Goal: Task Accomplishment & Management: Manage account settings

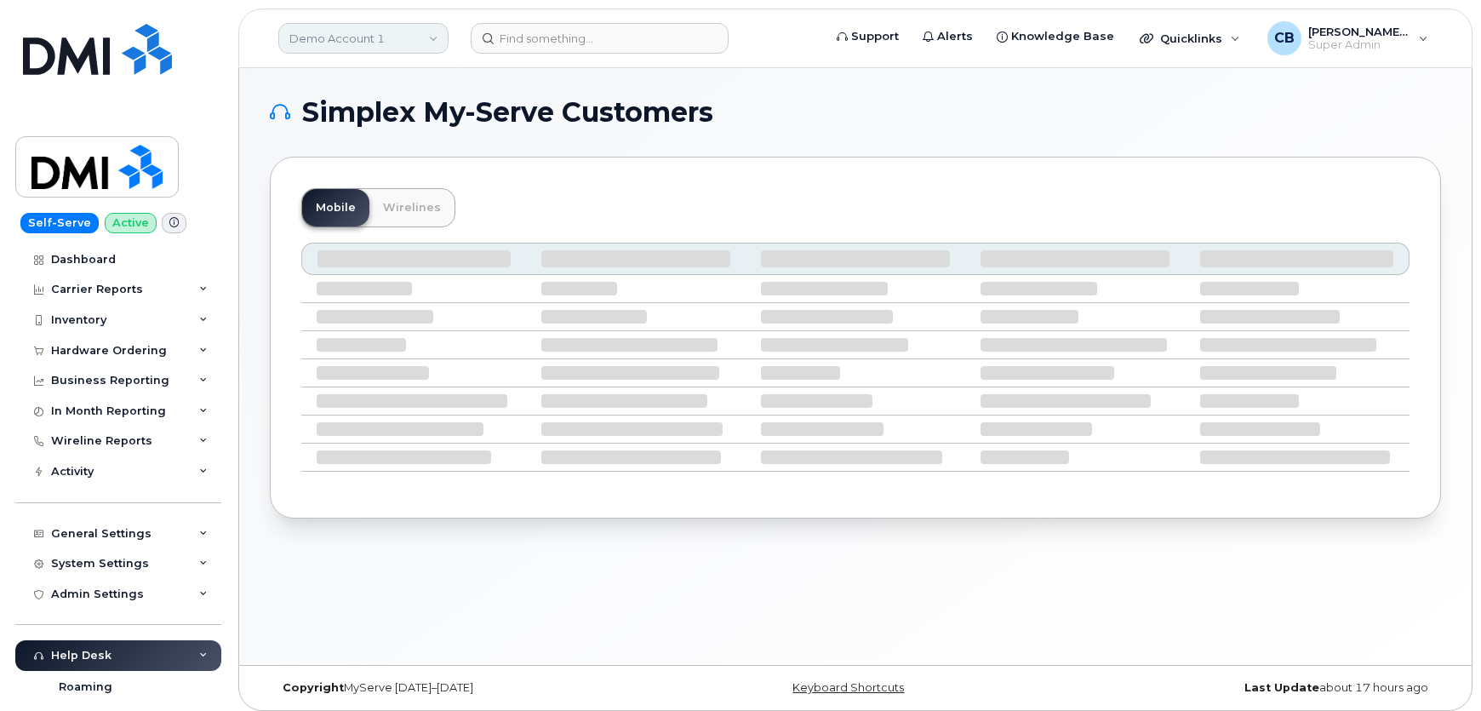
click at [433, 38] on link "Demo Account 1" at bounding box center [363, 38] width 170 height 31
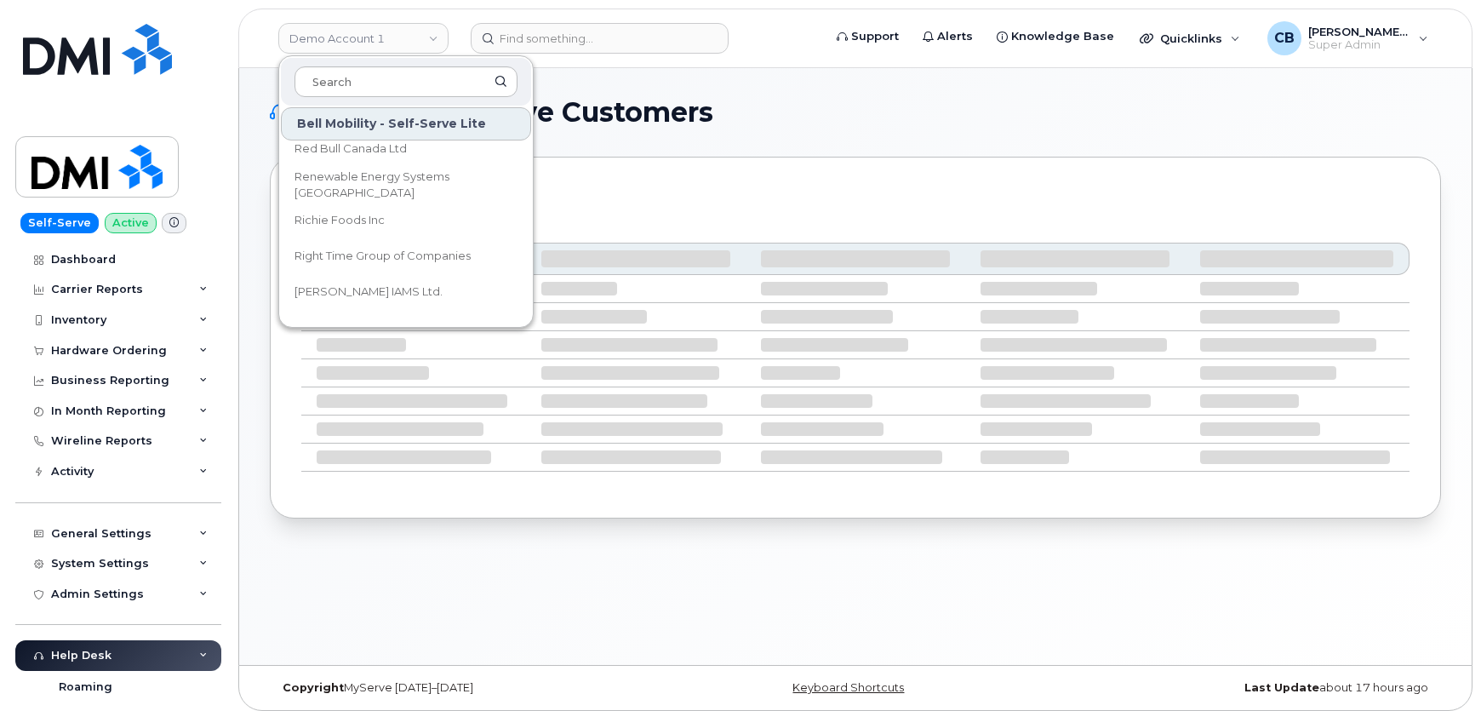
scroll to position [6344, 0]
click at [359, 75] on input at bounding box center [405, 81] width 223 height 31
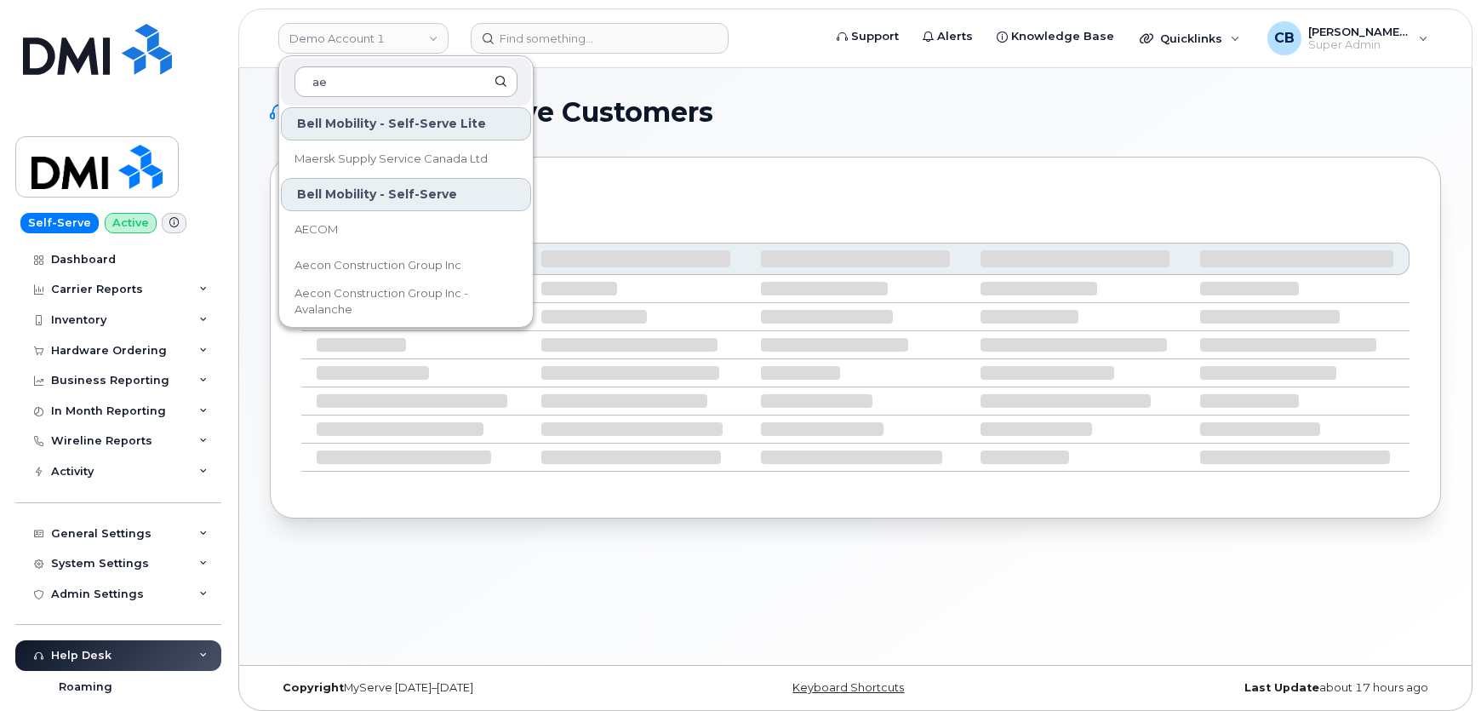
scroll to position [37, 0]
type input "ae"
click at [332, 261] on span "Aecon Construction Group Inc" at bounding box center [377, 266] width 167 height 17
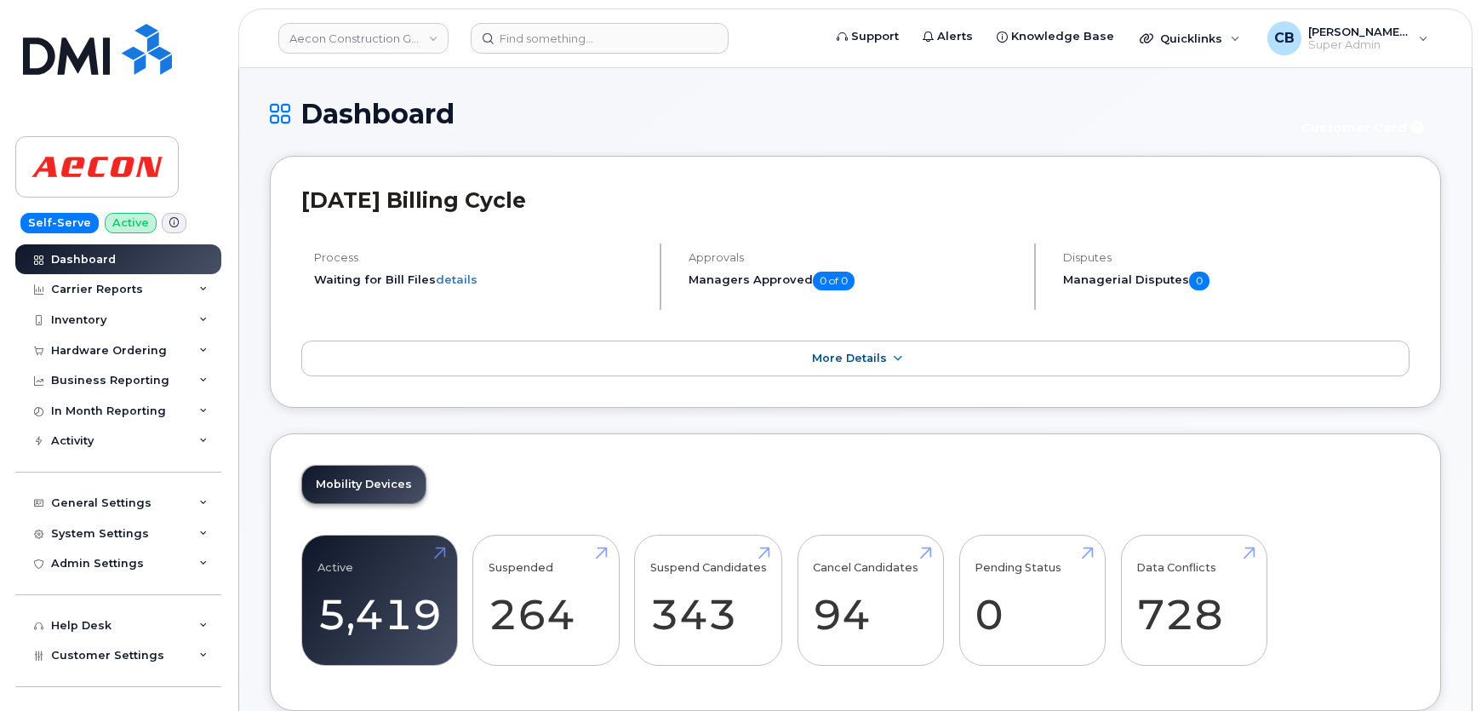
click at [162, 230] on span at bounding box center [174, 223] width 25 height 20
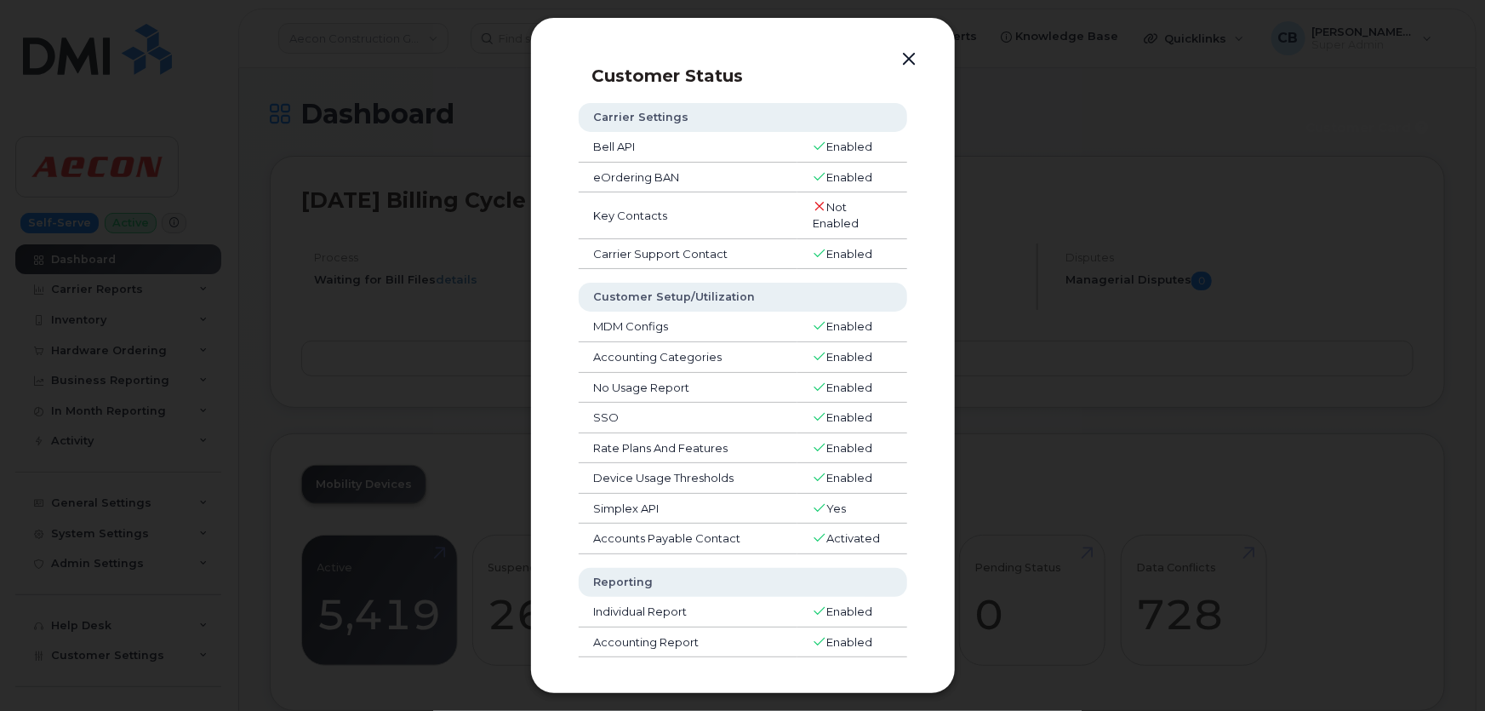
click at [911, 53] on button "button" at bounding box center [910, 60] width 26 height 24
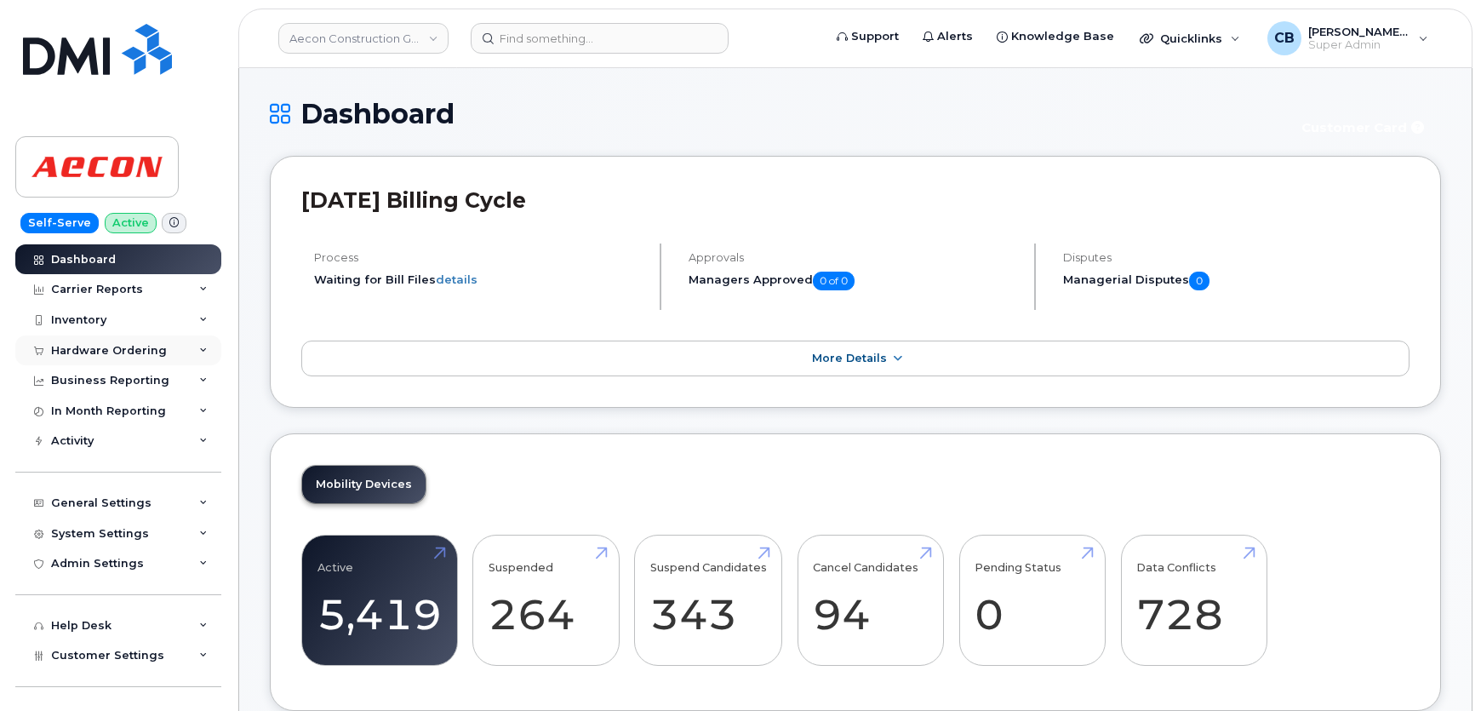
click at [118, 346] on div "Hardware Ordering" at bounding box center [109, 351] width 116 height 14
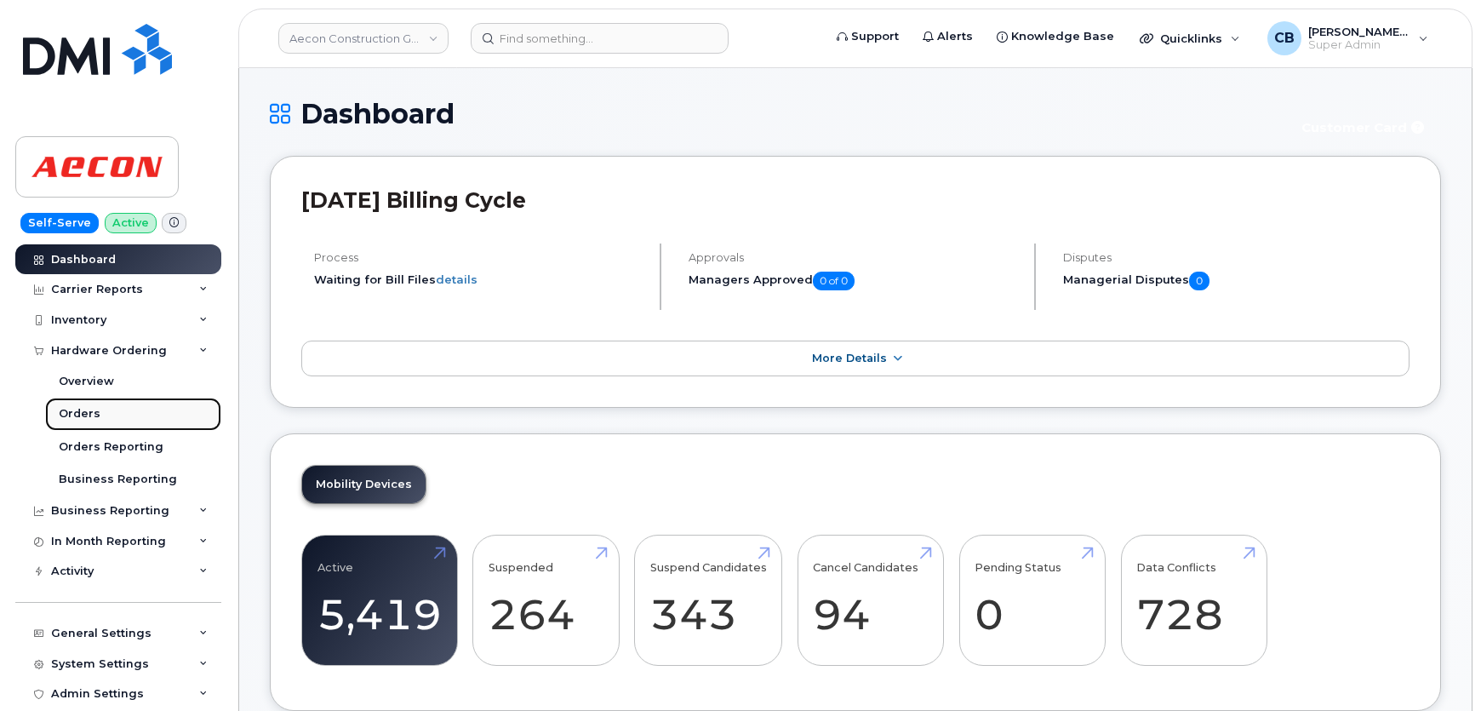
click at [88, 413] on div "Orders" at bounding box center [80, 413] width 42 height 15
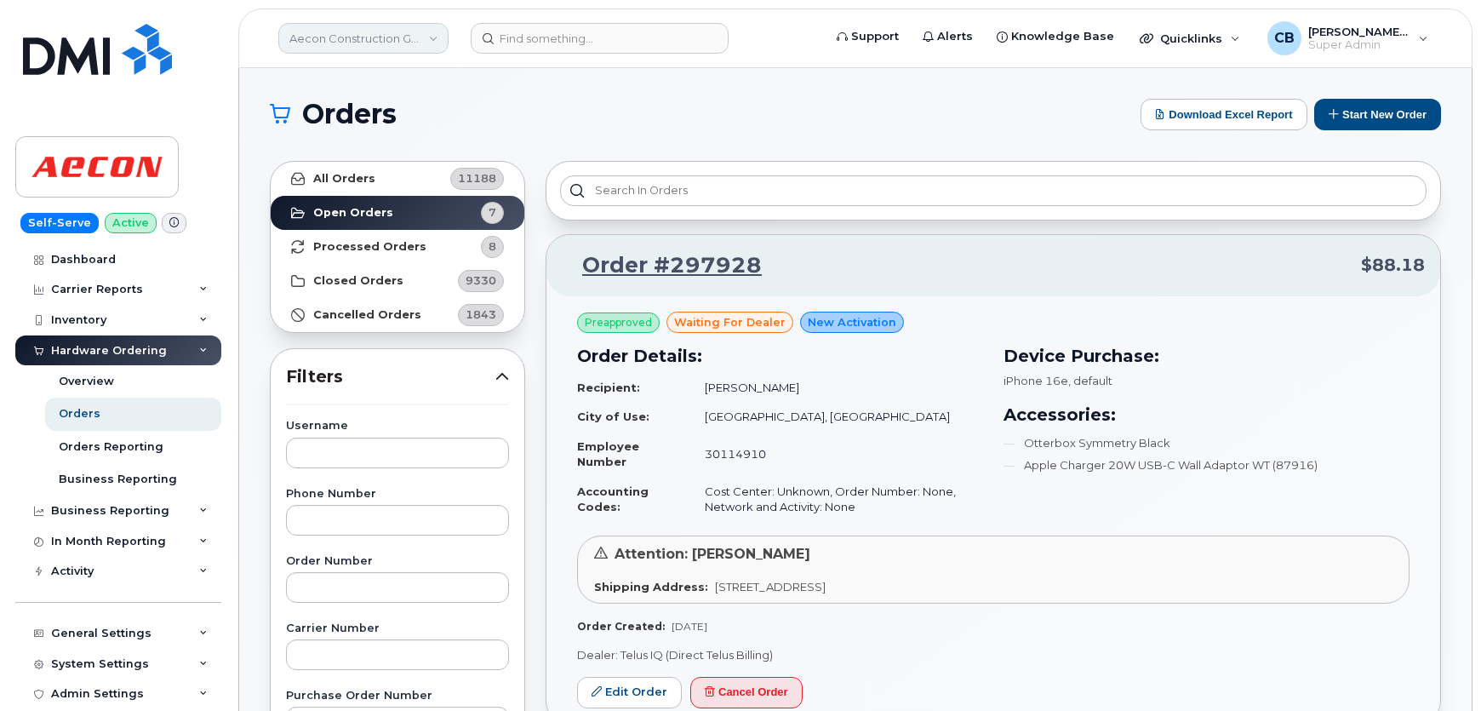
click at [322, 42] on link "Aecon Construction Group Inc" at bounding box center [363, 38] width 170 height 31
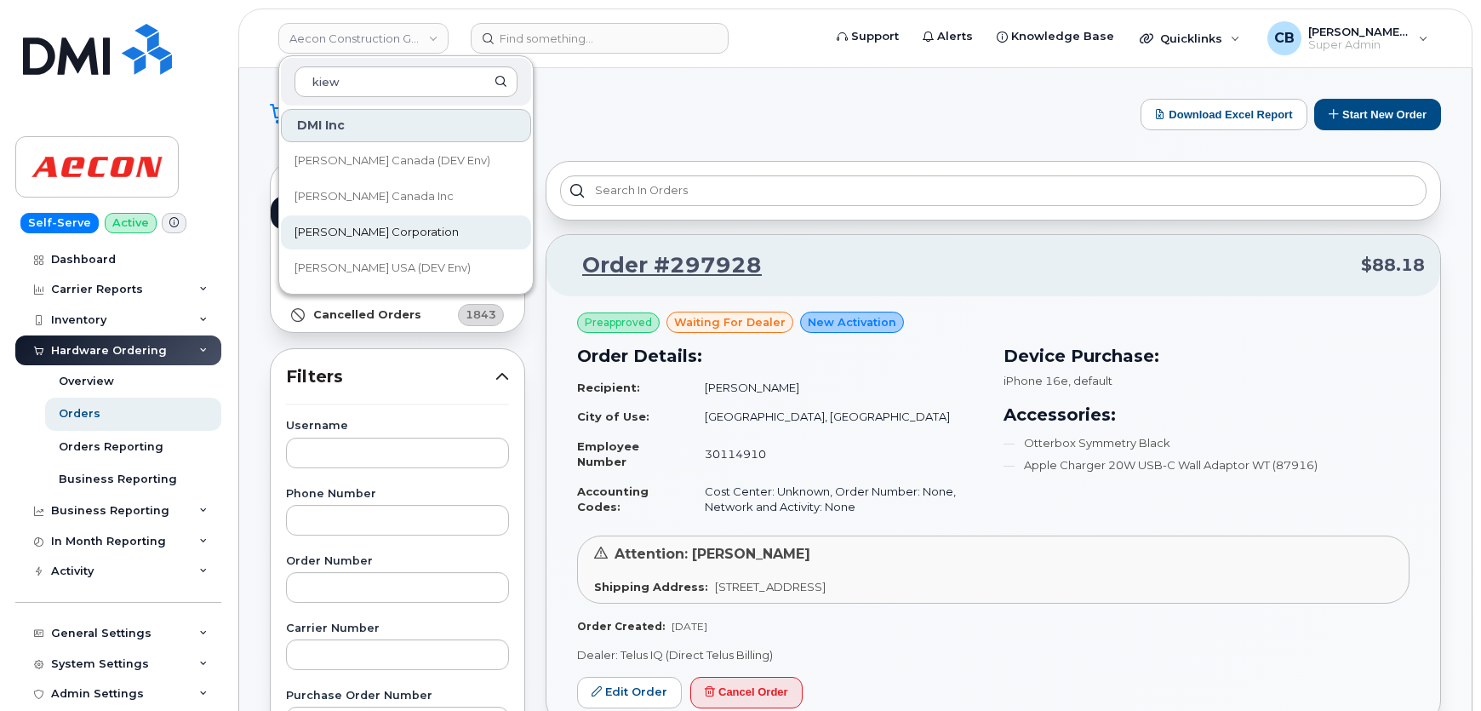
type input "kiew"
click at [334, 231] on span "[PERSON_NAME] Corporation" at bounding box center [376, 232] width 164 height 17
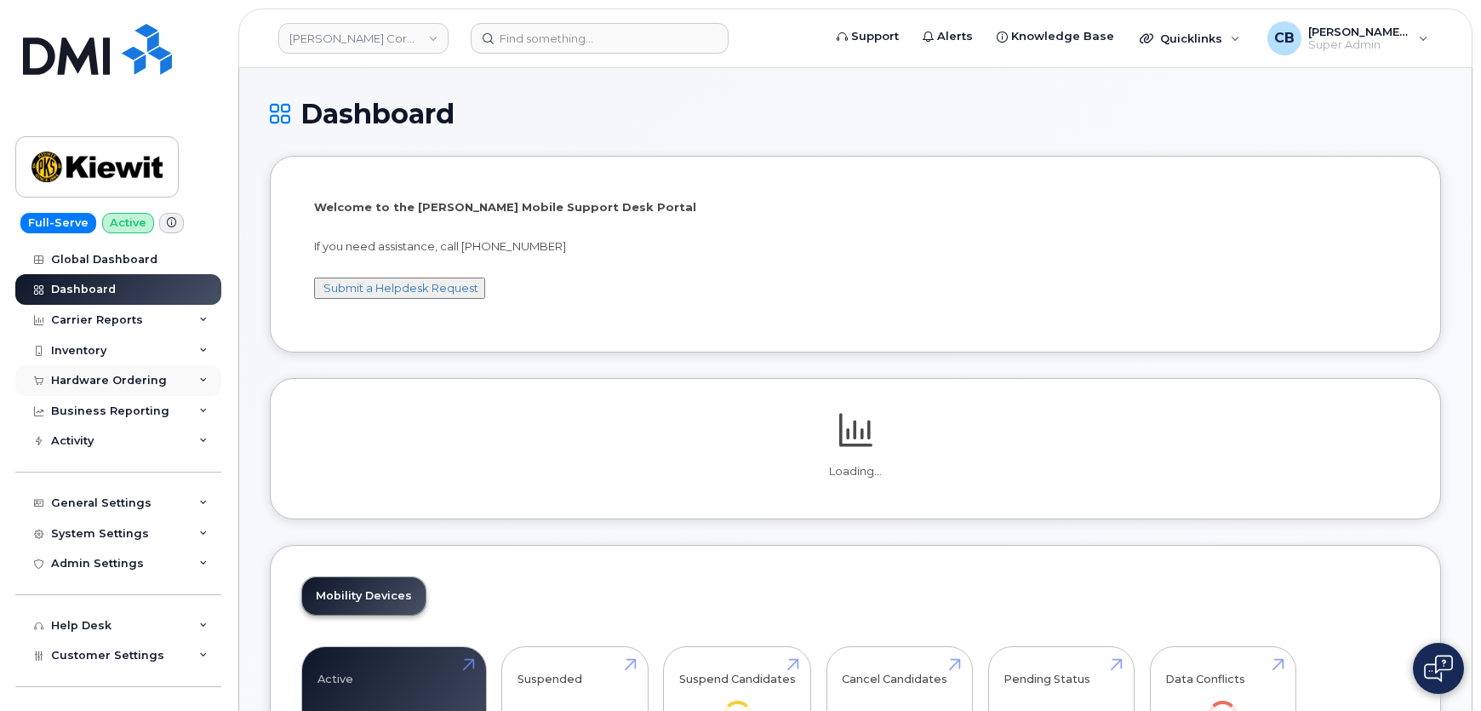
click at [141, 389] on div "Hardware Ordering" at bounding box center [118, 380] width 206 height 31
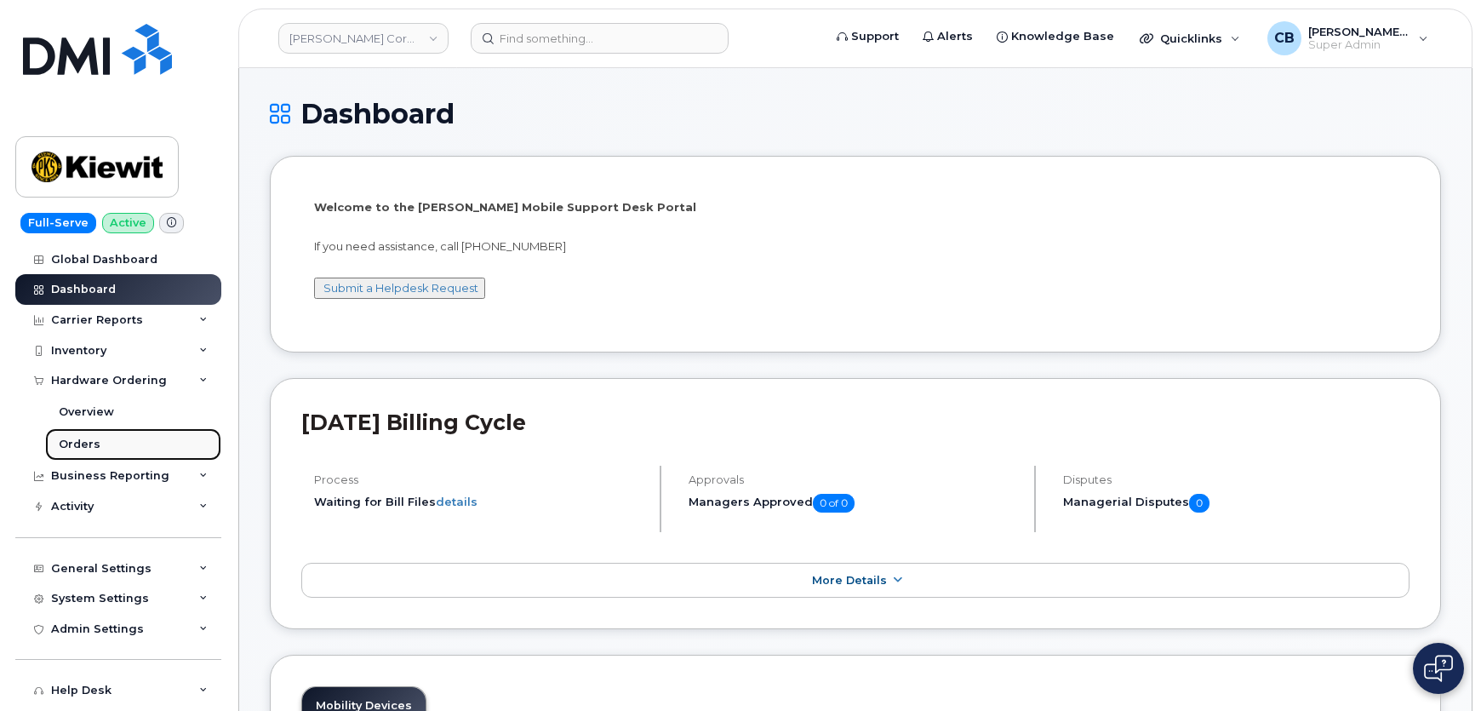
click at [94, 444] on div "Orders" at bounding box center [80, 444] width 42 height 15
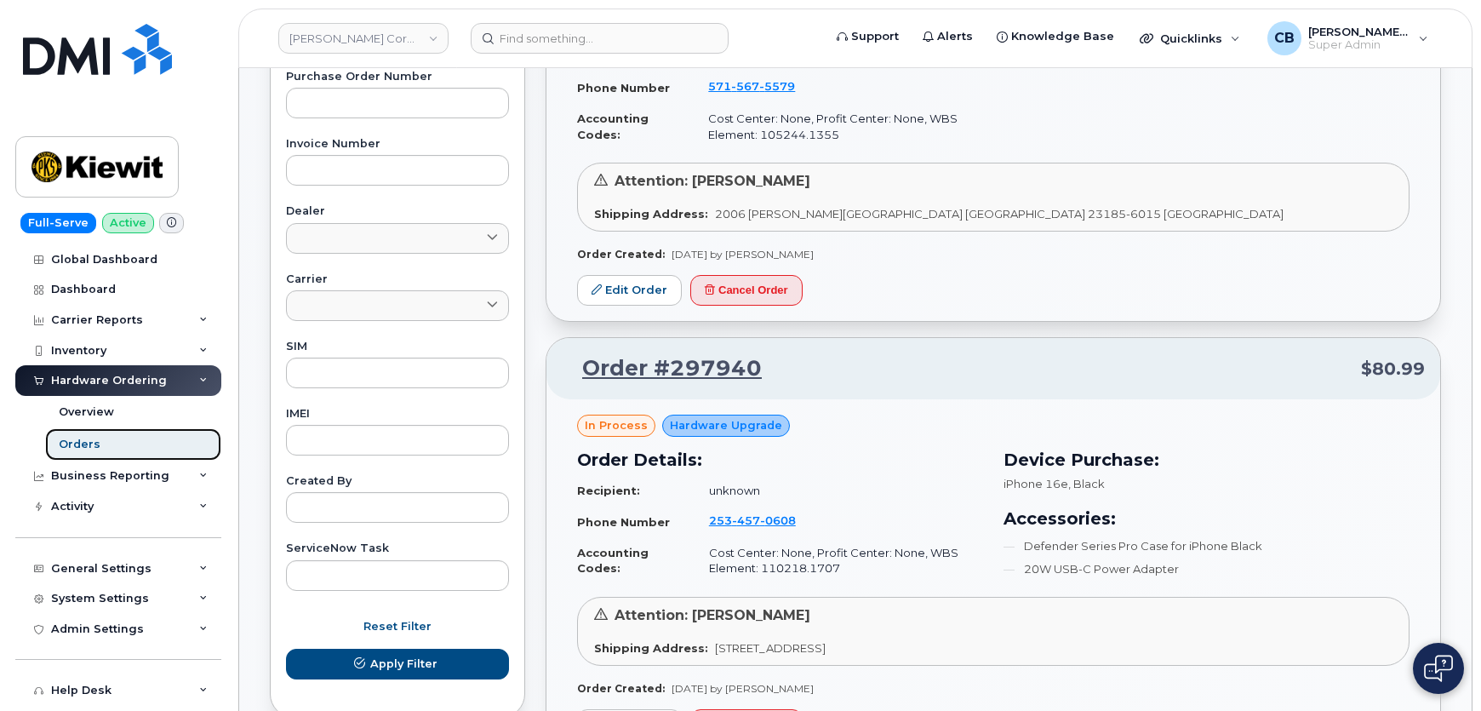
scroll to position [774, 0]
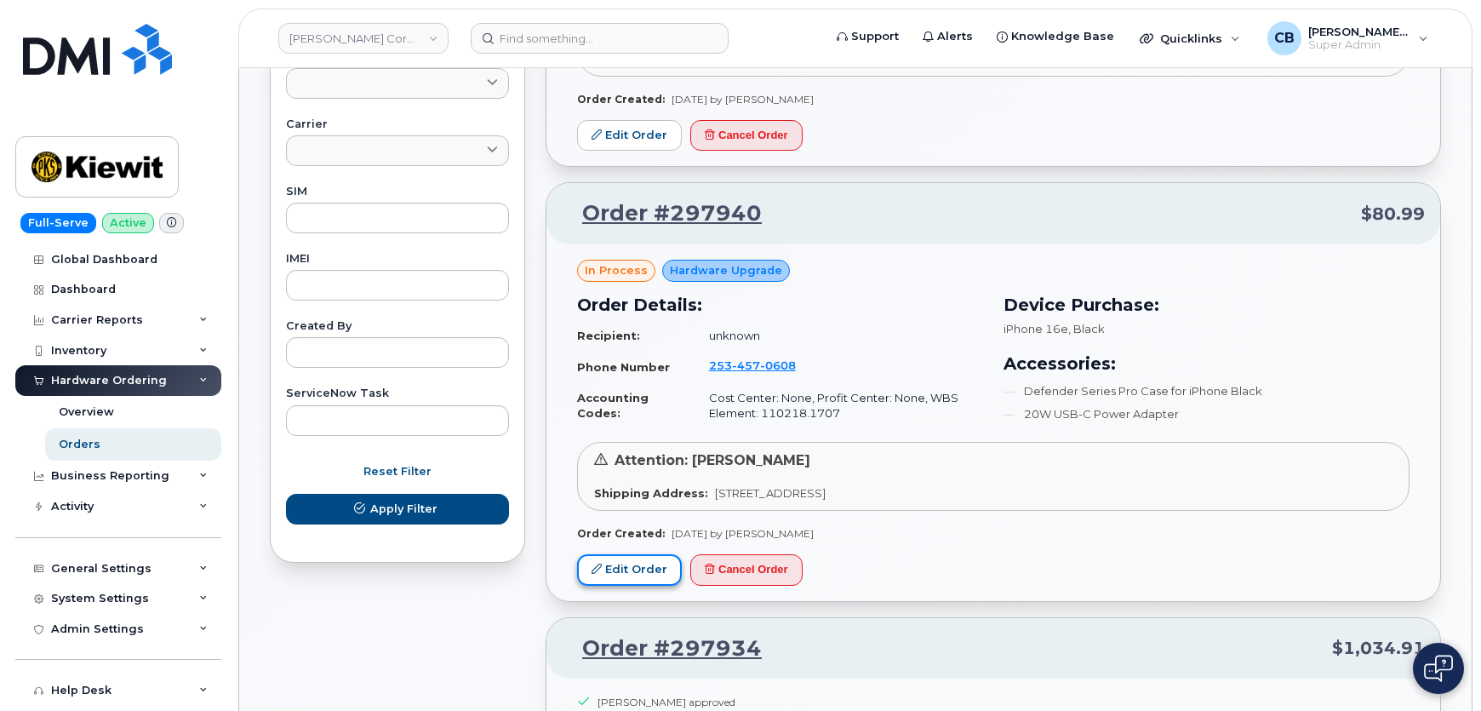
click at [621, 563] on link "Edit Order" at bounding box center [629, 569] width 105 height 31
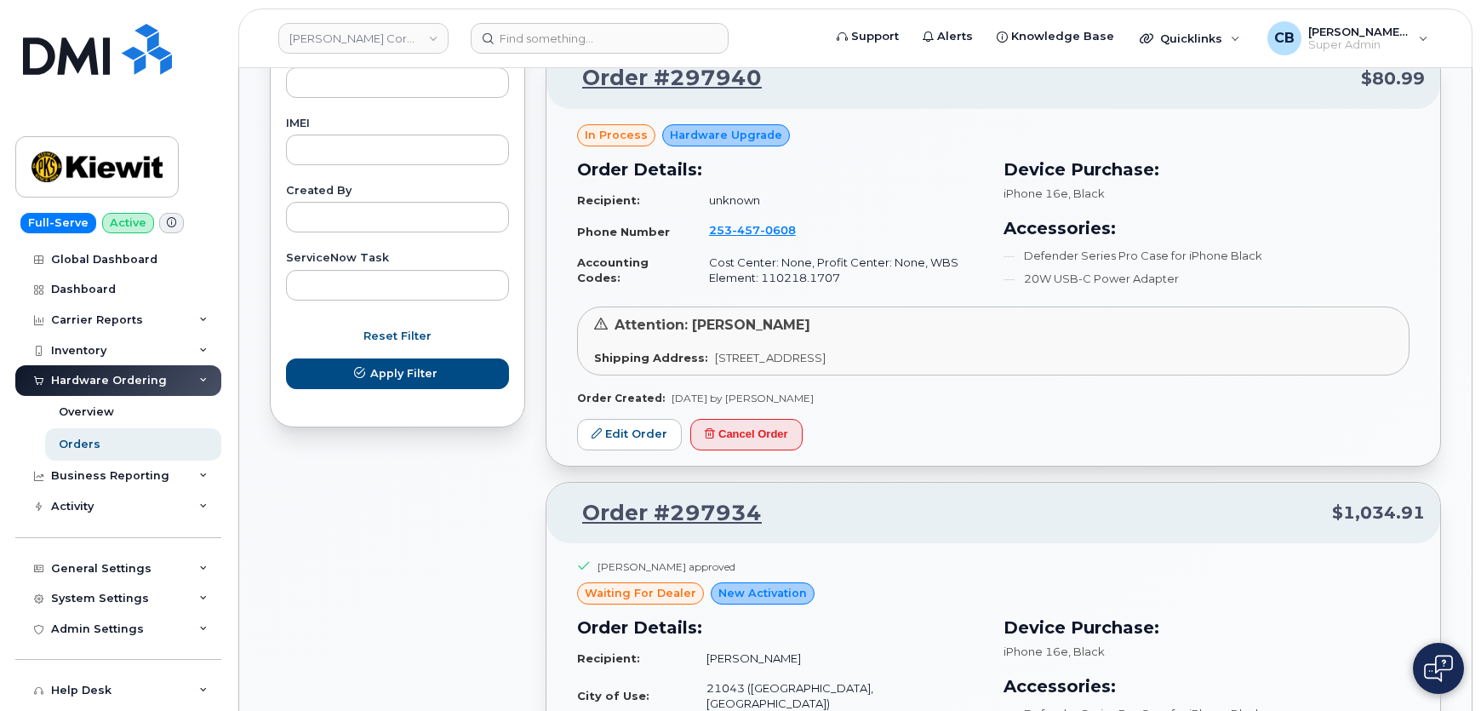
scroll to position [928, 0]
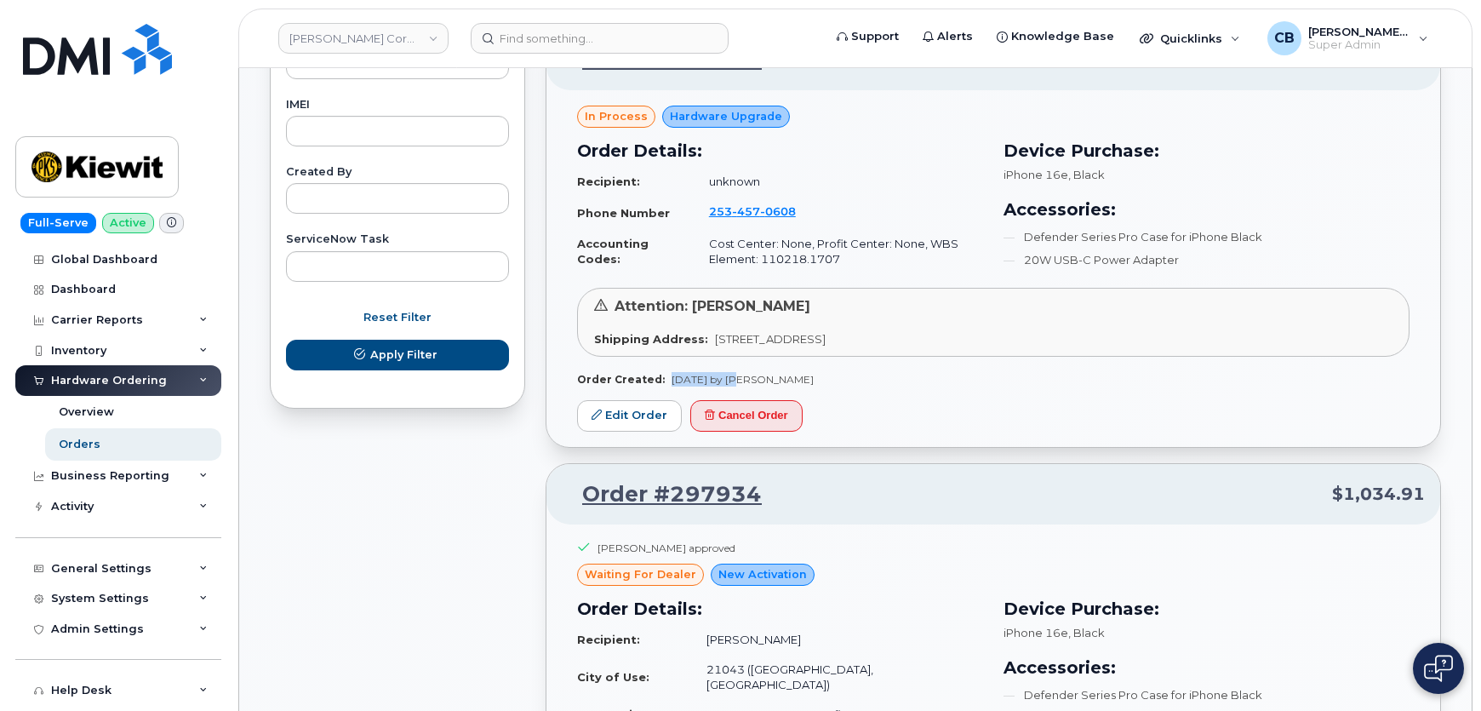
drag, startPoint x: 665, startPoint y: 373, endPoint x: 730, endPoint y: 376, distance: 65.6
click at [730, 376] on span "Aug 12, 2025 by Alexander Strull" at bounding box center [742, 379] width 142 height 13
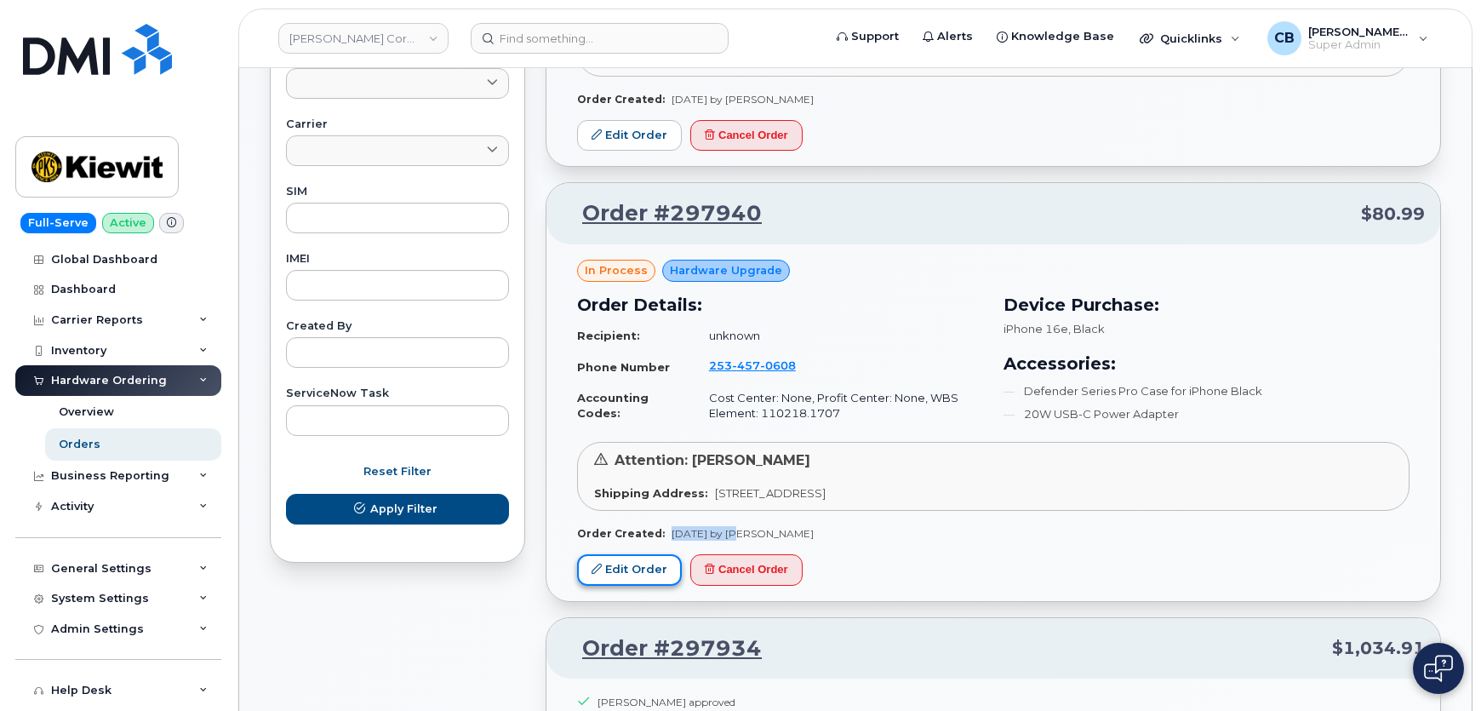
click at [631, 574] on link "Edit Order" at bounding box center [629, 569] width 105 height 31
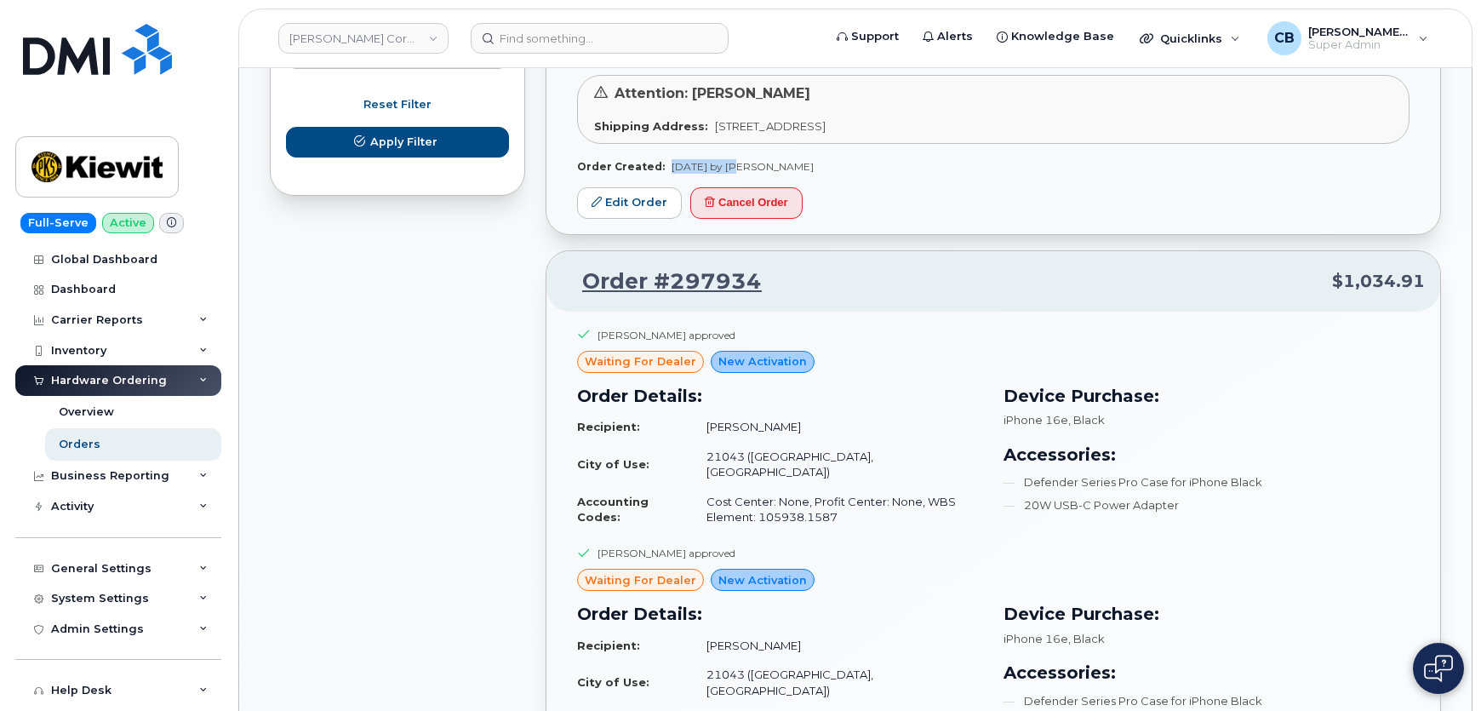
scroll to position [1237, 0]
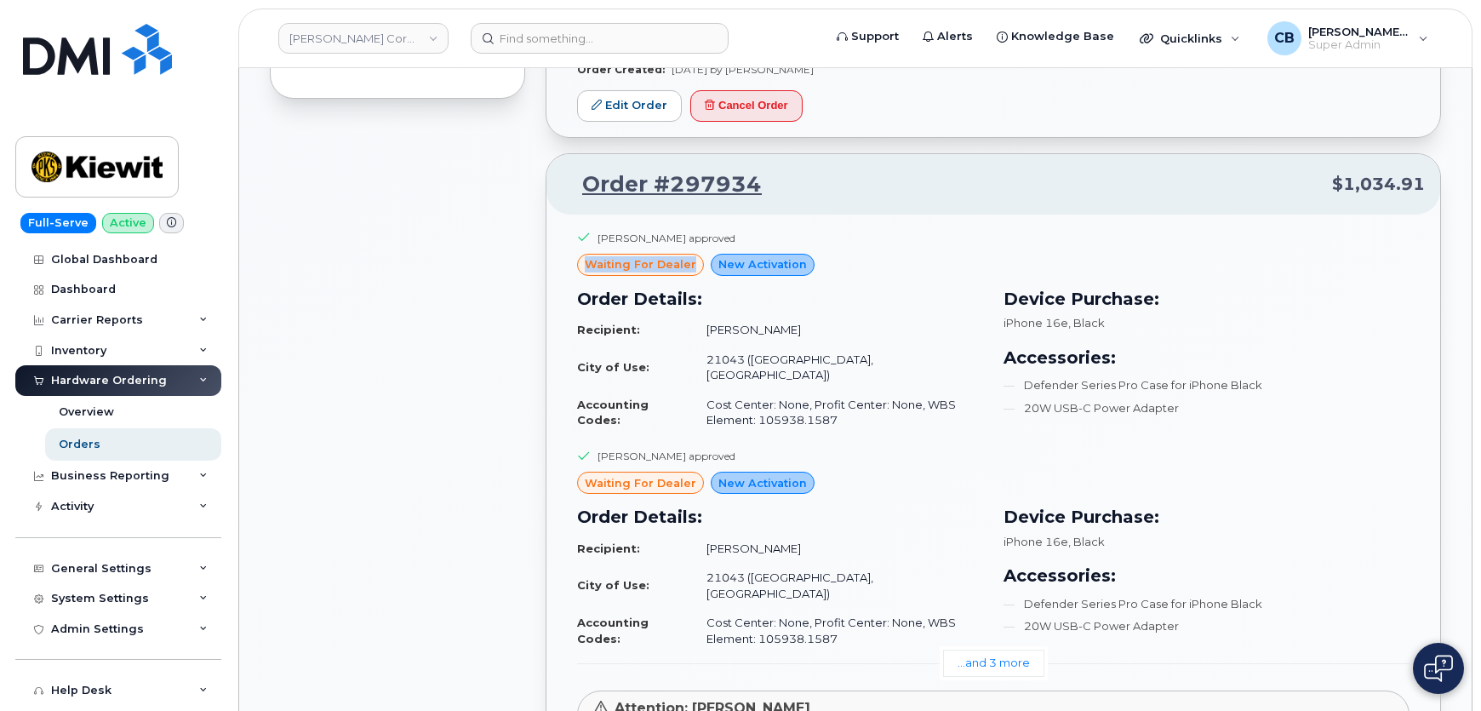
drag, startPoint x: 579, startPoint y: 259, endPoint x: 697, endPoint y: 264, distance: 118.4
click at [697, 264] on div "waiting for dealer" at bounding box center [640, 265] width 127 height 22
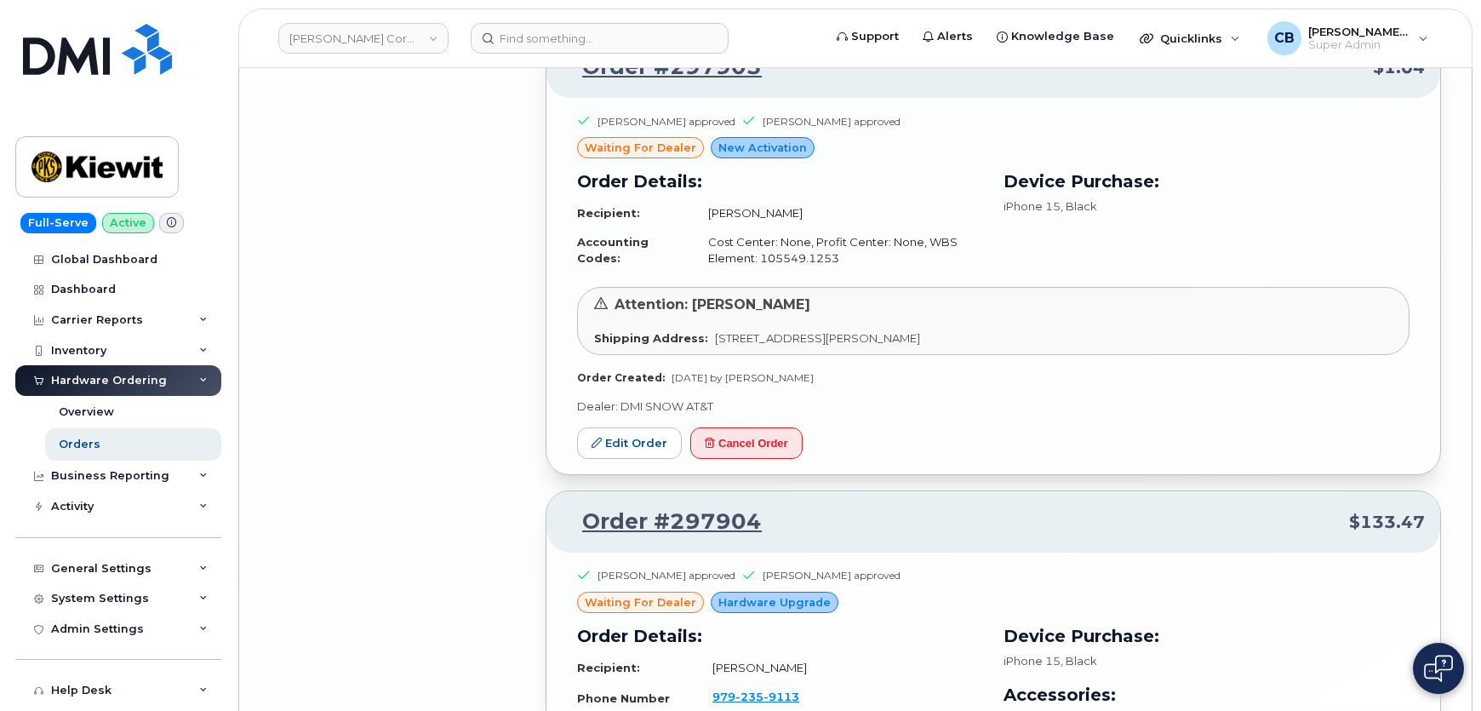
scroll to position [3404, 0]
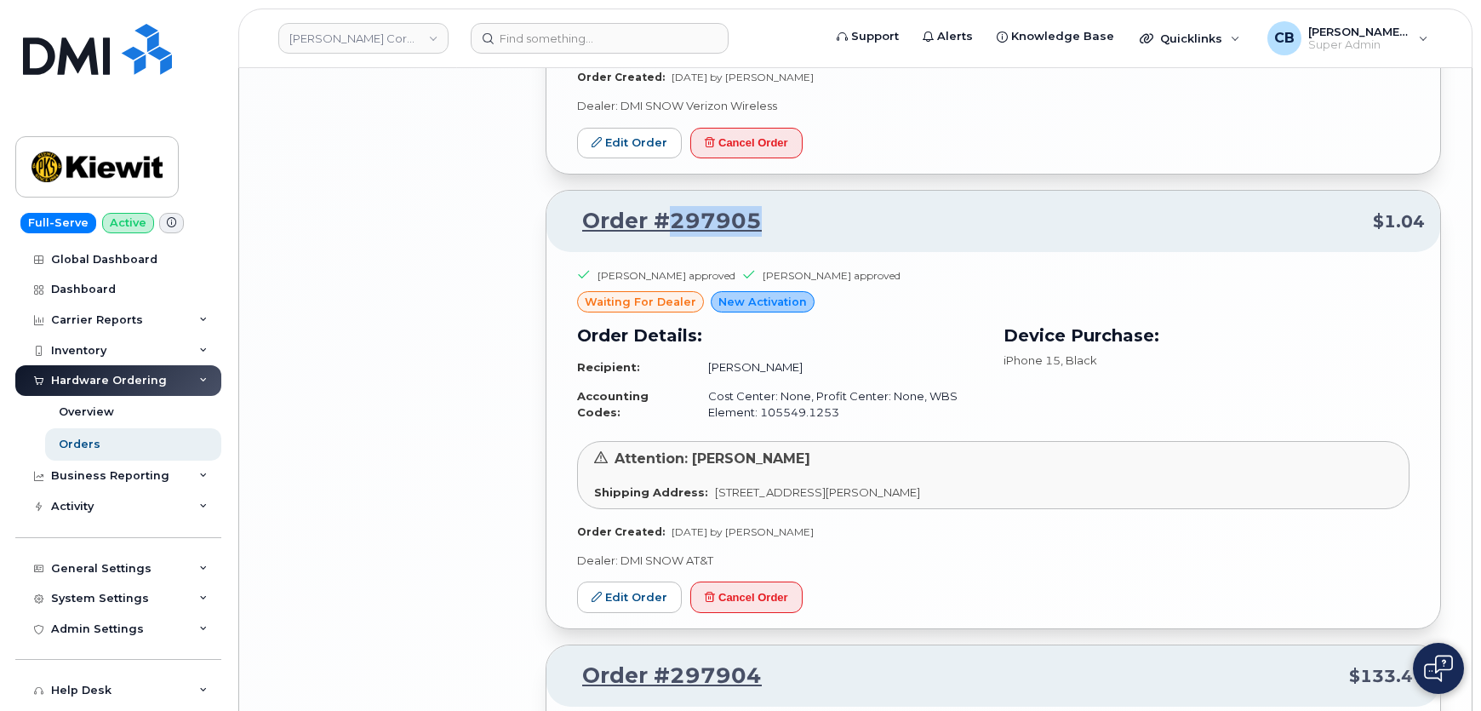
drag, startPoint x: 768, startPoint y: 159, endPoint x: 669, endPoint y: 157, distance: 98.8
click at [669, 206] on p "Order #297905 $1.04" at bounding box center [993, 221] width 863 height 31
copy link "297905"
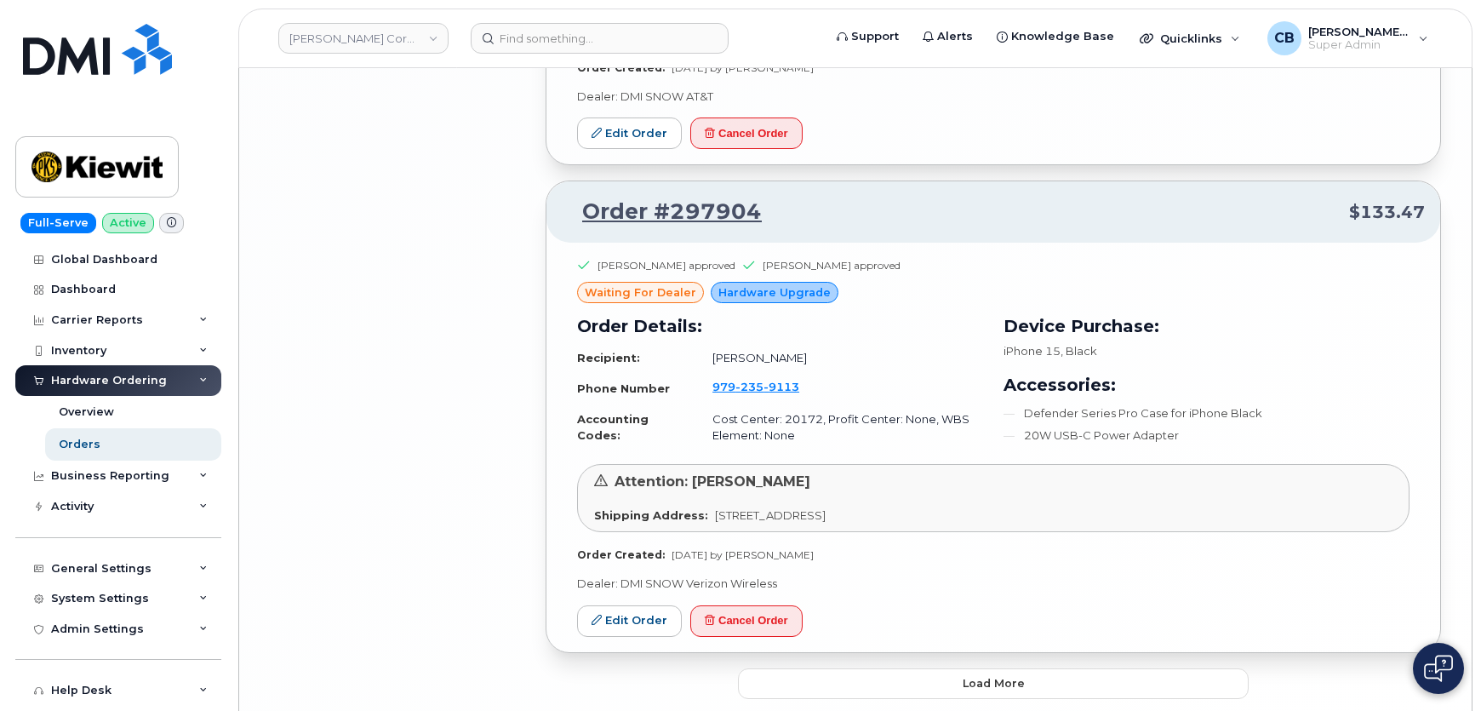
scroll to position [3888, 0]
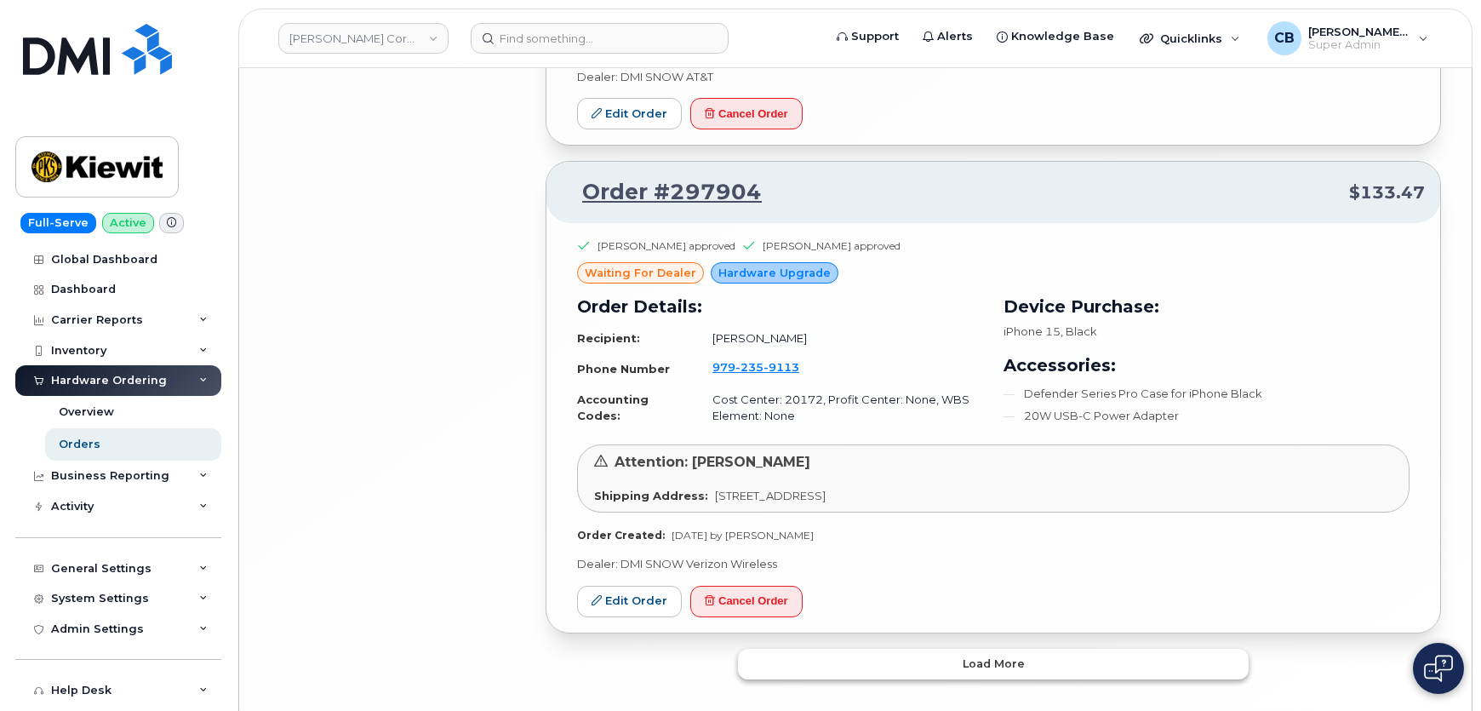
click at [885, 649] on button "Load more" at bounding box center [993, 664] width 511 height 31
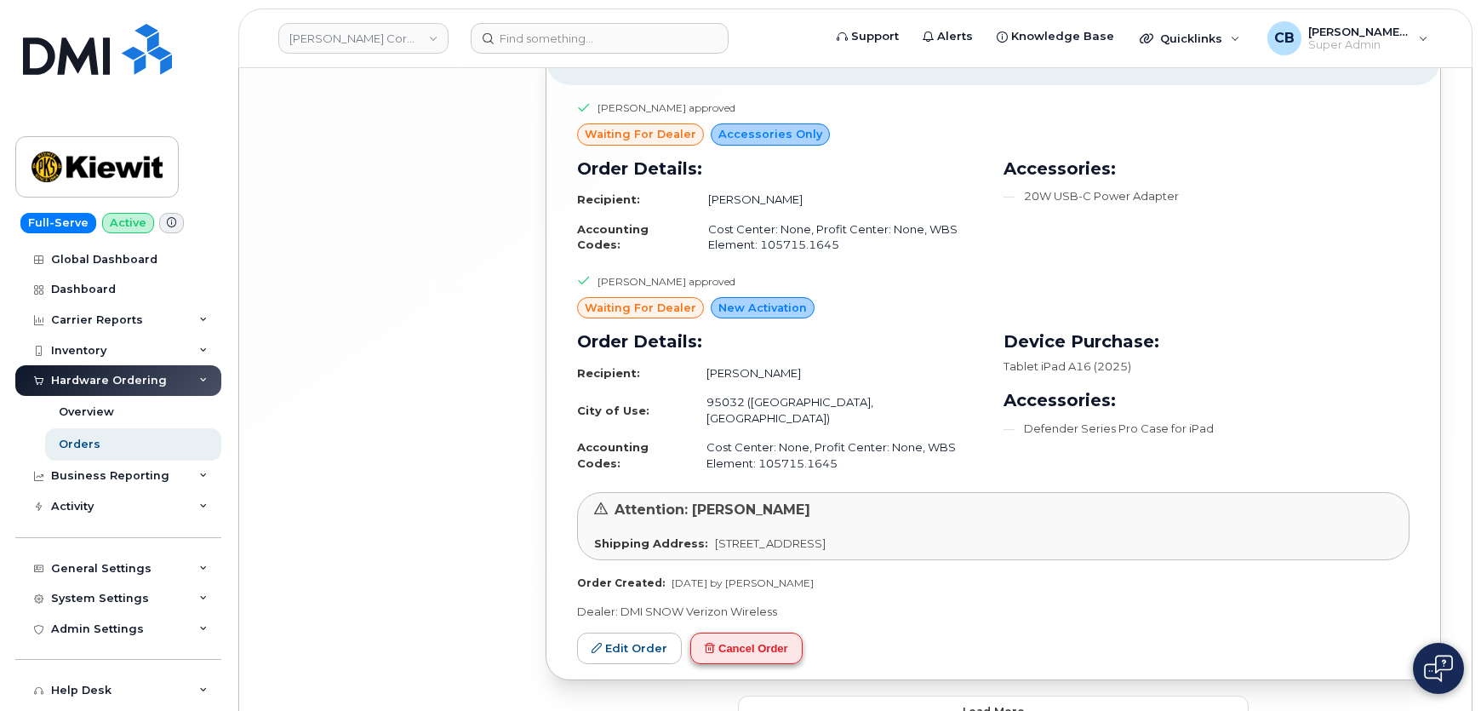
scroll to position [7508, 0]
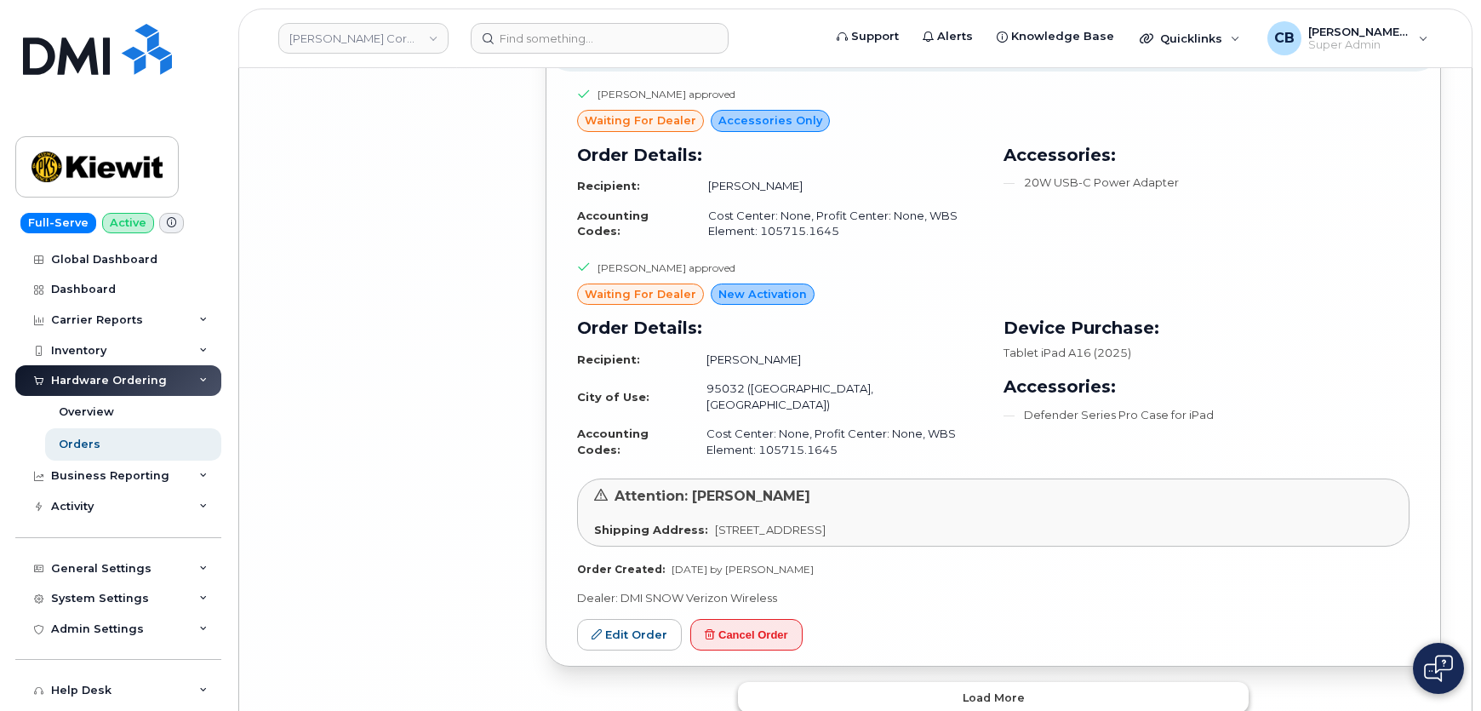
click at [909, 682] on button "Load more" at bounding box center [993, 697] width 511 height 31
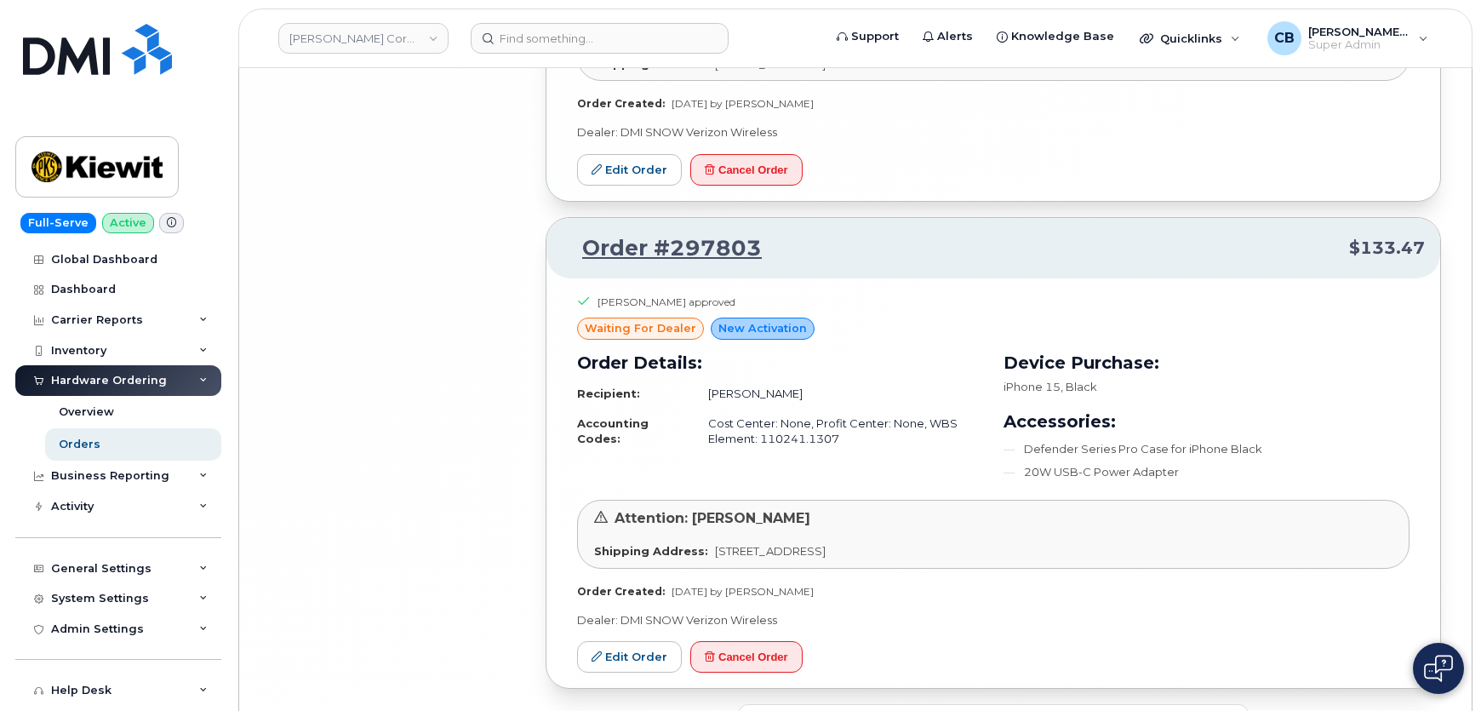
scroll to position [11209, 0]
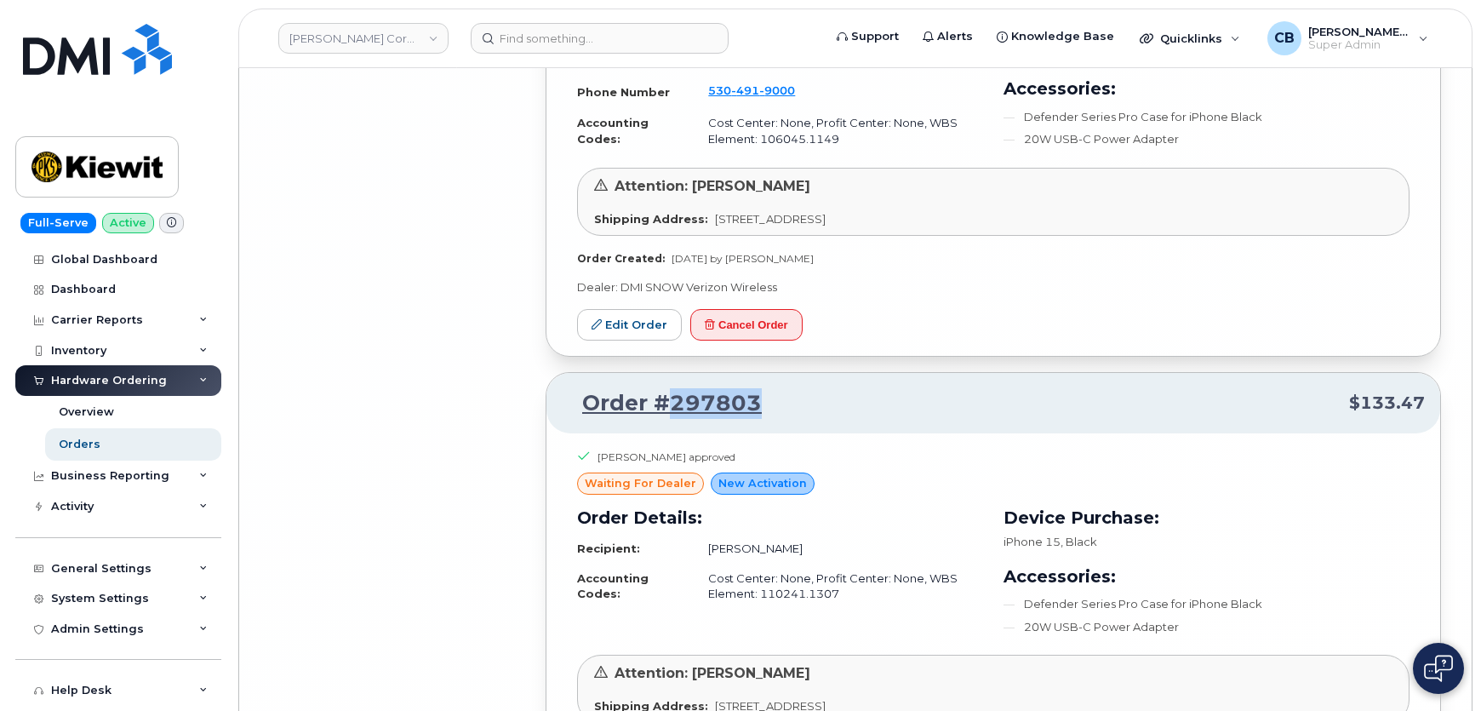
drag, startPoint x: 765, startPoint y: 289, endPoint x: 674, endPoint y: 289, distance: 91.1
click at [674, 388] on p "Order #297803 $133.47" at bounding box center [993, 403] width 863 height 31
copy link "297803"
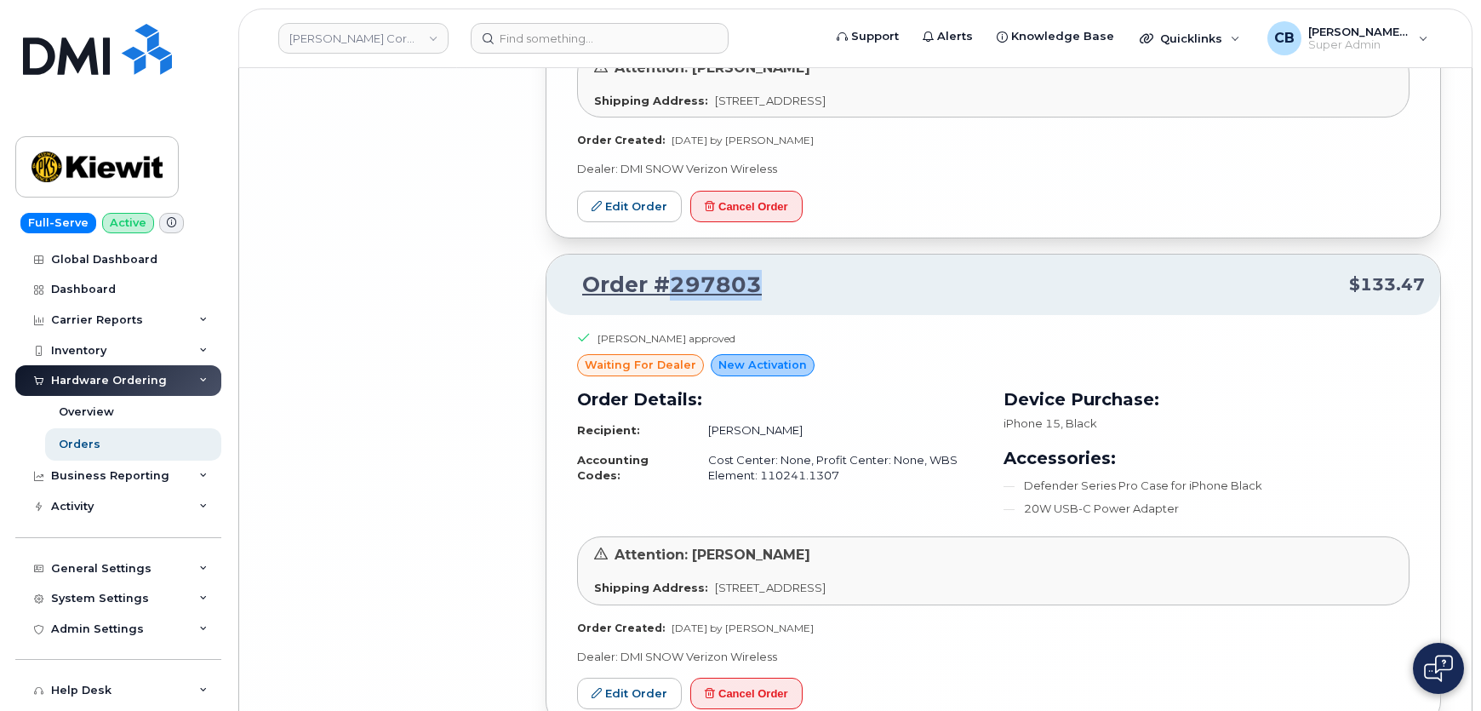
scroll to position [11364, 0]
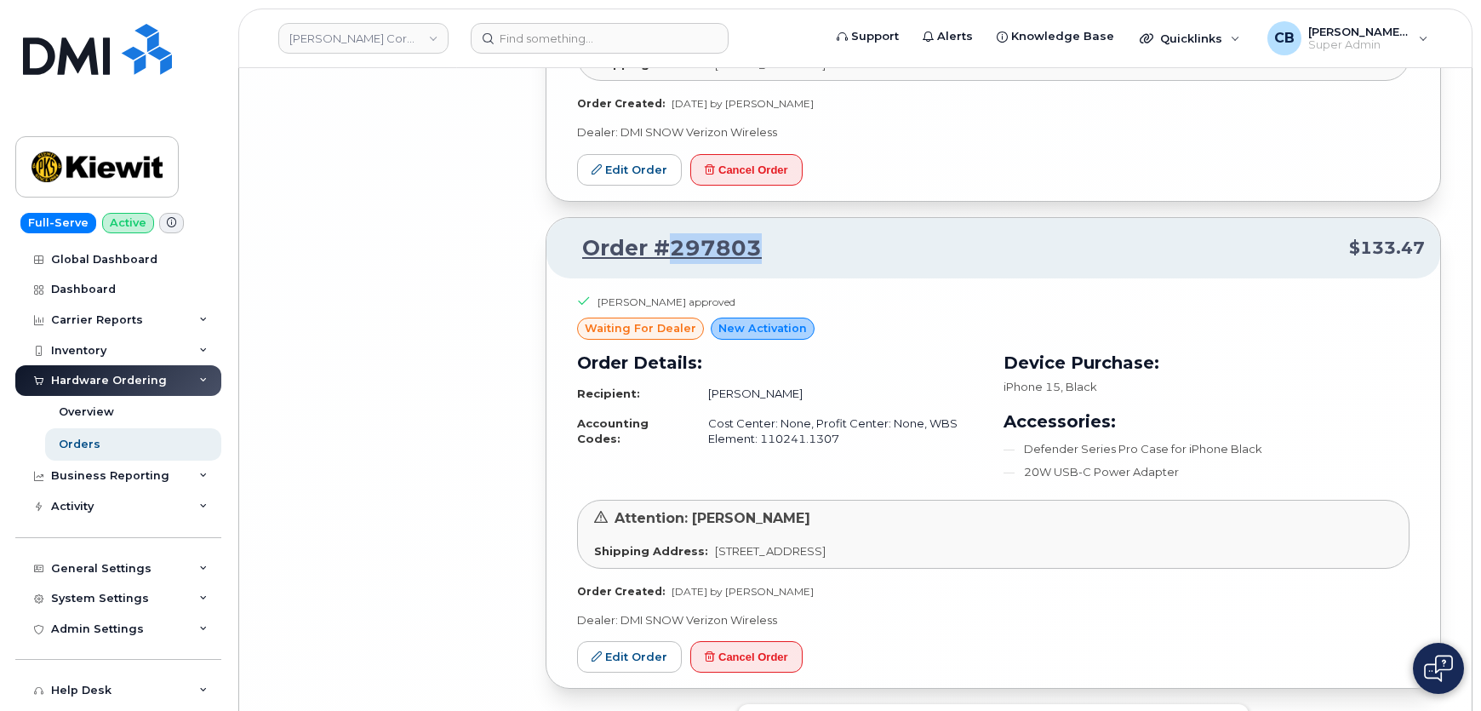
click at [996, 704] on button "Load more" at bounding box center [993, 719] width 511 height 31
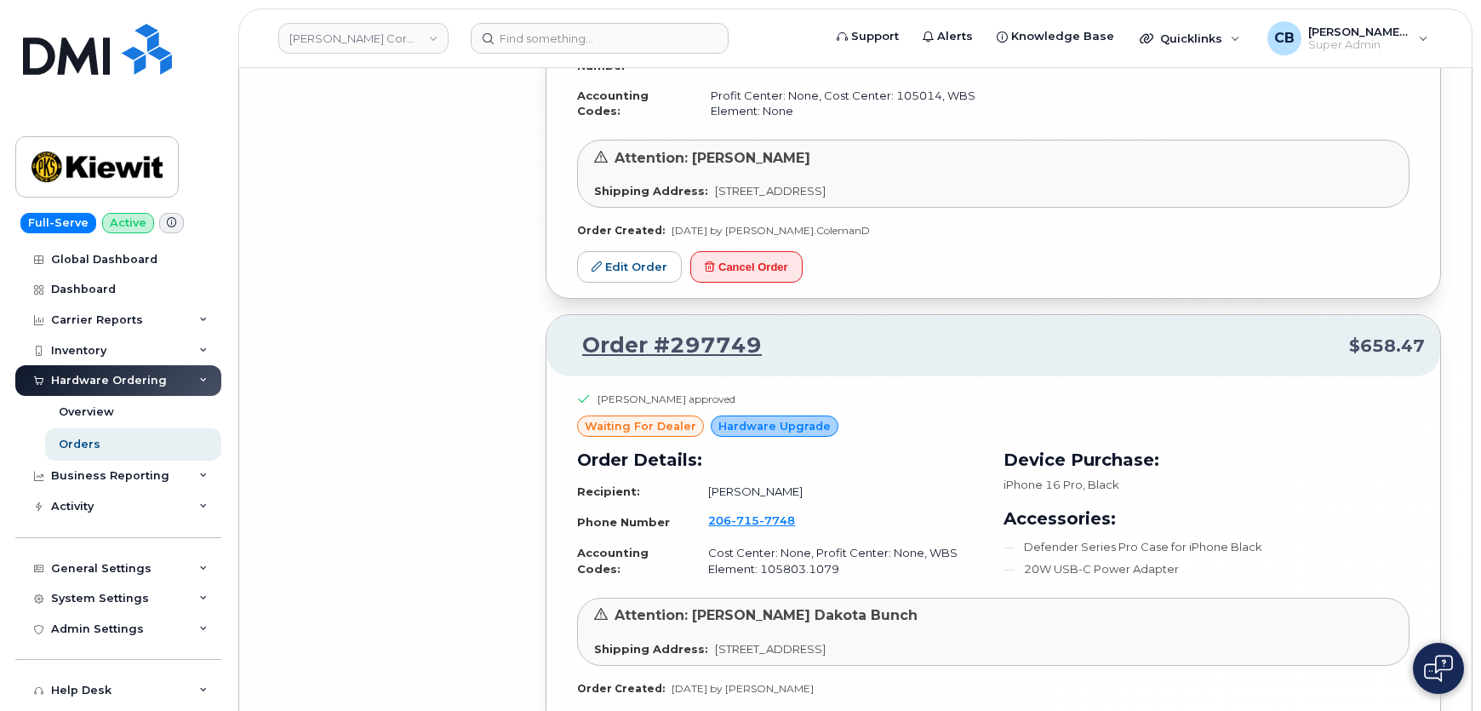
scroll to position [15387, 0]
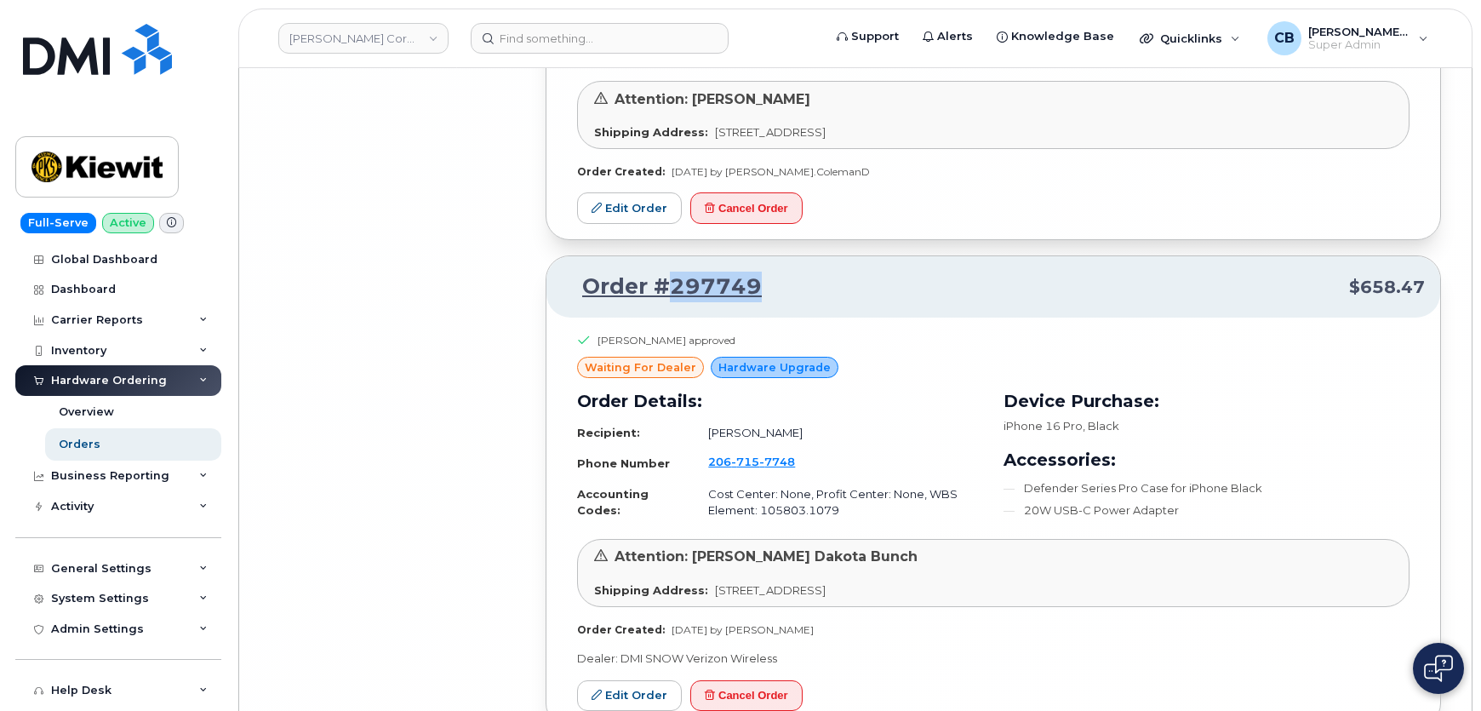
drag, startPoint x: 773, startPoint y: 157, endPoint x: 670, endPoint y: 150, distance: 103.3
click at [670, 271] on p "Order #297749 $658.47" at bounding box center [993, 286] width 863 height 31
copy link "297749"
click at [619, 680] on link "Edit Order" at bounding box center [629, 695] width 105 height 31
copy link "297749"
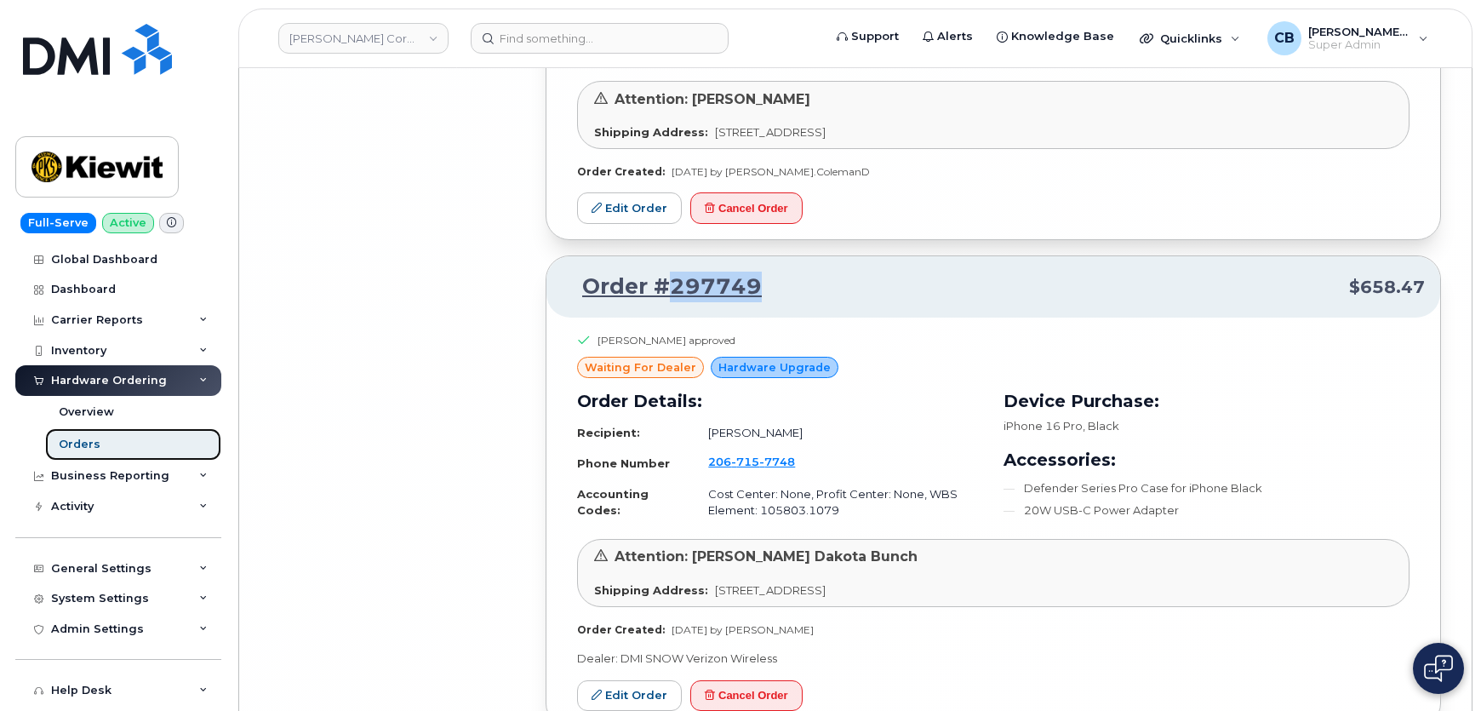
click at [76, 434] on link "Orders" at bounding box center [133, 444] width 176 height 32
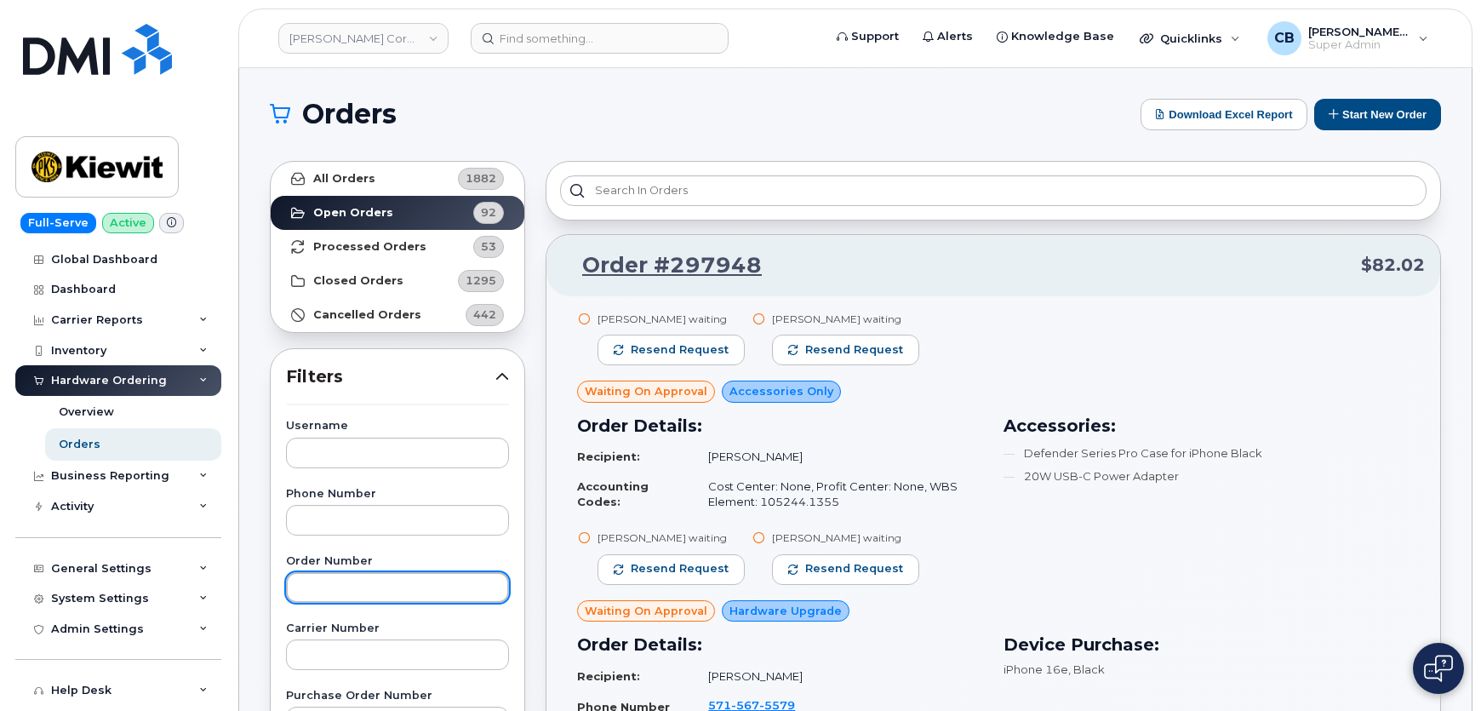
click at [303, 584] on input "text" at bounding box center [397, 587] width 223 height 31
paste input "297749"
type input "297749"
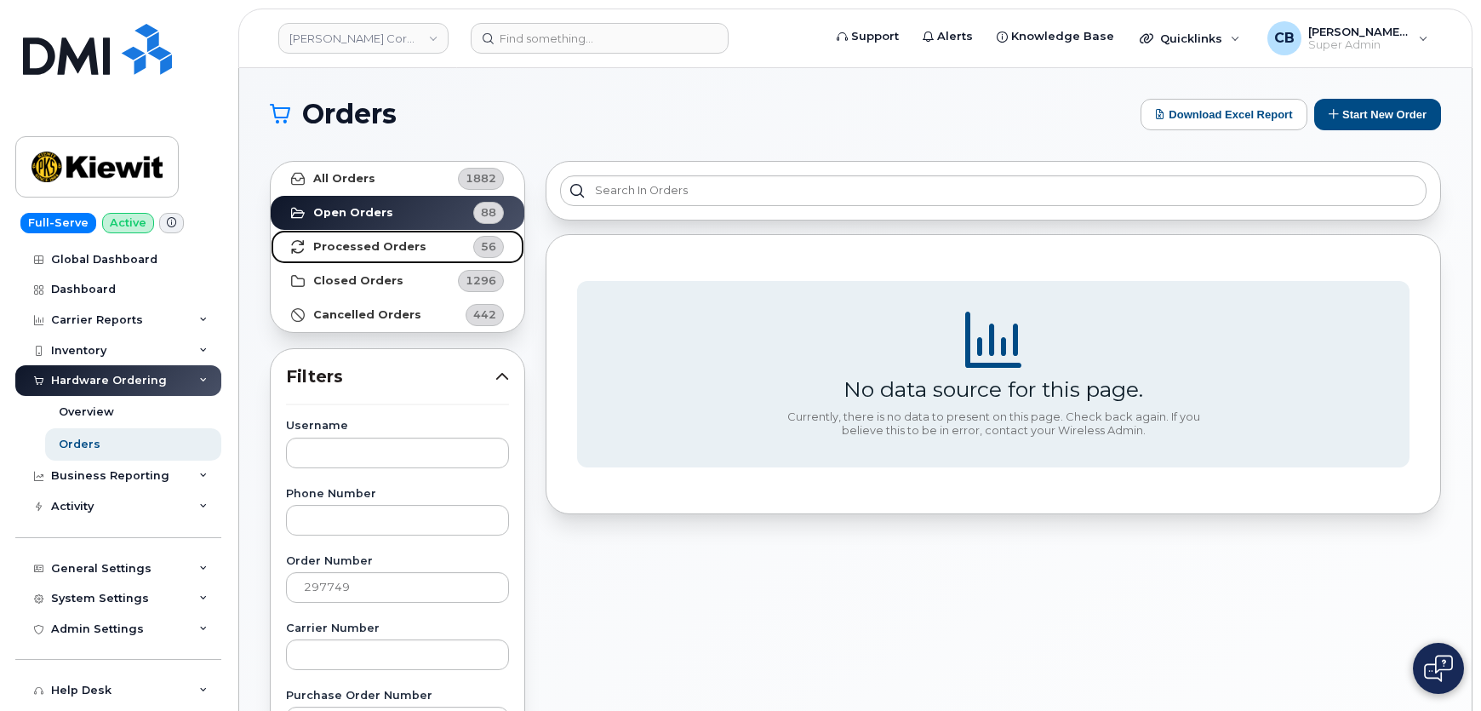
click at [326, 252] on strong "Processed Orders" at bounding box center [369, 247] width 113 height 14
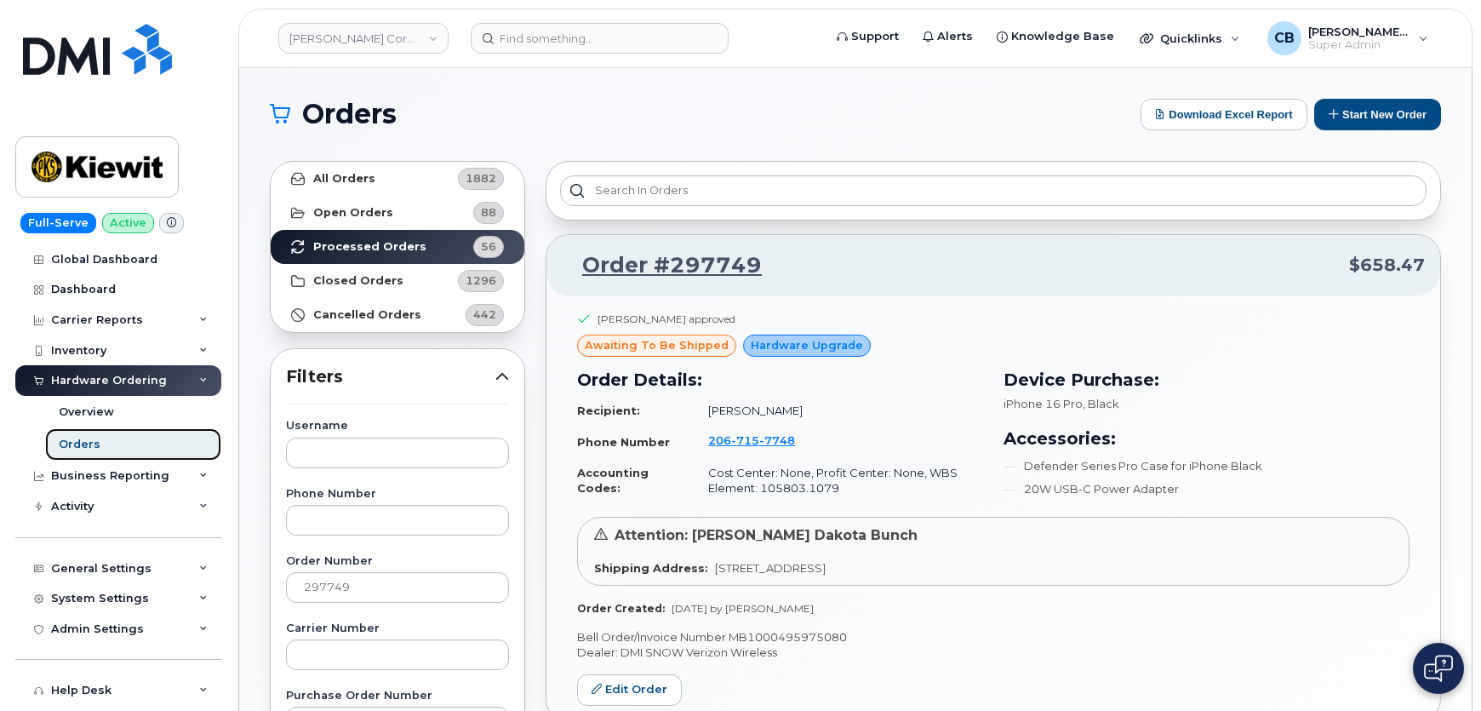
click at [63, 449] on div "Orders" at bounding box center [80, 444] width 42 height 15
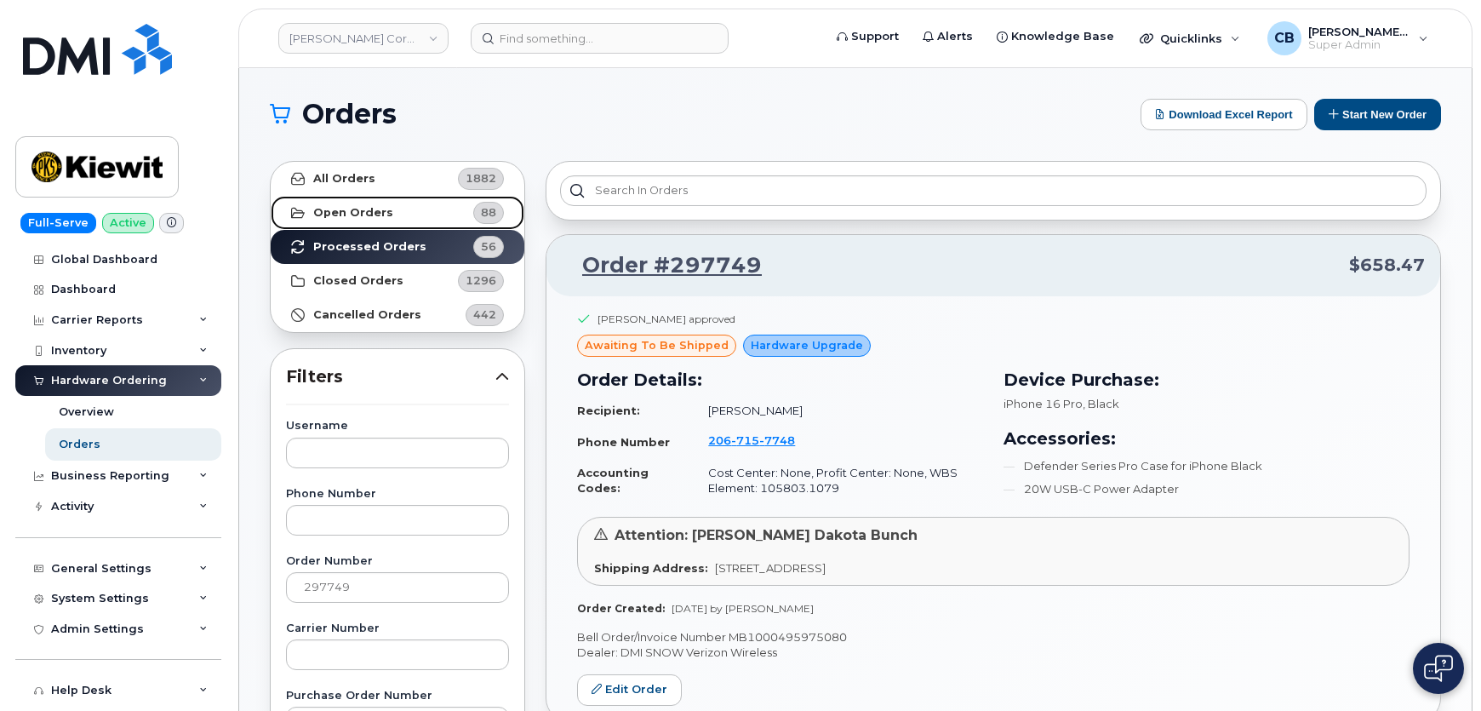
click at [349, 212] on strong "Open Orders" at bounding box center [353, 213] width 80 height 14
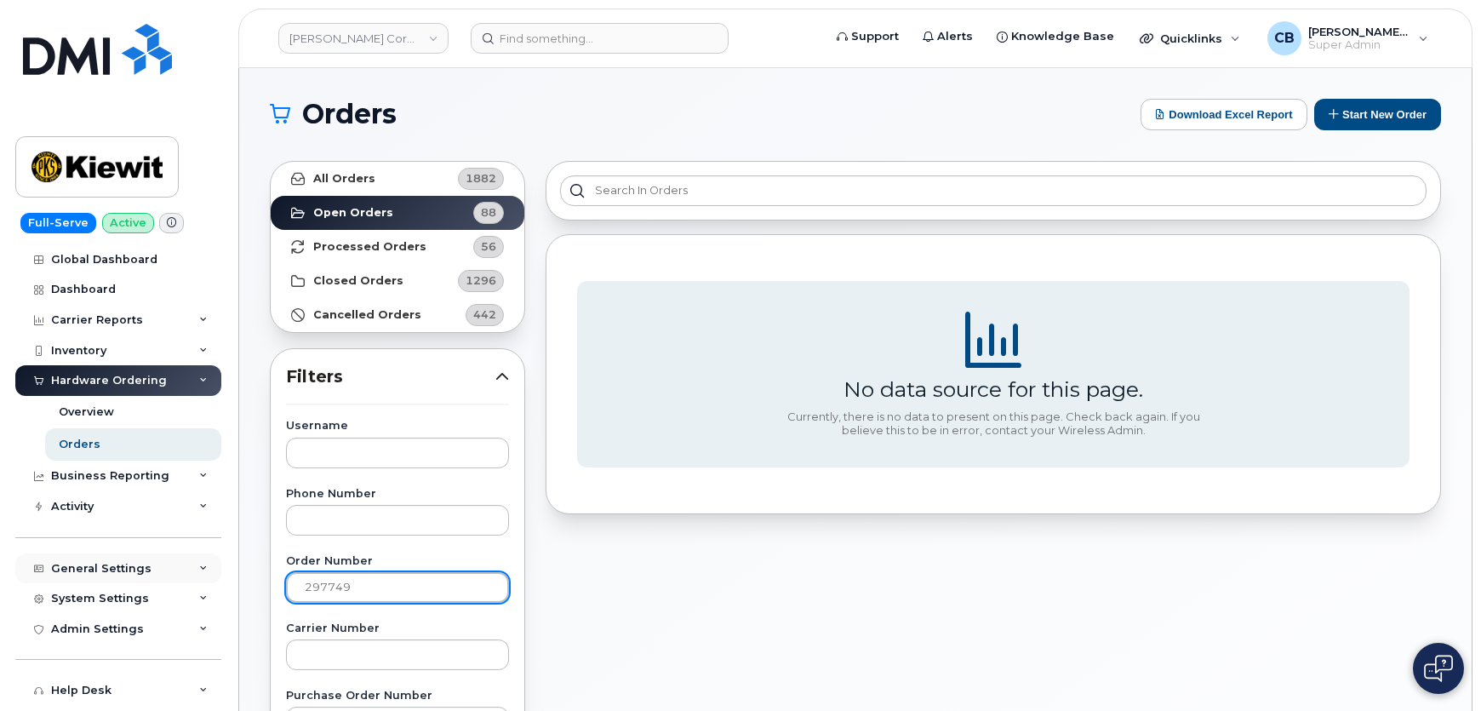
drag, startPoint x: 369, startPoint y: 586, endPoint x: 197, endPoint y: 569, distance: 173.6
click at [239, 569] on div "Kiewit Corporation Support Alerts Knowledge Base Quicklinks Suspend / Cancel De…" at bounding box center [855, 717] width 1232 height 1299
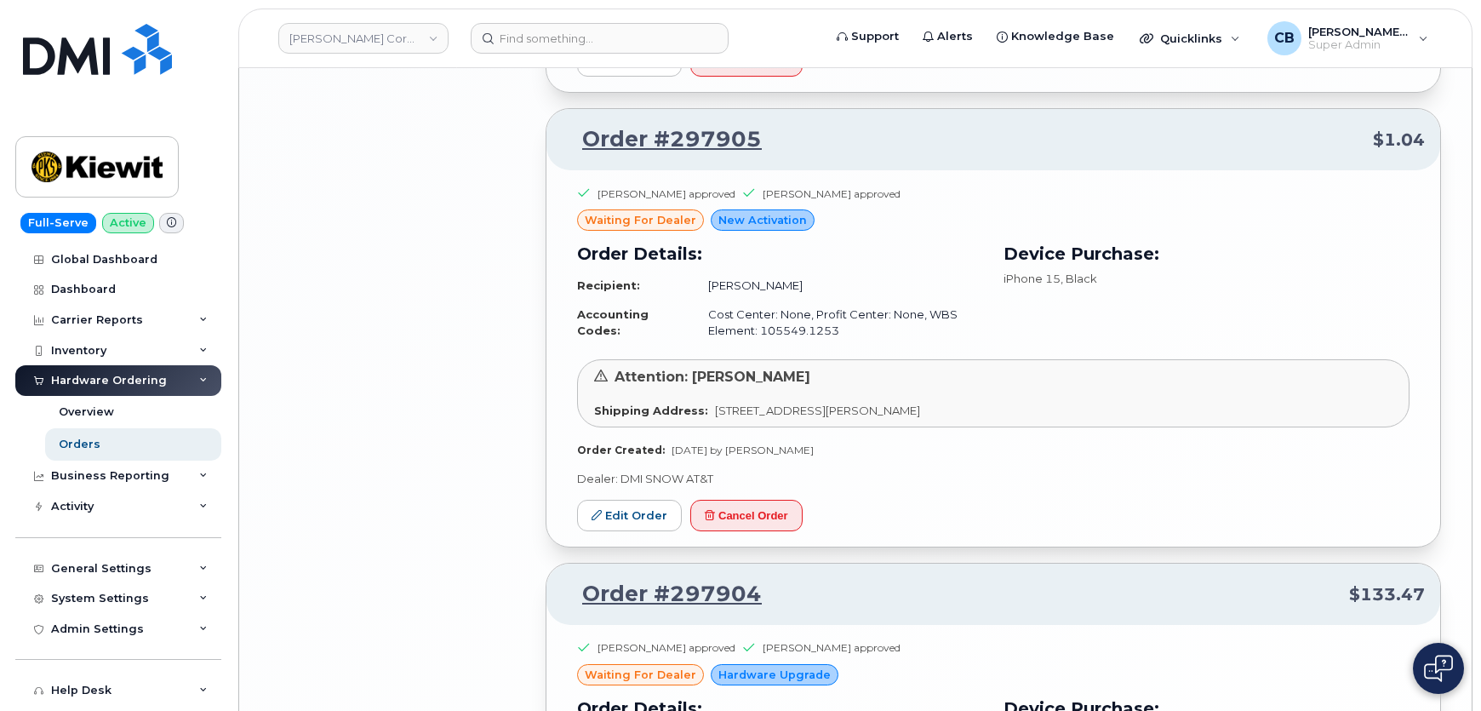
scroll to position [3888, 0]
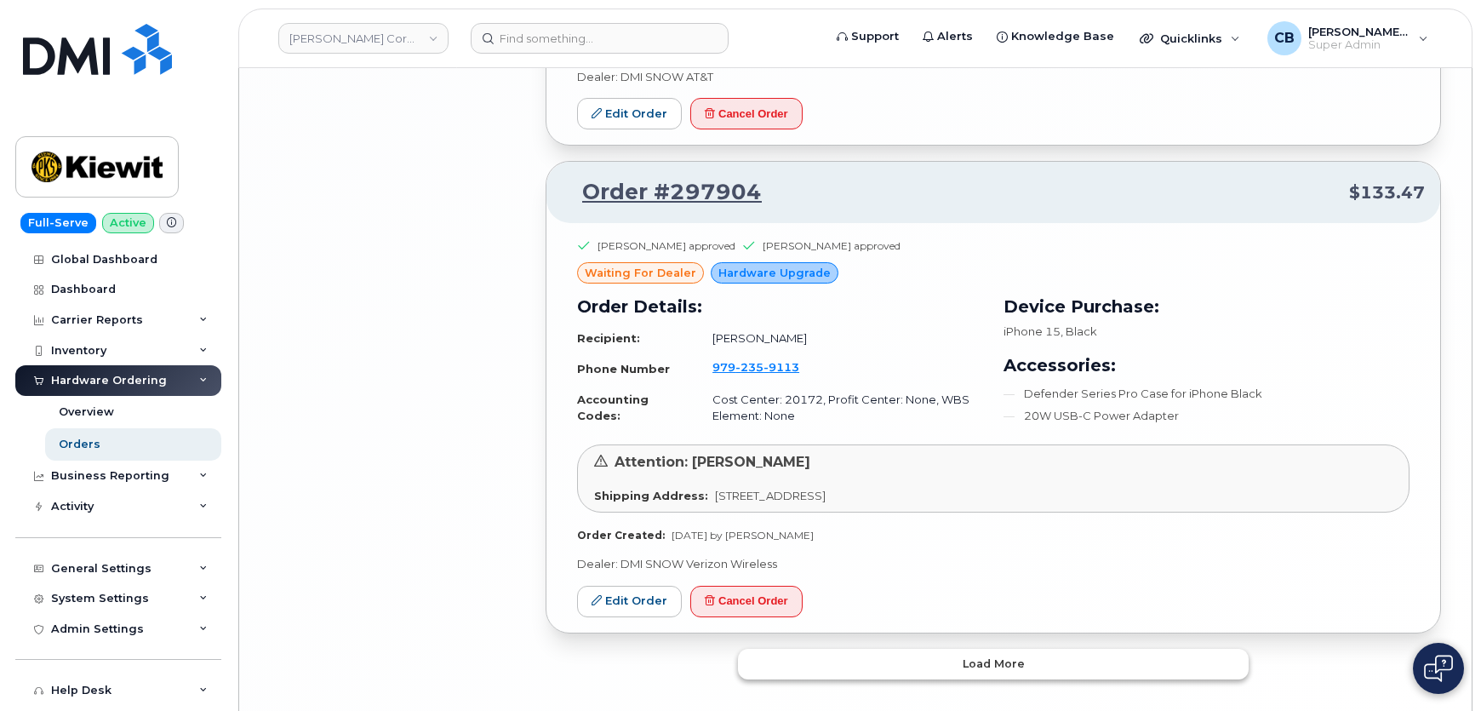
click at [956, 649] on button "Load more" at bounding box center [993, 664] width 511 height 31
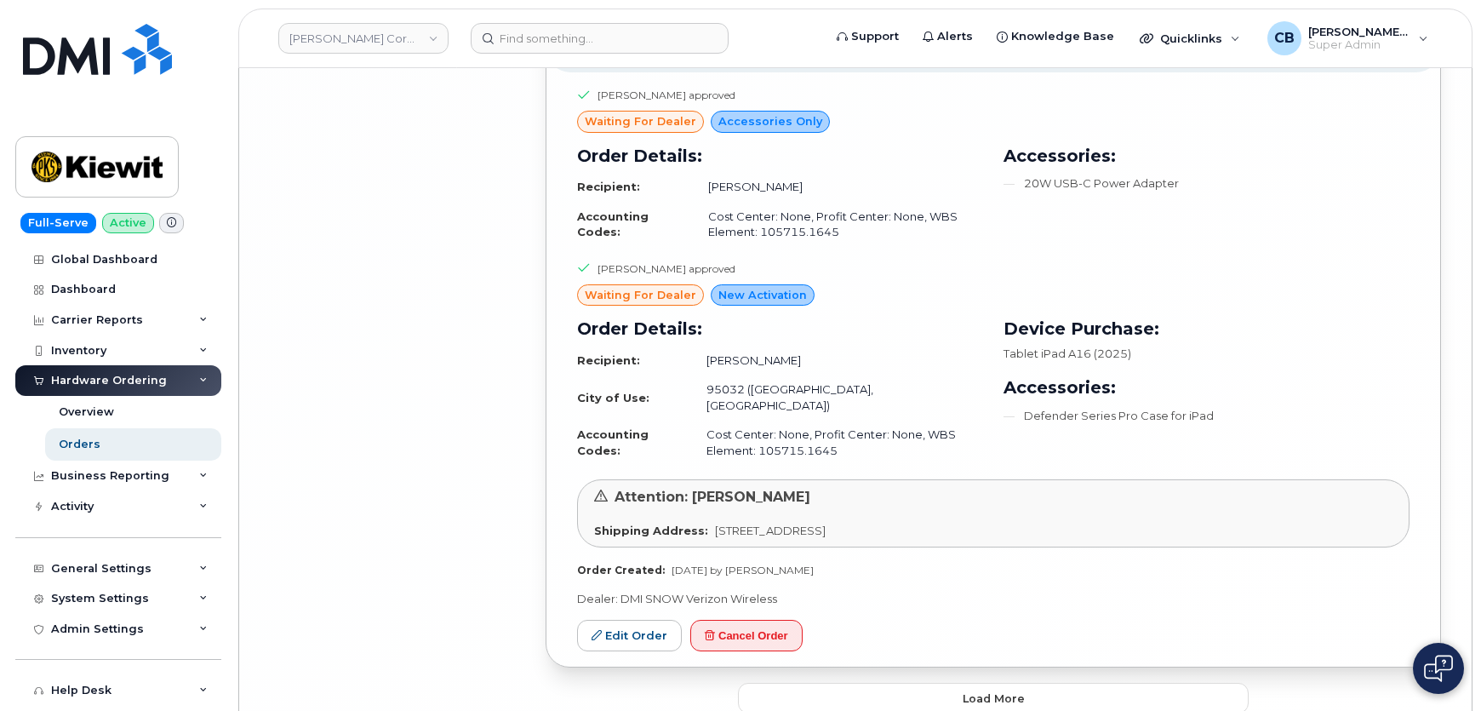
scroll to position [7508, 0]
click at [956, 682] on button "Load more" at bounding box center [993, 697] width 511 height 31
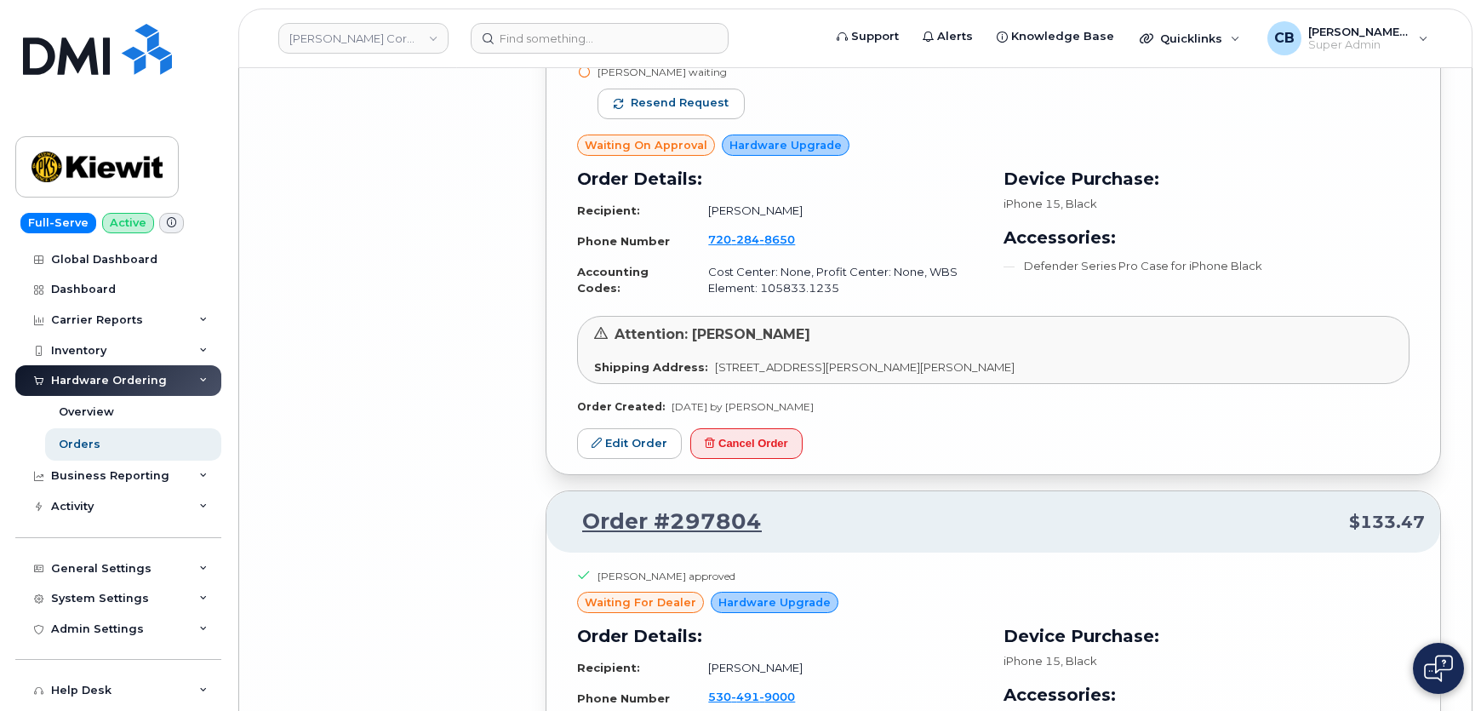
scroll to position [11364, 0]
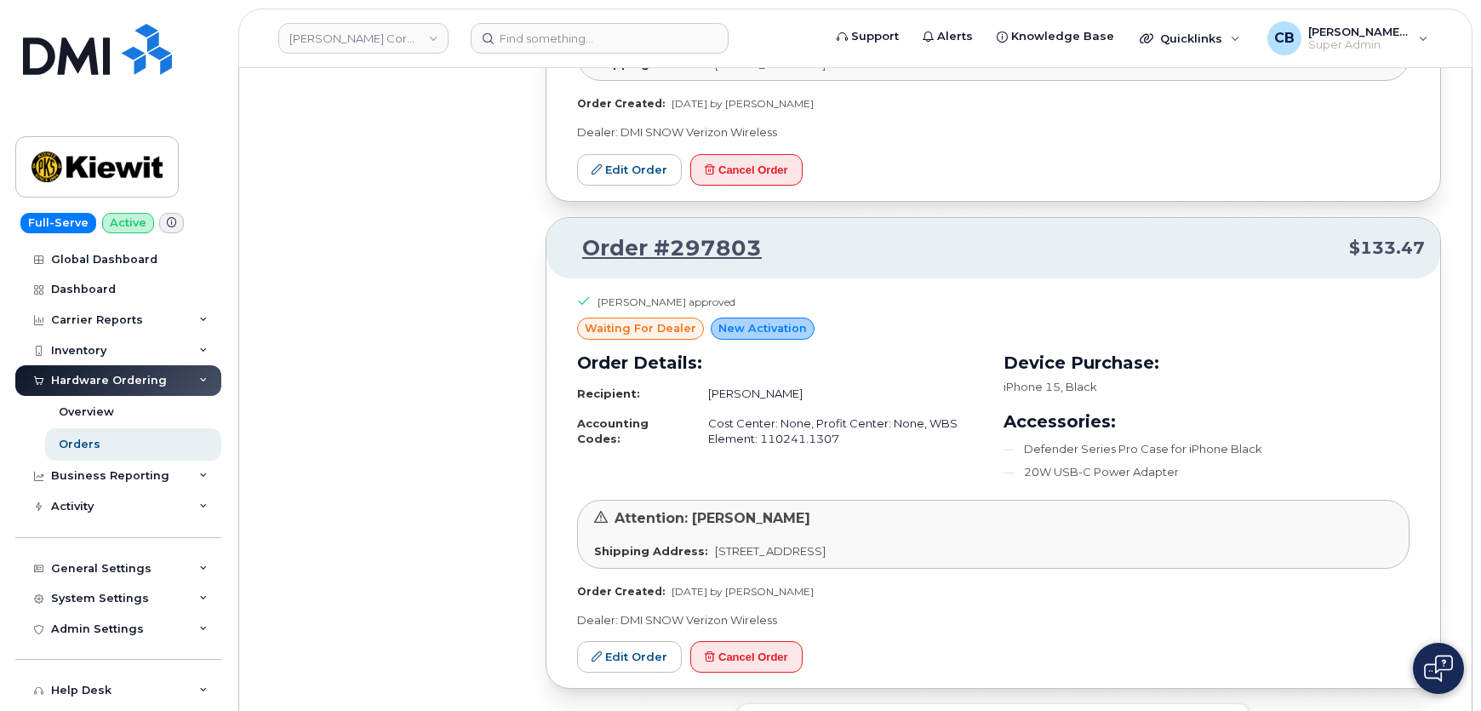
click at [953, 704] on button "Load more" at bounding box center [993, 719] width 511 height 31
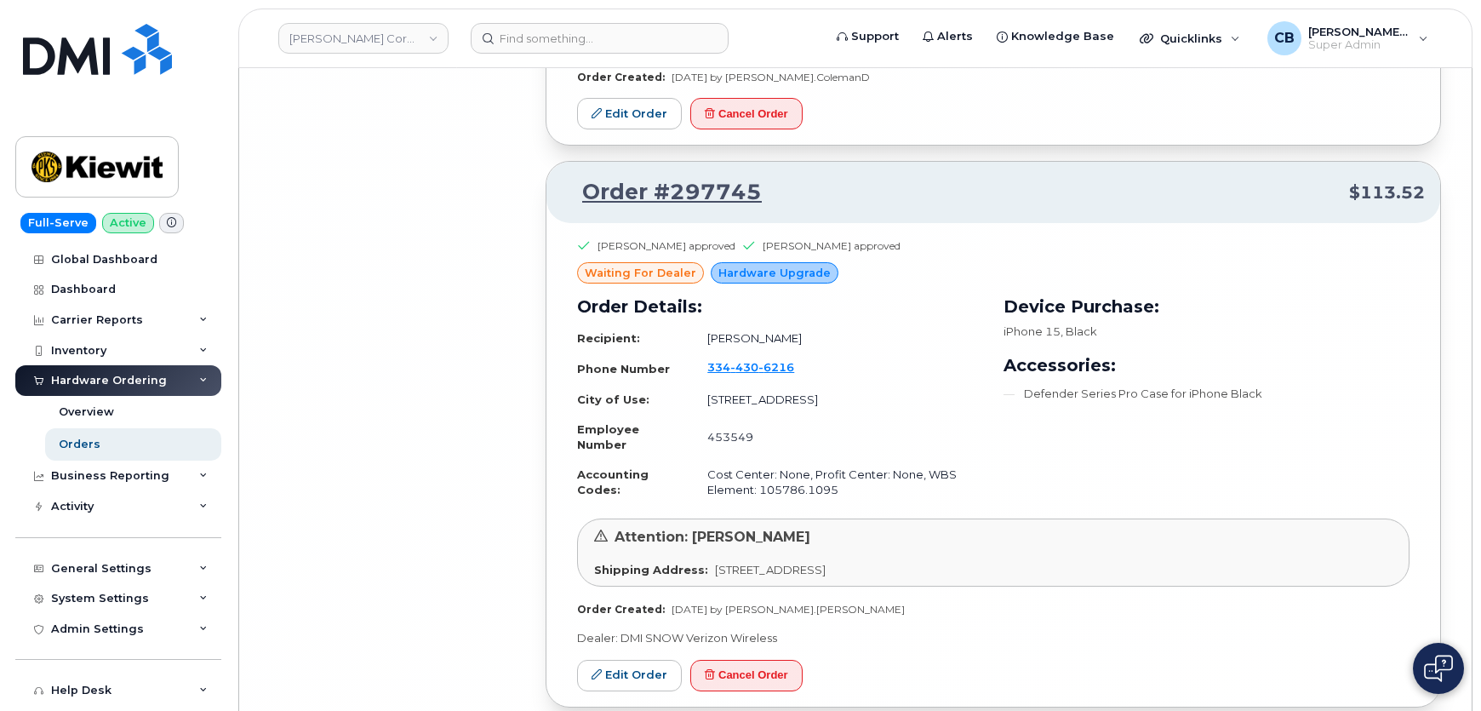
scroll to position [15173, 0]
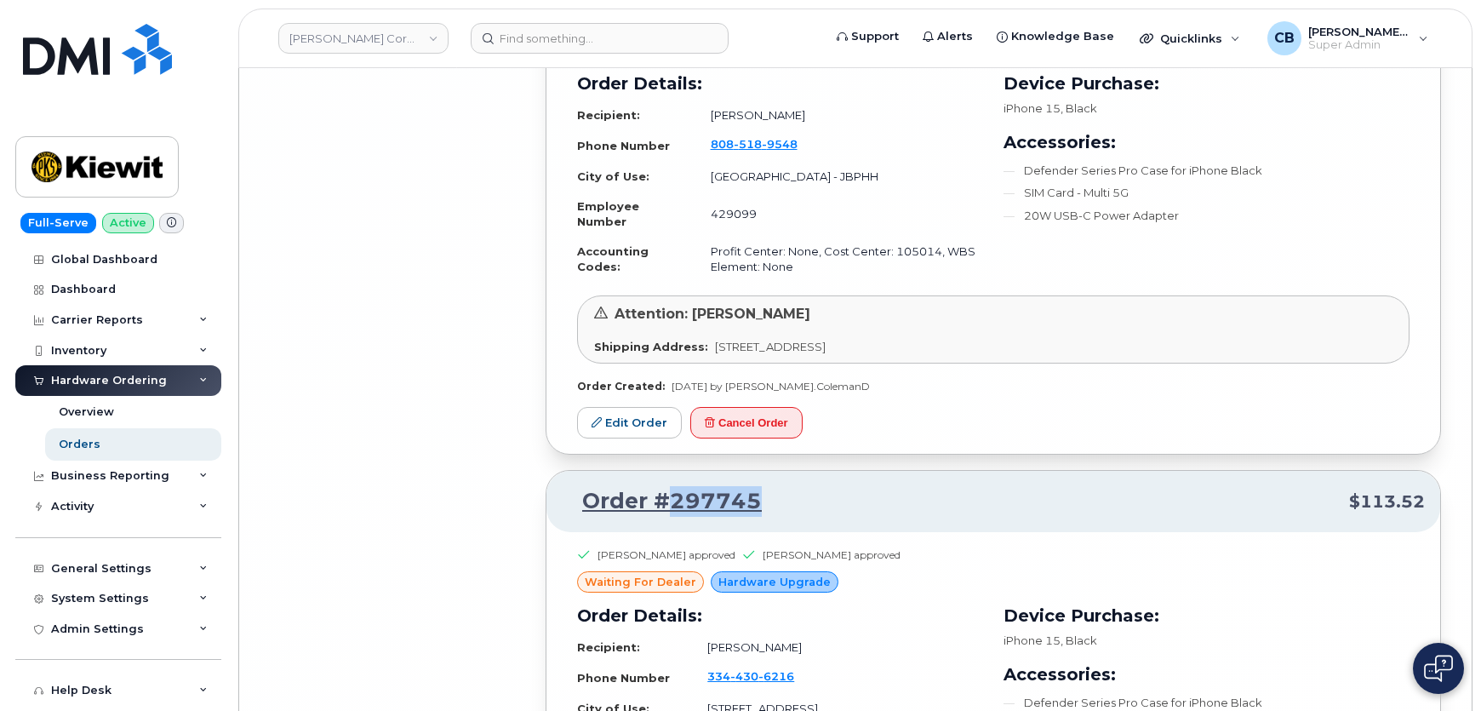
drag, startPoint x: 797, startPoint y: 367, endPoint x: 671, endPoint y: 361, distance: 126.9
click at [671, 486] on p "Order #297745 $113.52" at bounding box center [993, 501] width 863 height 31
copy link "297745"
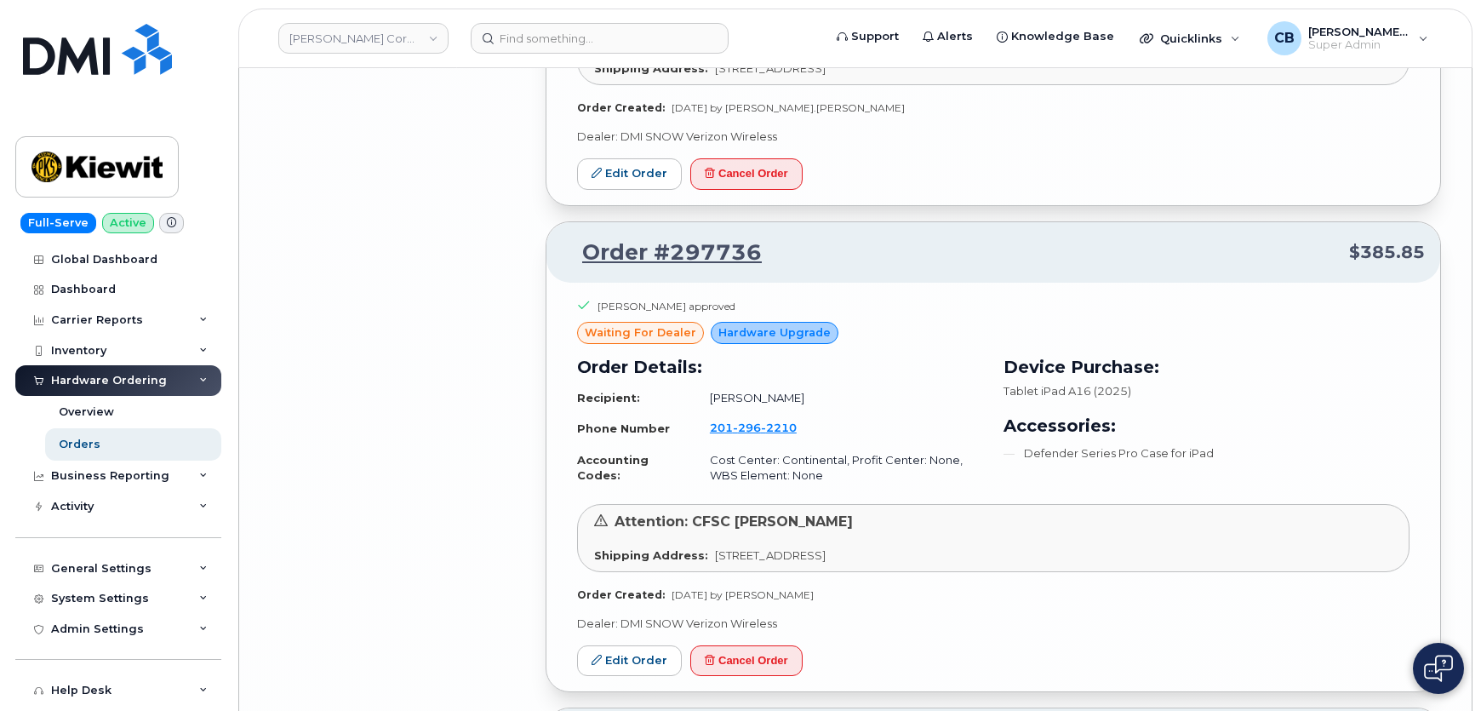
scroll to position [15947, 0]
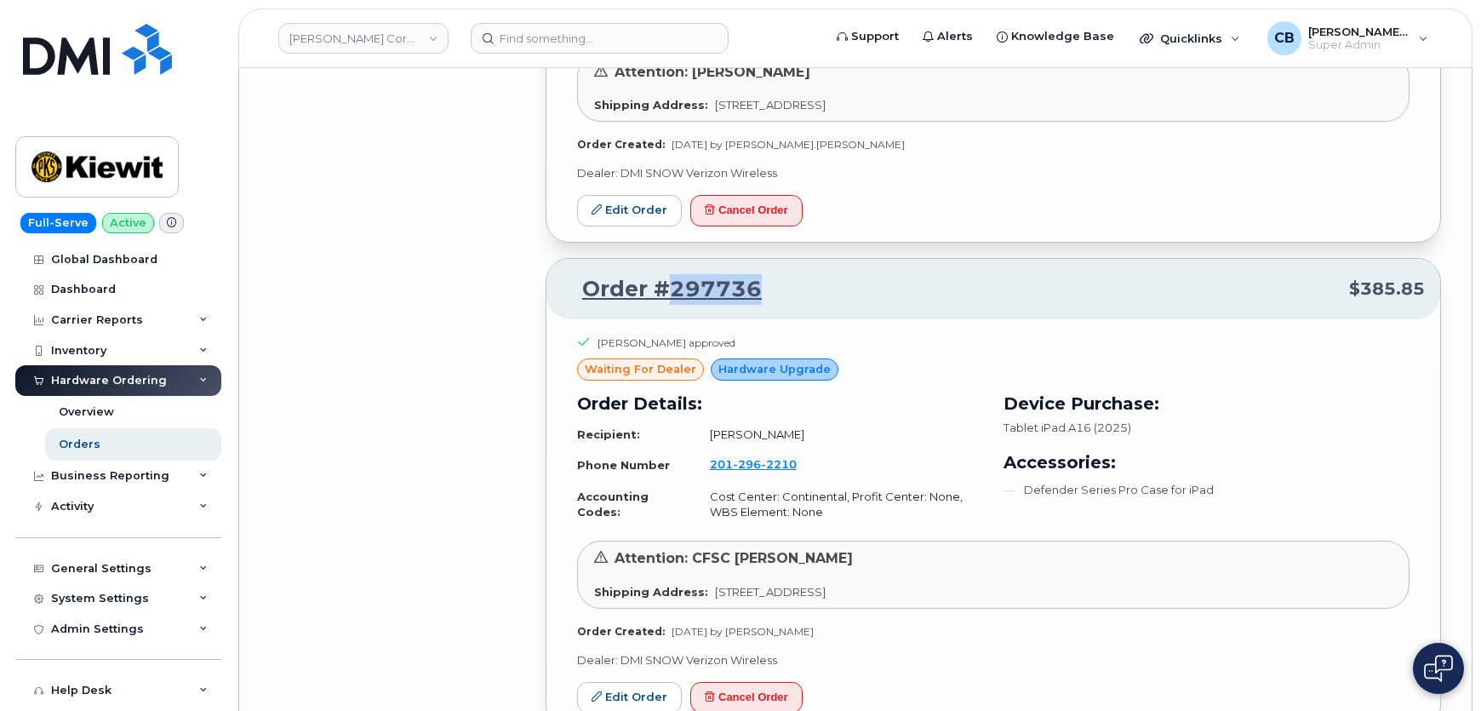
drag, startPoint x: 762, startPoint y: 151, endPoint x: 668, endPoint y: 150, distance: 93.6
click at [668, 274] on p "Order #297736 $385.85" at bounding box center [993, 289] width 863 height 31
copy link "297736"
click at [597, 691] on icon at bounding box center [596, 696] width 10 height 10
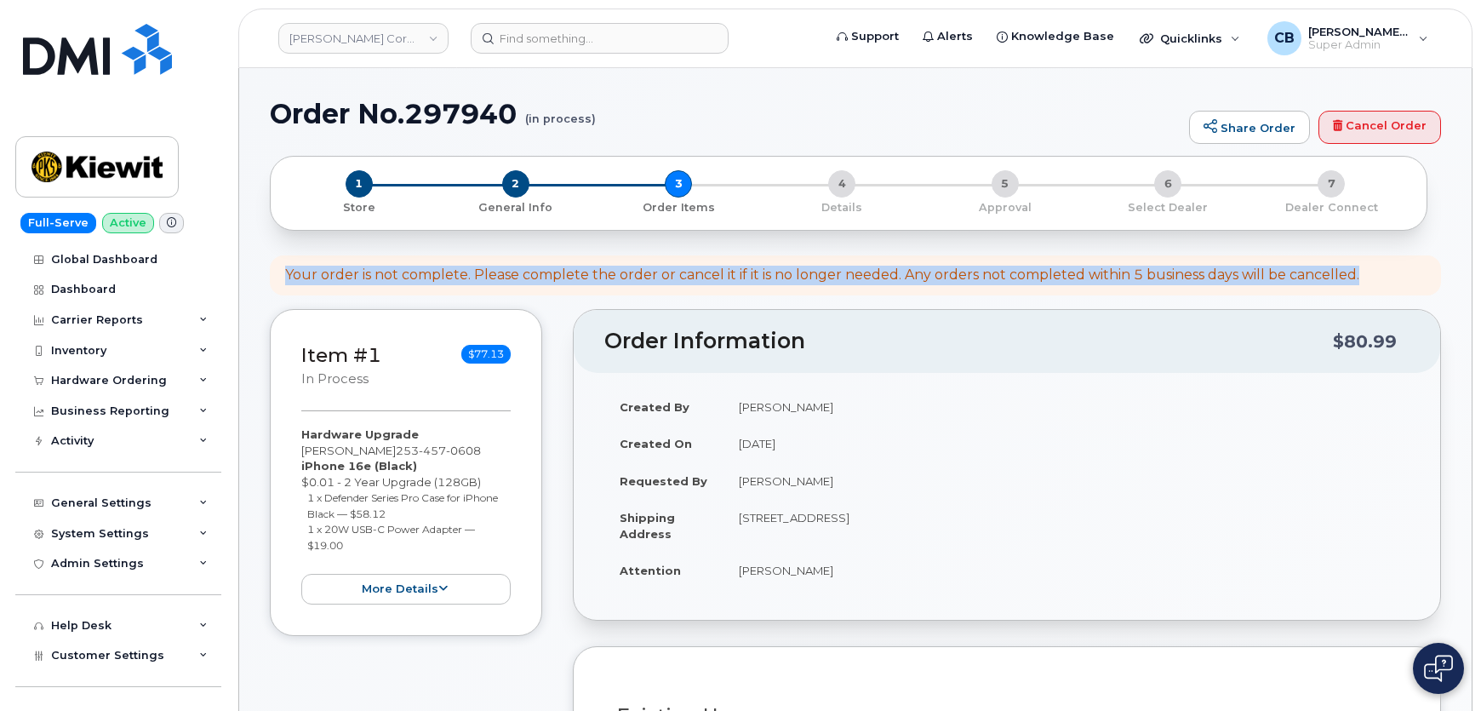
drag, startPoint x: 277, startPoint y: 268, endPoint x: 1355, endPoint y: 277, distance: 1077.5
click at [1355, 277] on div "Your order is not complete. Please complete the order or cancel it if it is no …" at bounding box center [855, 275] width 1171 height 40
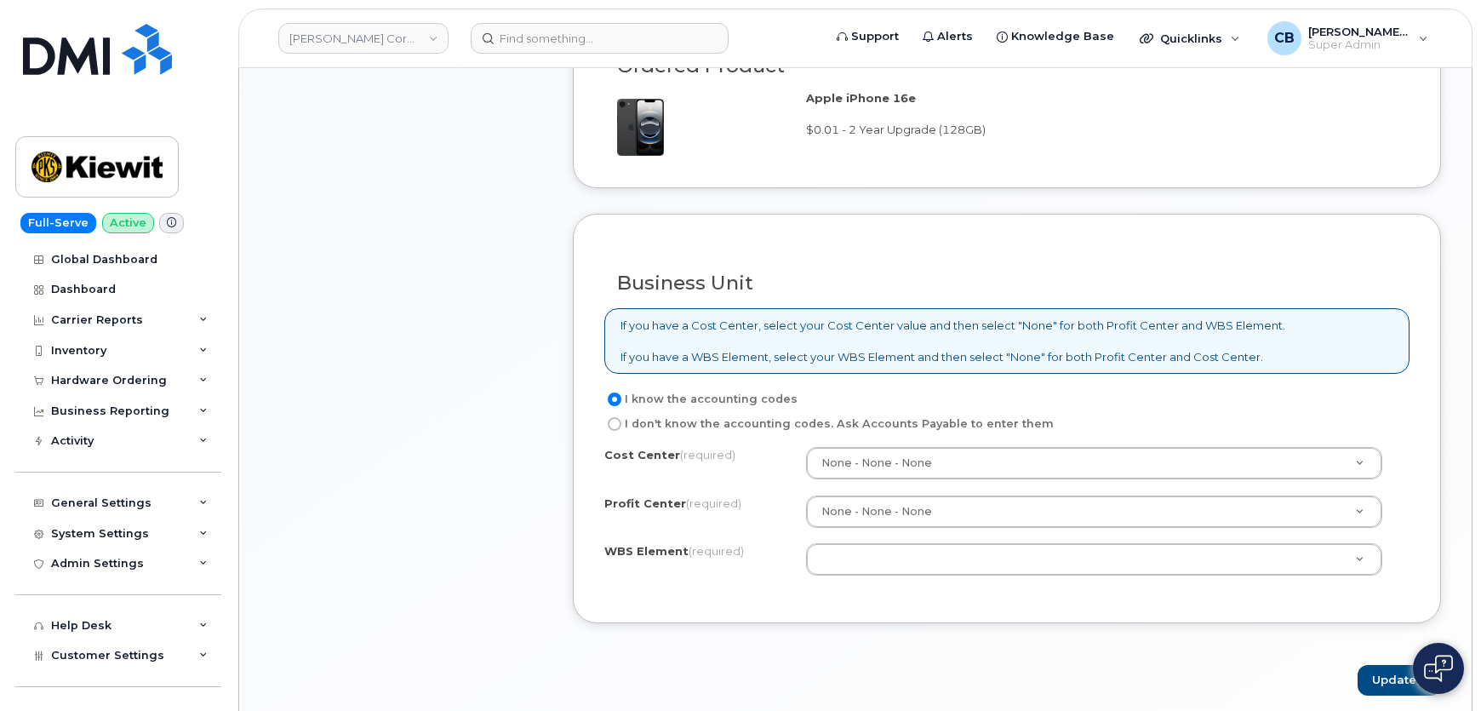
scroll to position [1237, 0]
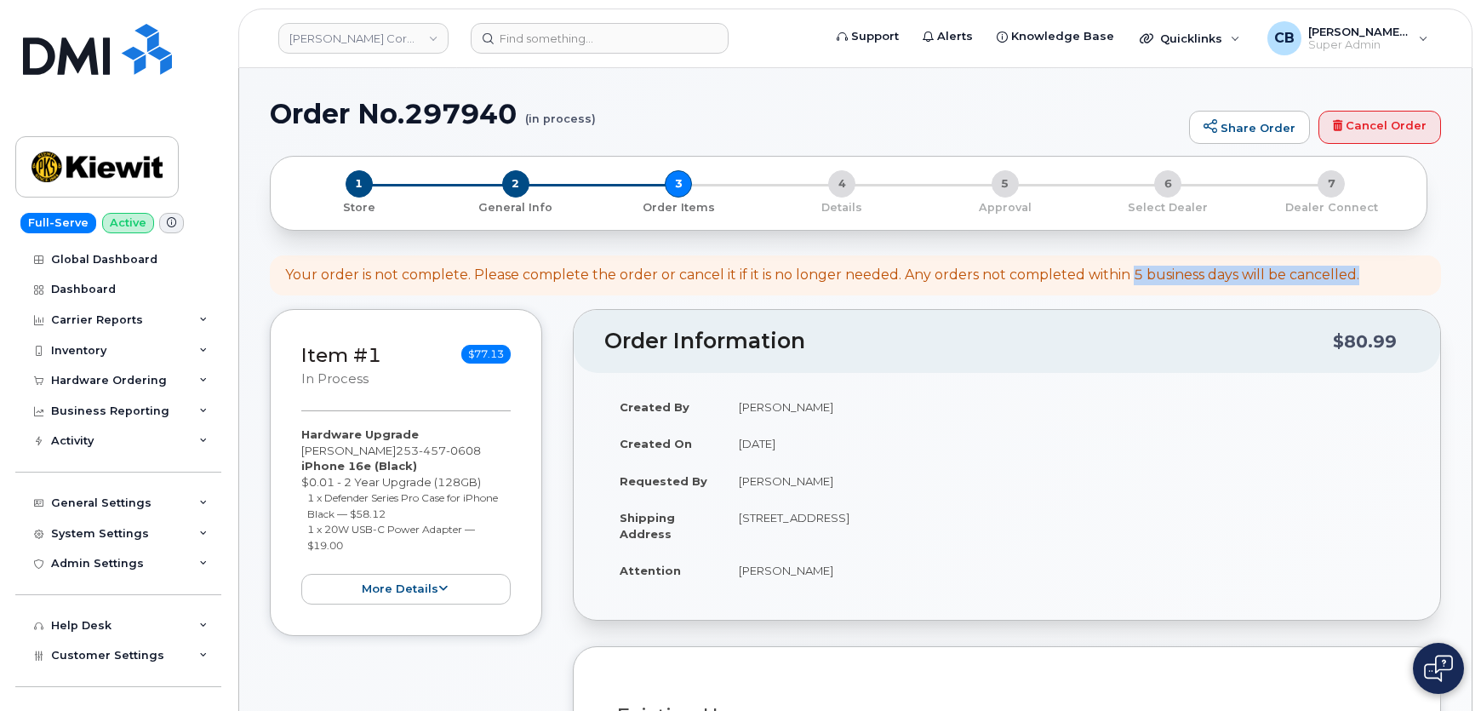
drag, startPoint x: 1133, startPoint y: 277, endPoint x: 1365, endPoint y: 277, distance: 232.3
click at [1365, 277] on div "Your order is not complete. Please complete the order or cancel it if it is no …" at bounding box center [855, 275] width 1171 height 40
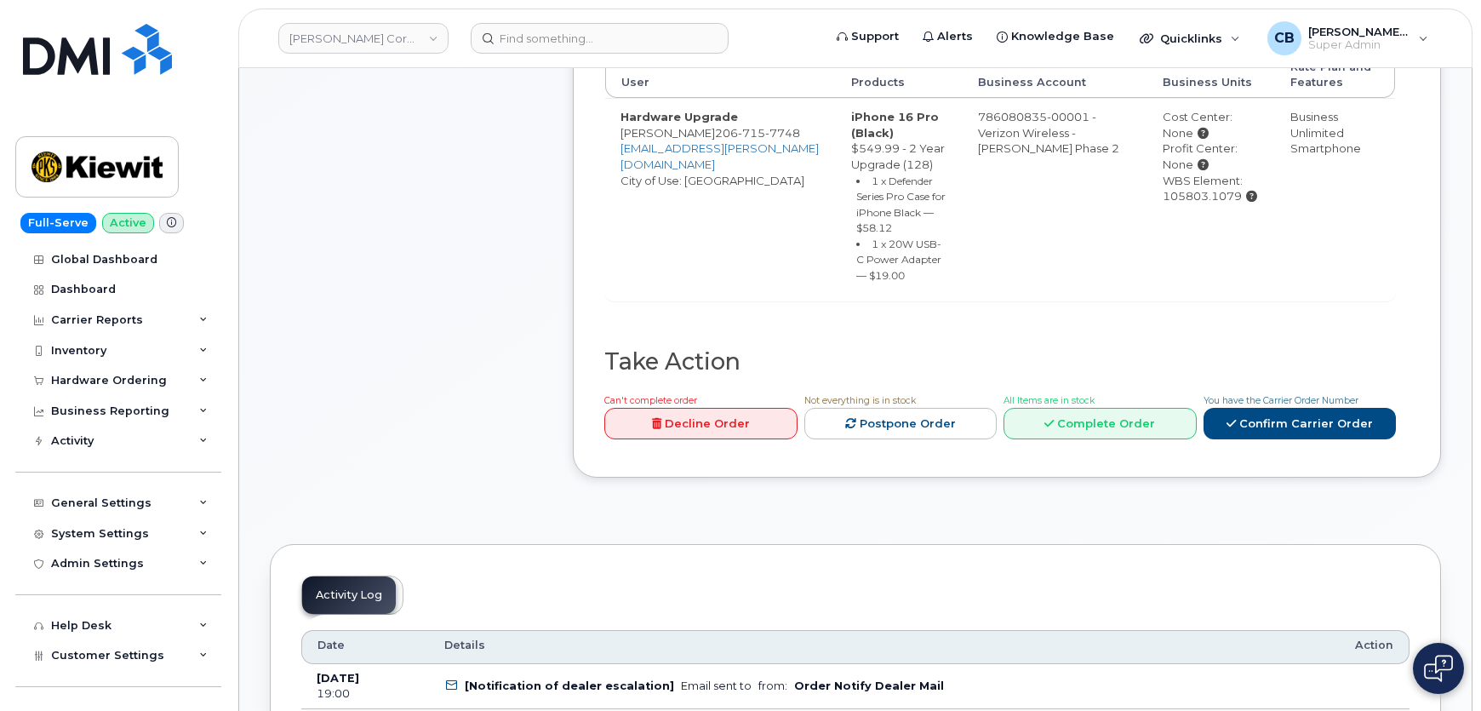
scroll to position [619, 0]
click at [1298, 420] on link "Confirm Carrier Order" at bounding box center [1299, 422] width 193 height 31
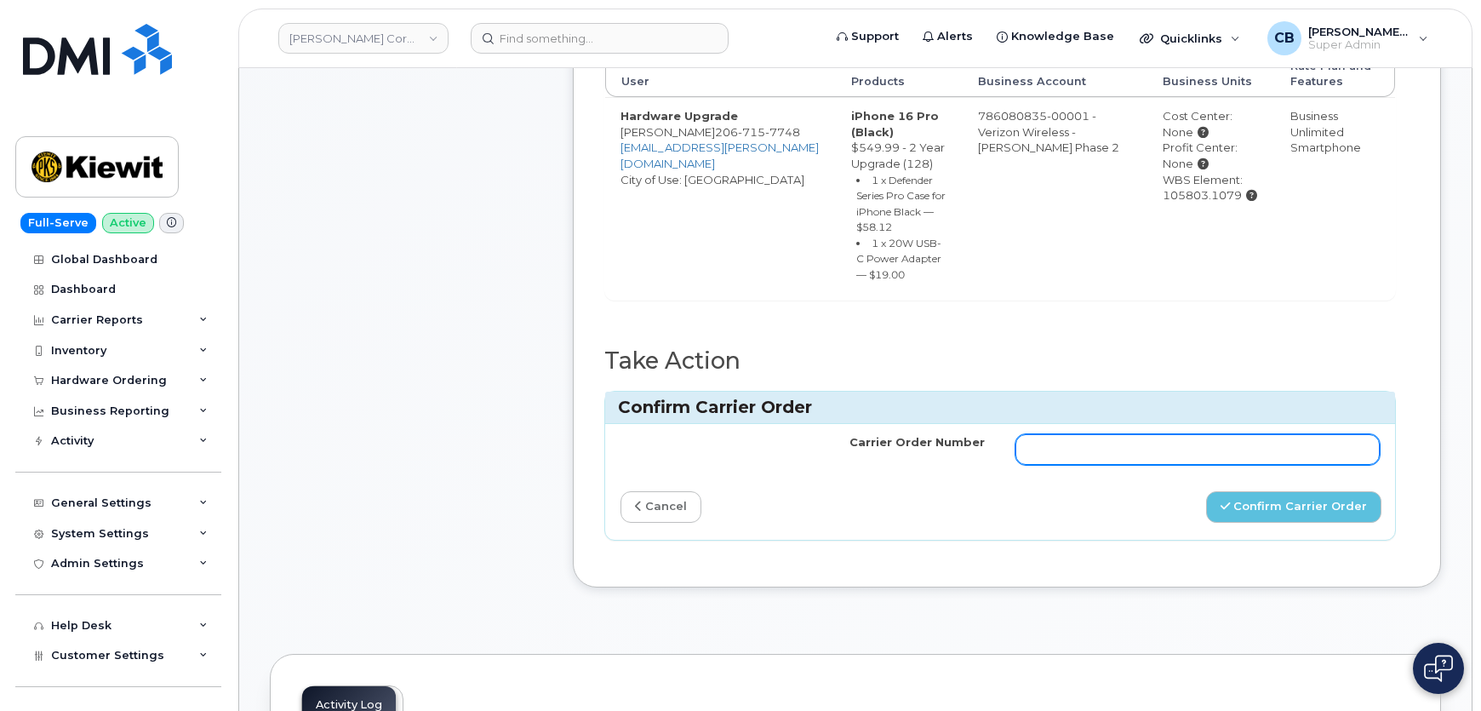
click at [1174, 434] on input "Carrier Order Number" at bounding box center [1197, 449] width 364 height 31
paste input "MB1000495975080"
type input "MB1000495975080"
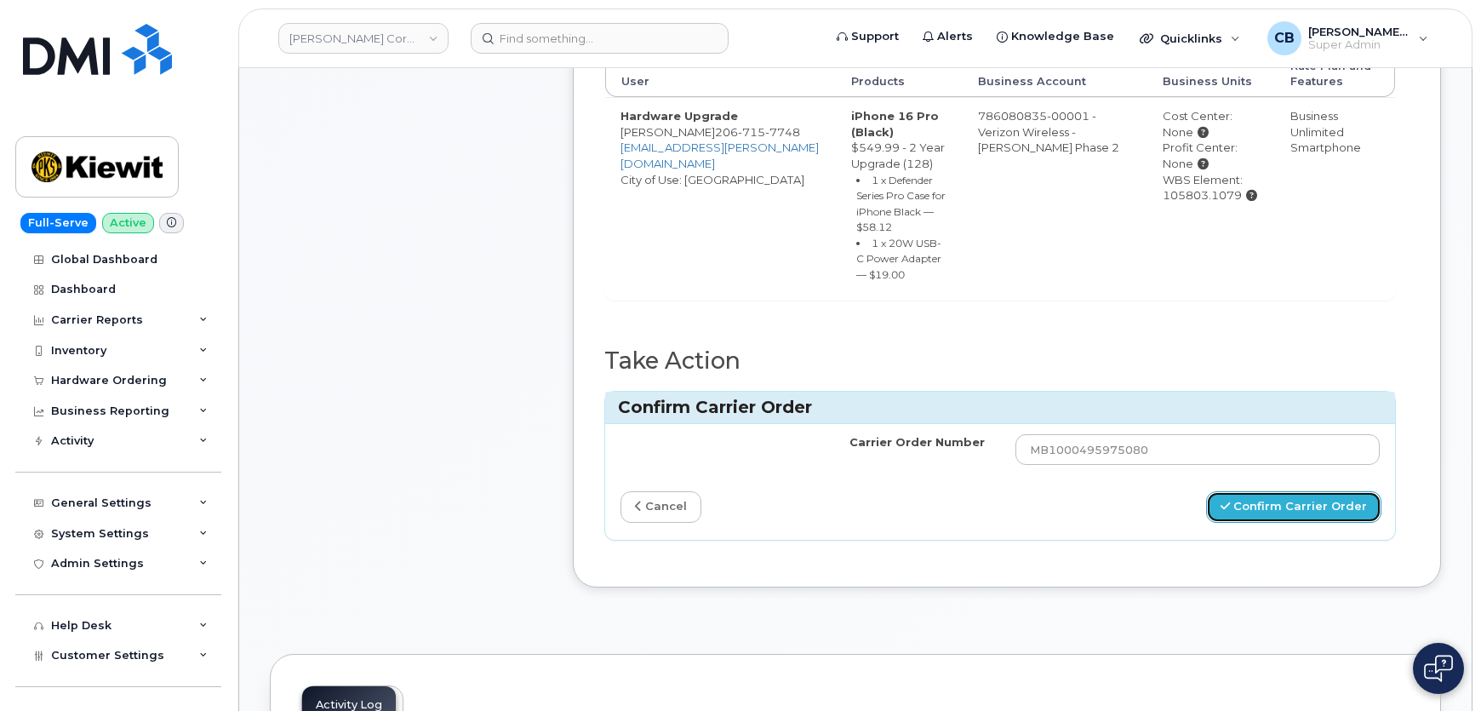
click at [1257, 504] on button "Confirm Carrier Order" at bounding box center [1293, 506] width 175 height 31
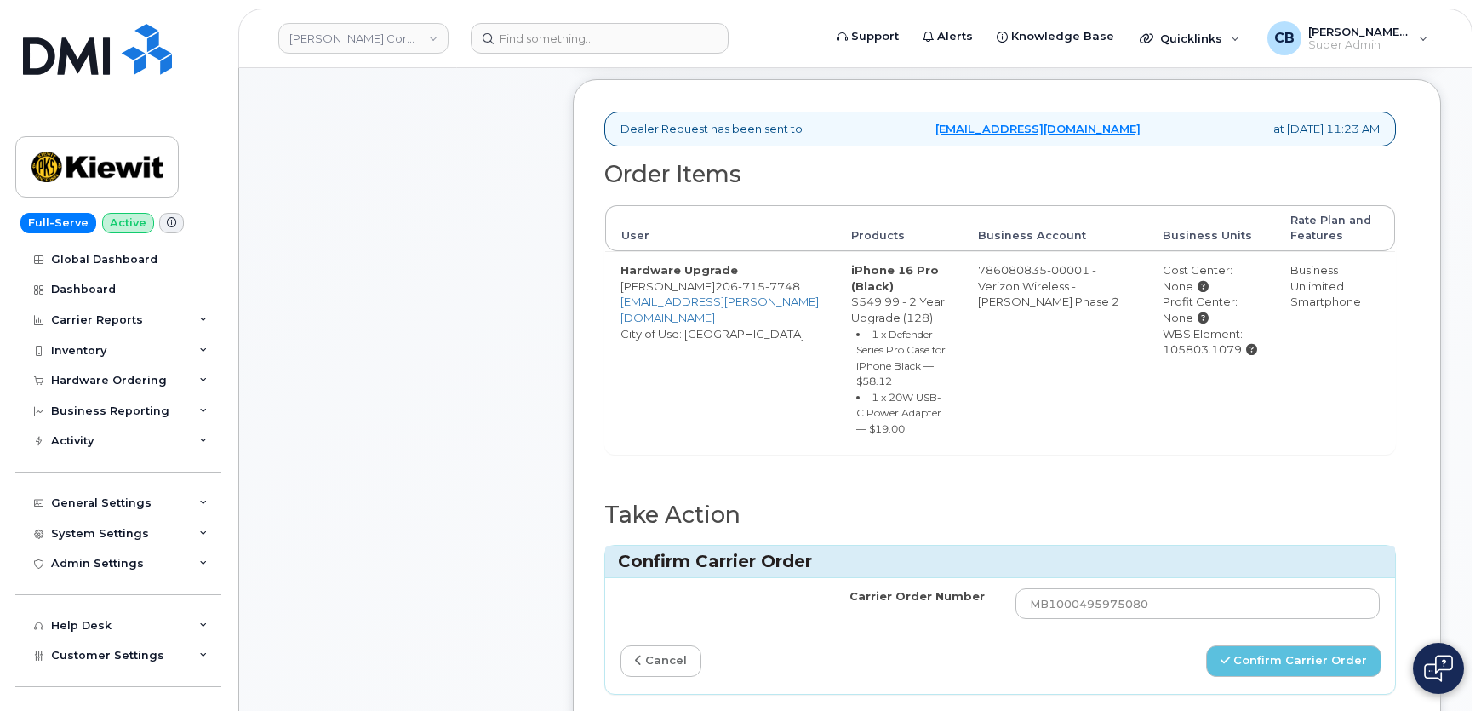
scroll to position [309, 0]
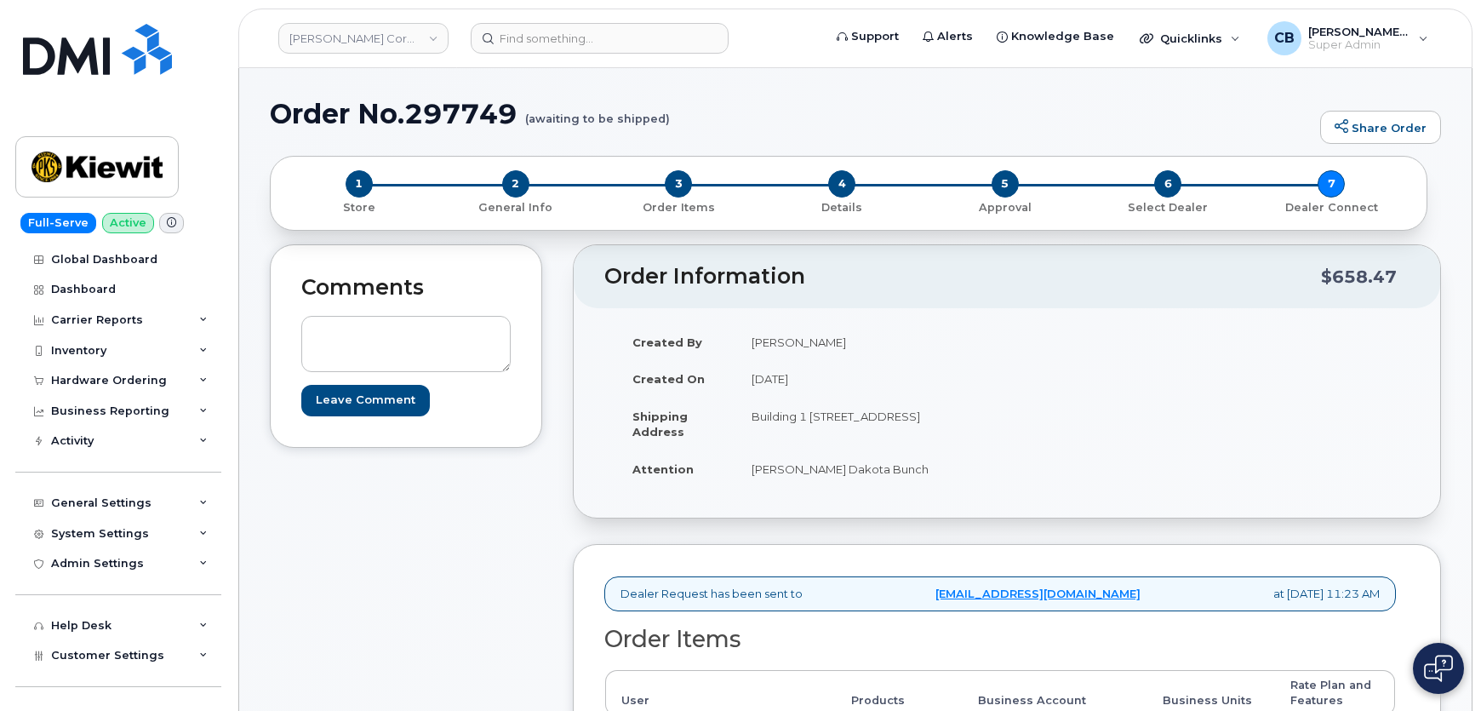
drag, startPoint x: 528, startPoint y: 122, endPoint x: 671, endPoint y: 123, distance: 143.0
click at [668, 125] on h1 "Order No.297749 (awaiting to be shipped)" at bounding box center [791, 114] width 1042 height 30
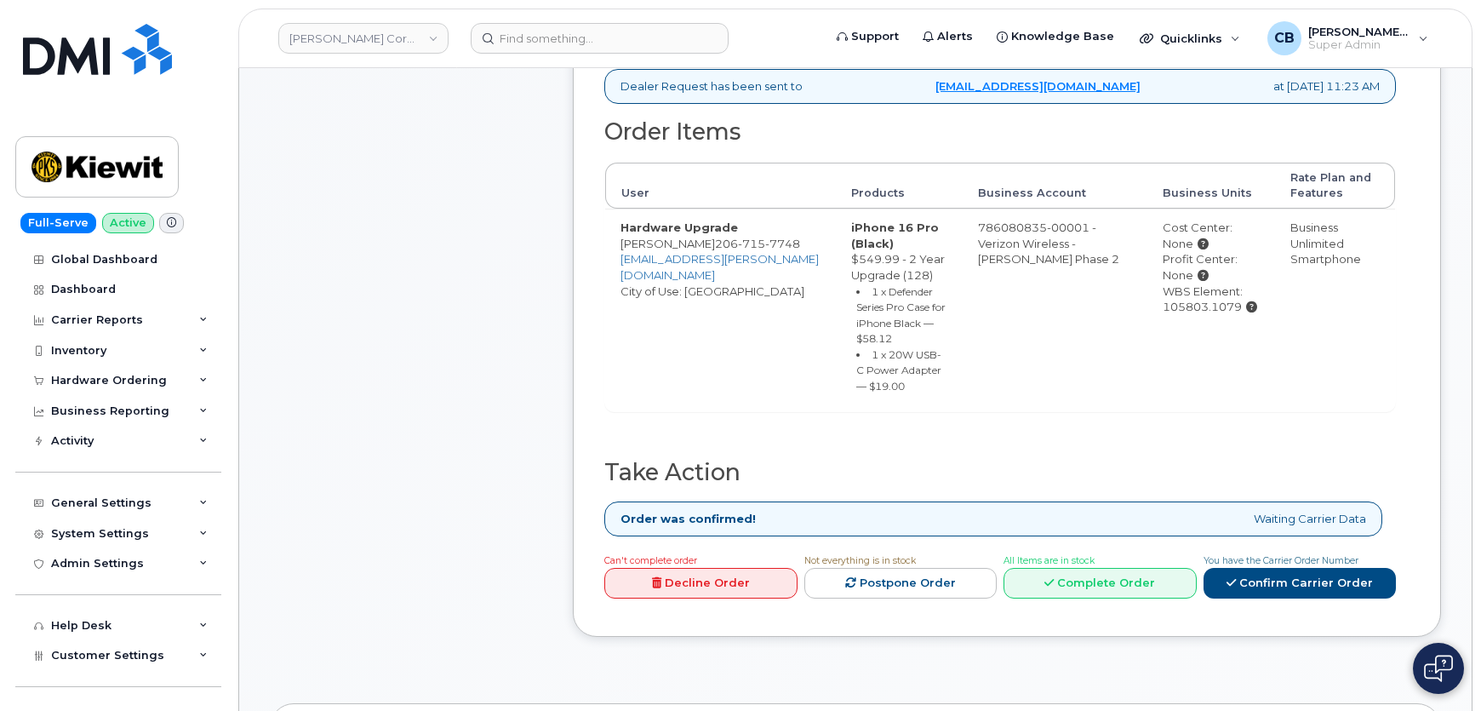
scroll to position [619, 0]
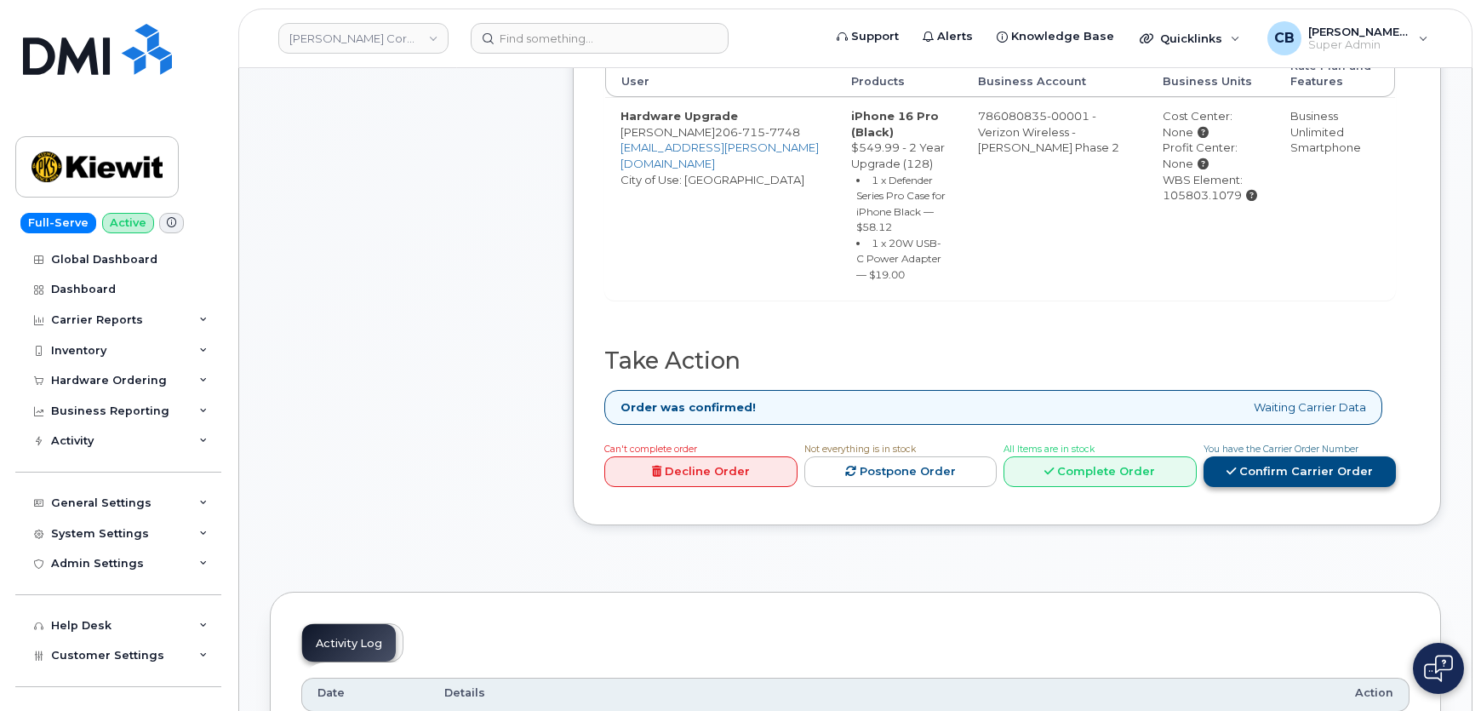
click at [1318, 464] on link "Confirm Carrier Order" at bounding box center [1299, 471] width 193 height 31
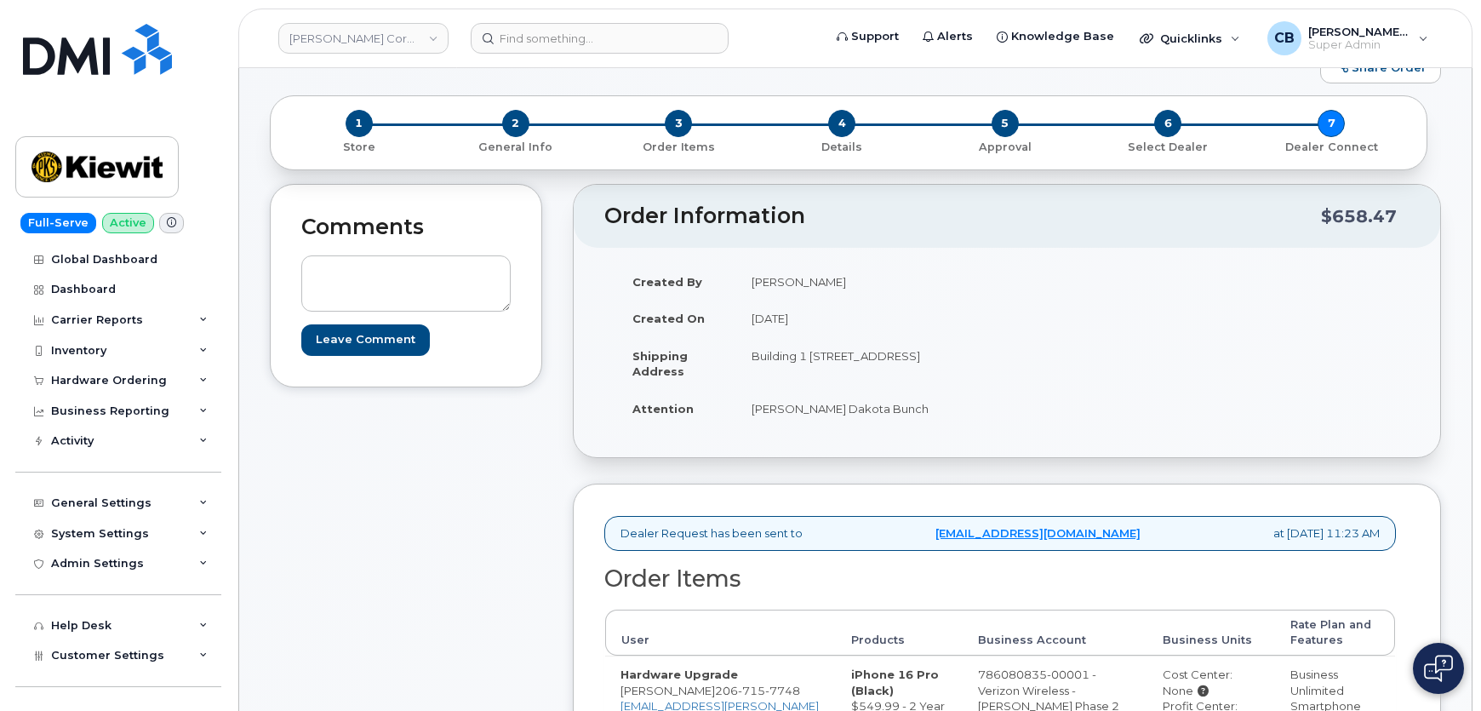
scroll to position [0, 0]
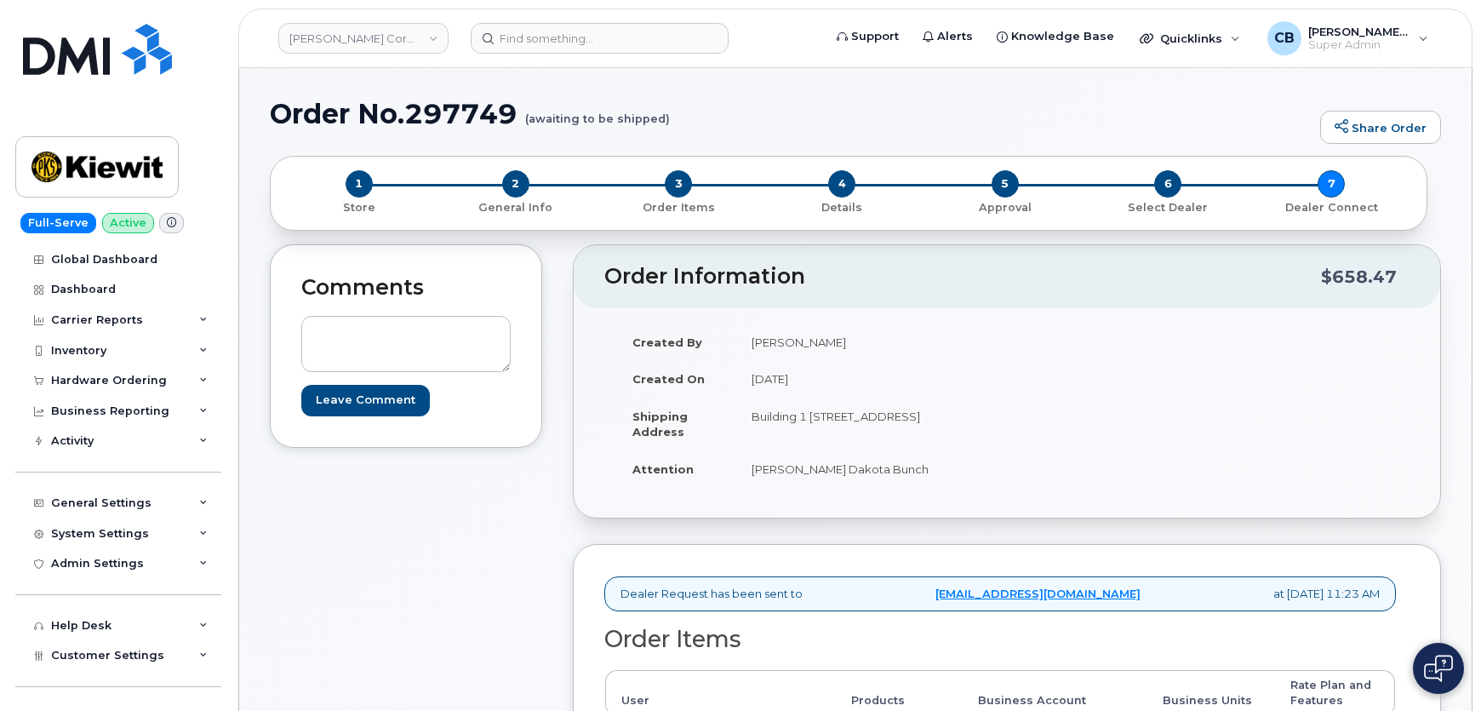
drag, startPoint x: 492, startPoint y: 495, endPoint x: 494, endPoint y: 508, distance: 13.0
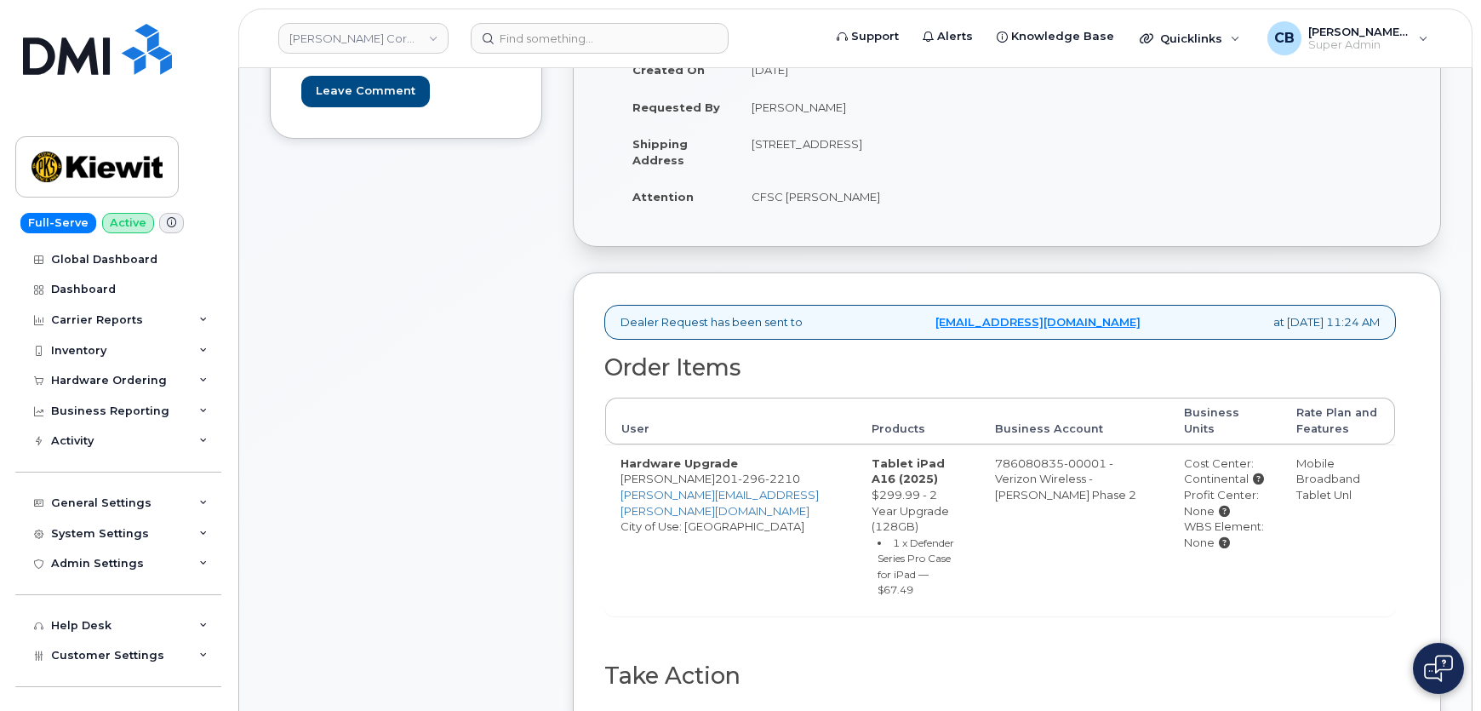
scroll to position [464, 0]
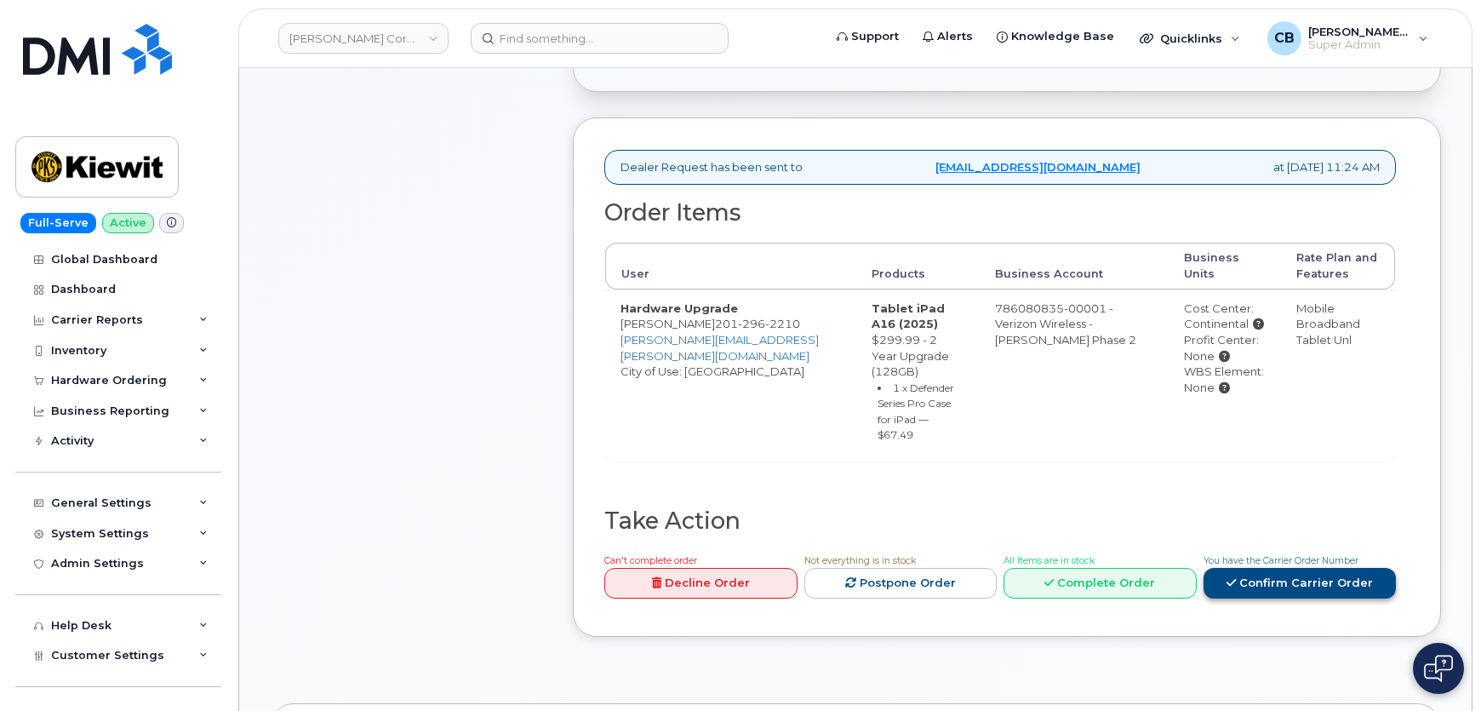
click at [1260, 568] on link "Confirm Carrier Order" at bounding box center [1299, 583] width 193 height 31
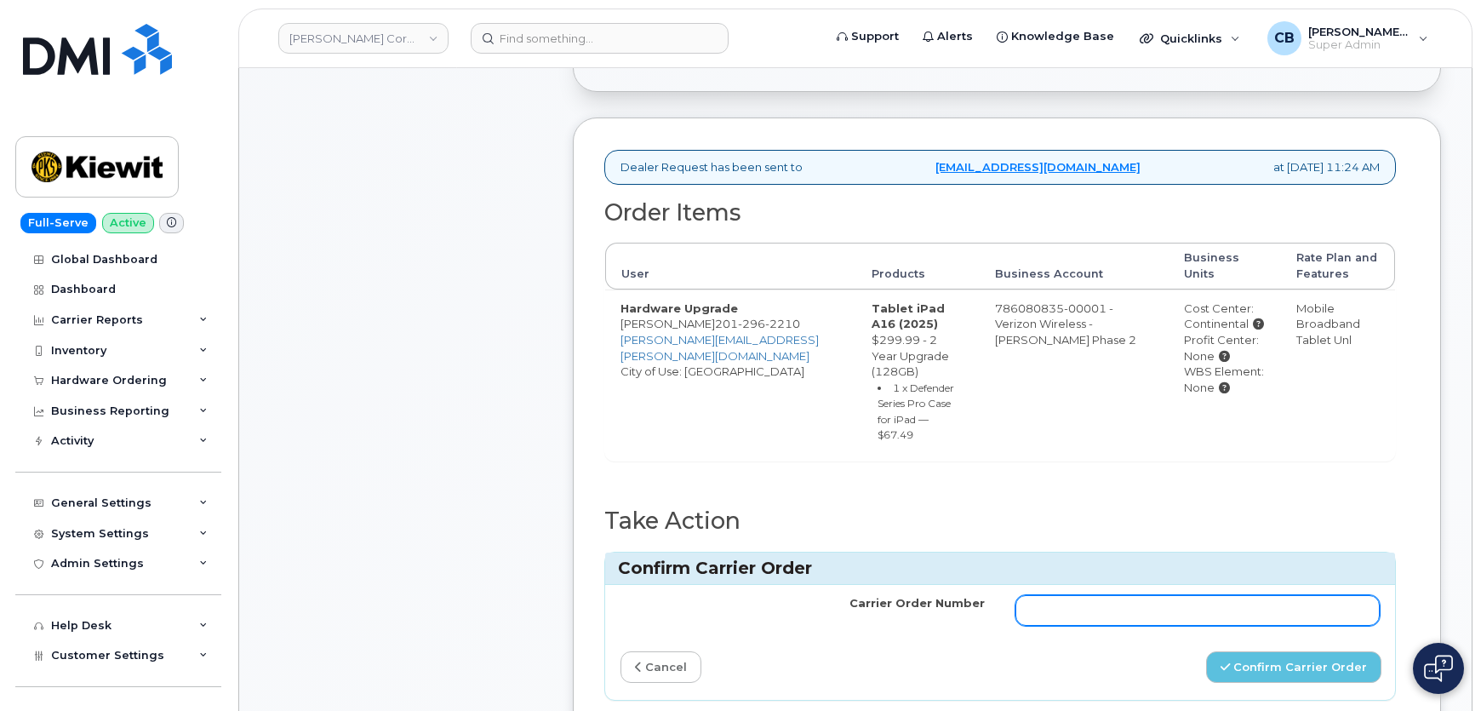
click at [1198, 595] on input "Carrier Order Number" at bounding box center [1197, 610] width 364 height 31
paste input "MB1000495982506"
type input "MB1000495982506"
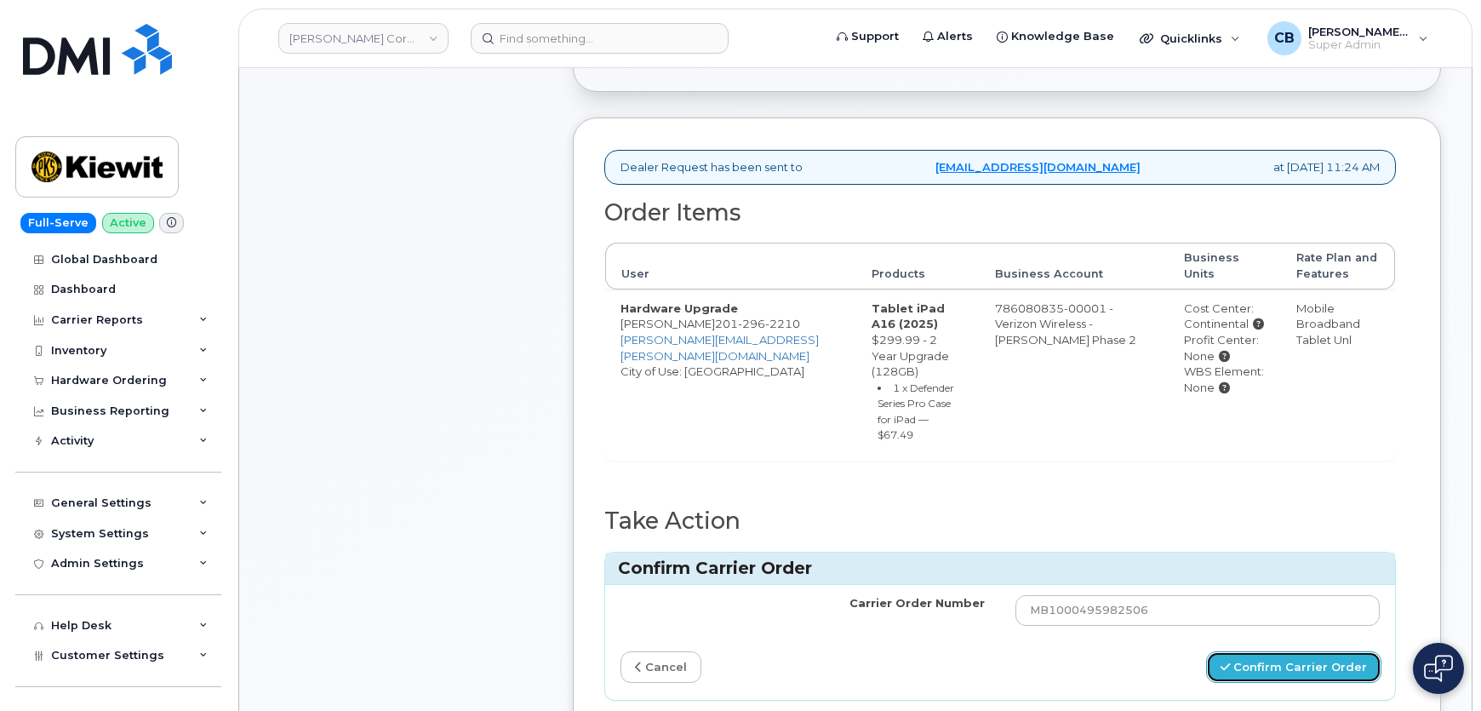
click at [1319, 651] on button "Confirm Carrier Order" at bounding box center [1293, 666] width 175 height 31
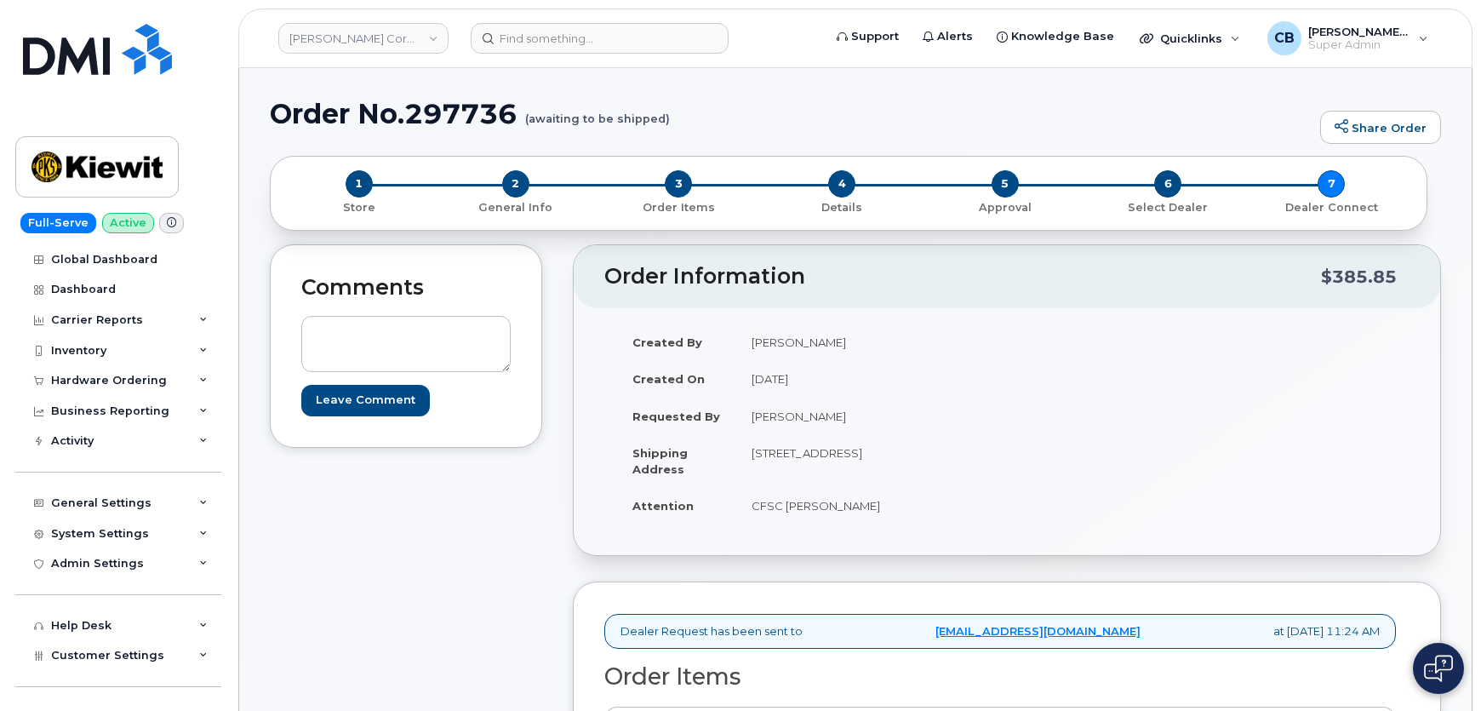
drag, startPoint x: 823, startPoint y: 382, endPoint x: 741, endPoint y: 374, distance: 82.1
click at [741, 374] on td "August 8, 2025" at bounding box center [865, 378] width 258 height 37
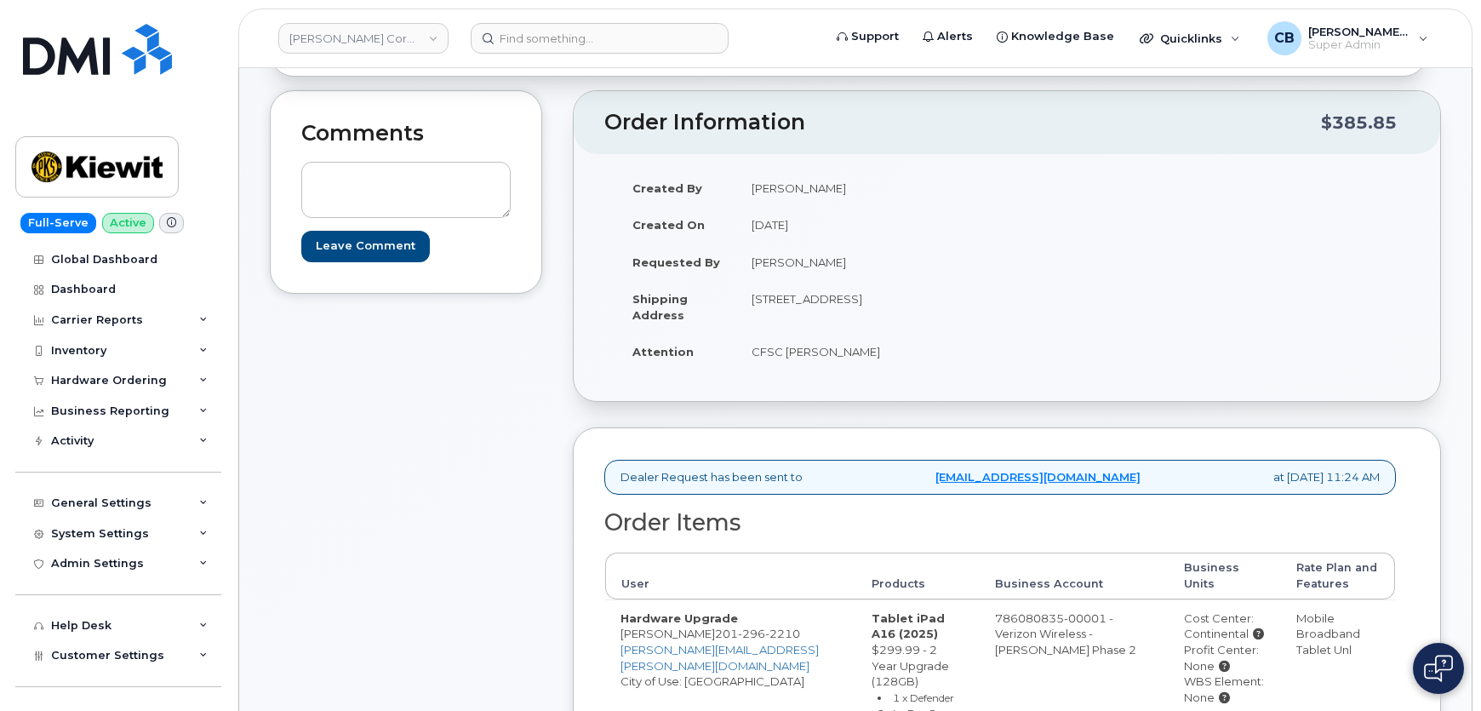
scroll to position [309, 0]
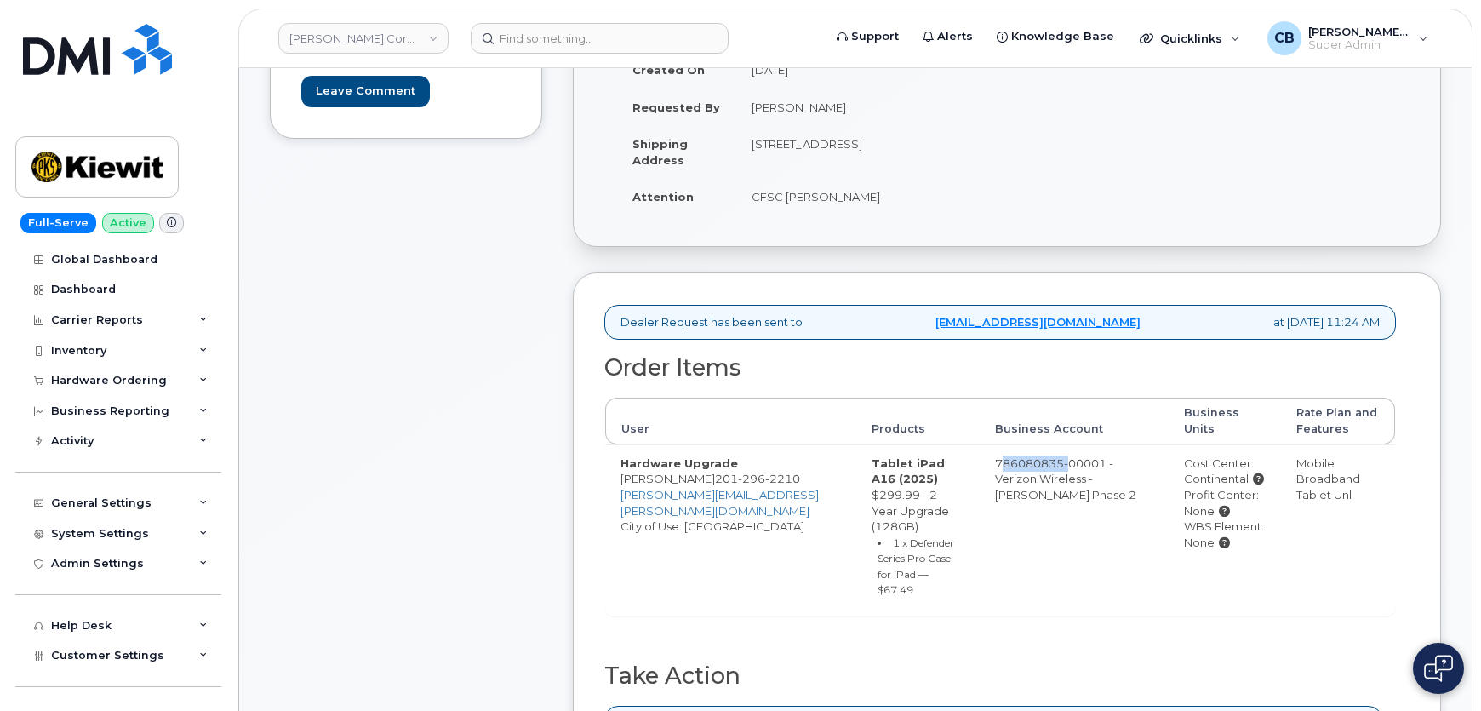
drag, startPoint x: 987, startPoint y: 456, endPoint x: 1056, endPoint y: 460, distance: 69.0
click at [1056, 460] on td "786080835-00001 - Verizon Wireless - Kiewit Phase 2" at bounding box center [1074, 529] width 189 height 171
click at [1057, 545] on td "786080835-00001 - Verizon Wireless - Kiewit Phase 2" at bounding box center [1074, 529] width 189 height 171
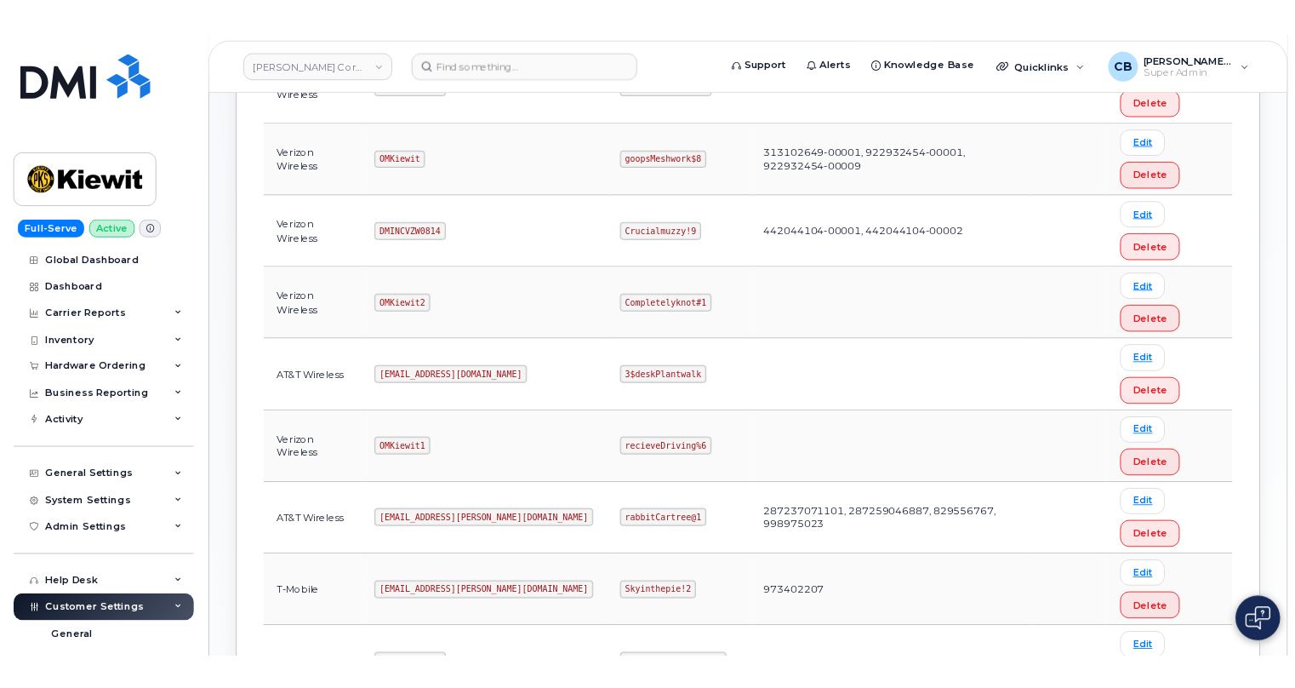
scroll to position [408, 0]
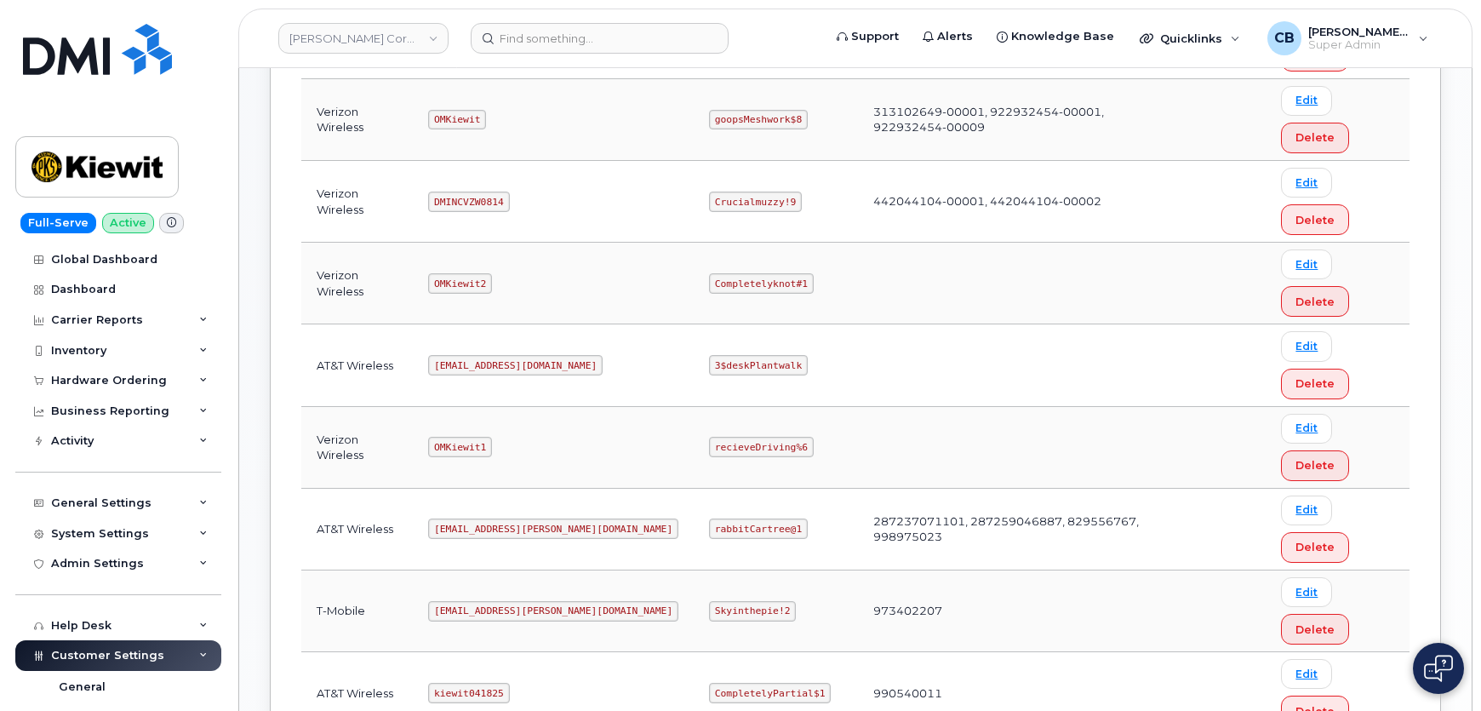
drag, startPoint x: 835, startPoint y: 541, endPoint x: 867, endPoint y: 540, distance: 32.4
copy code "DMIKiewitAnalyst"
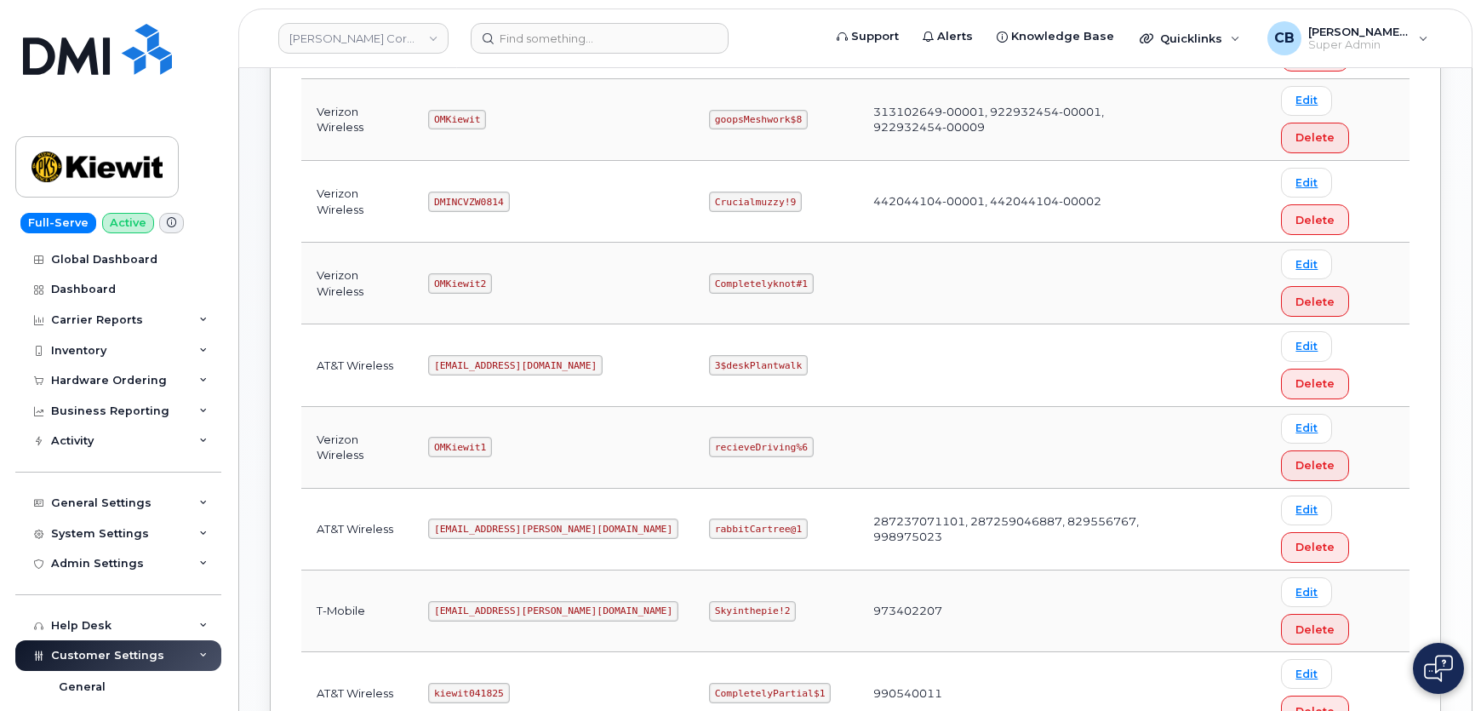
drag, startPoint x: 733, startPoint y: 540, endPoint x: 694, endPoint y: 536, distance: 38.5
drag, startPoint x: 735, startPoint y: 544, endPoint x: 647, endPoint y: 537, distance: 88.8
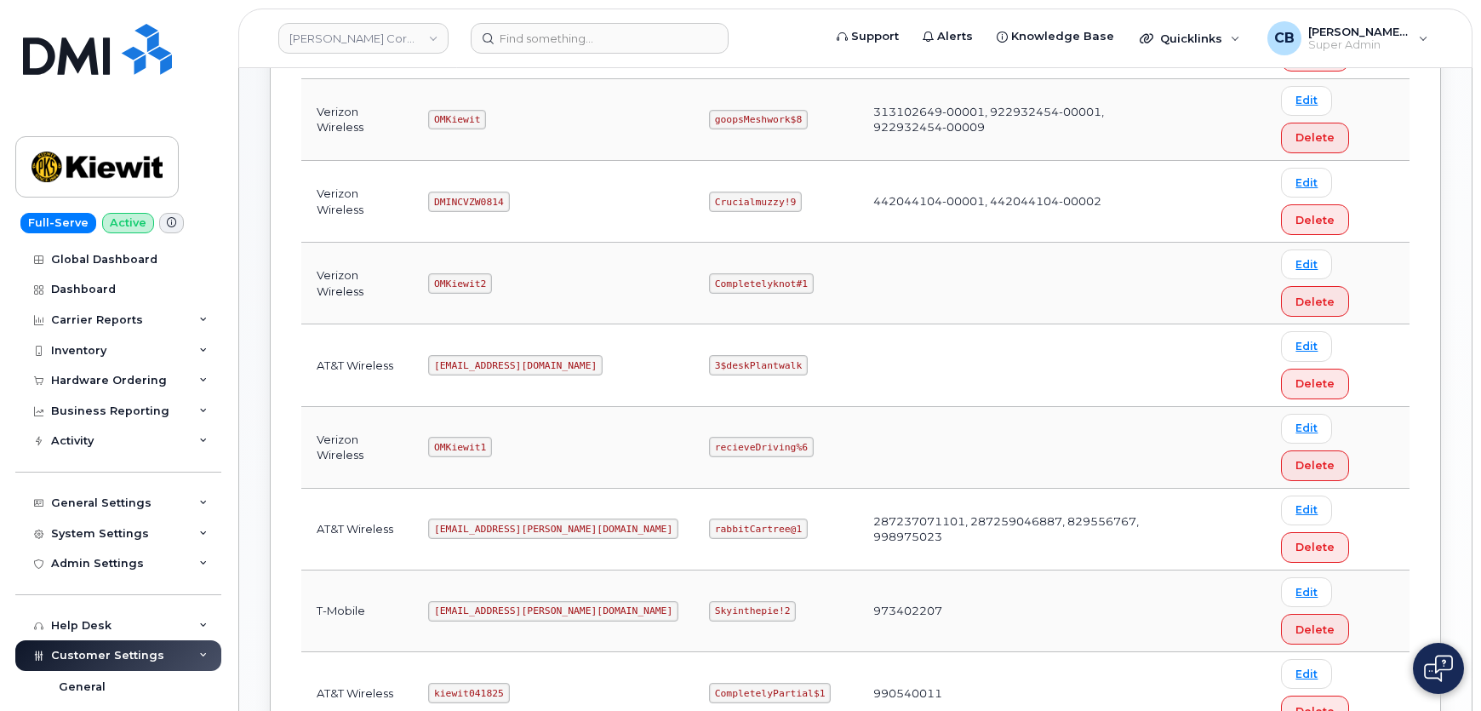
copy code "not@password25@@!"
